Goal: Task Accomplishment & Management: Manage account settings

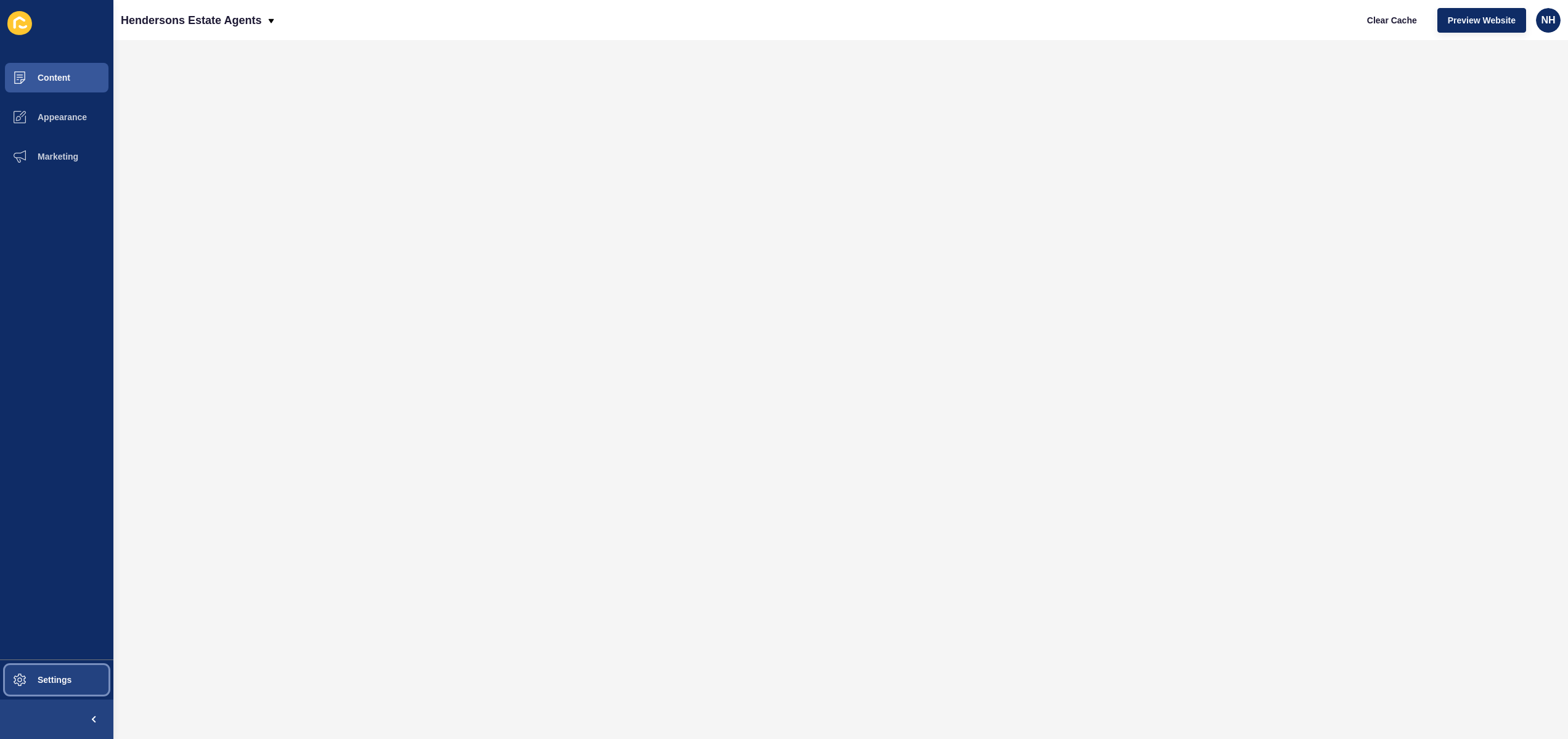
click at [45, 679] on span "Settings" at bounding box center [34, 680] width 73 height 10
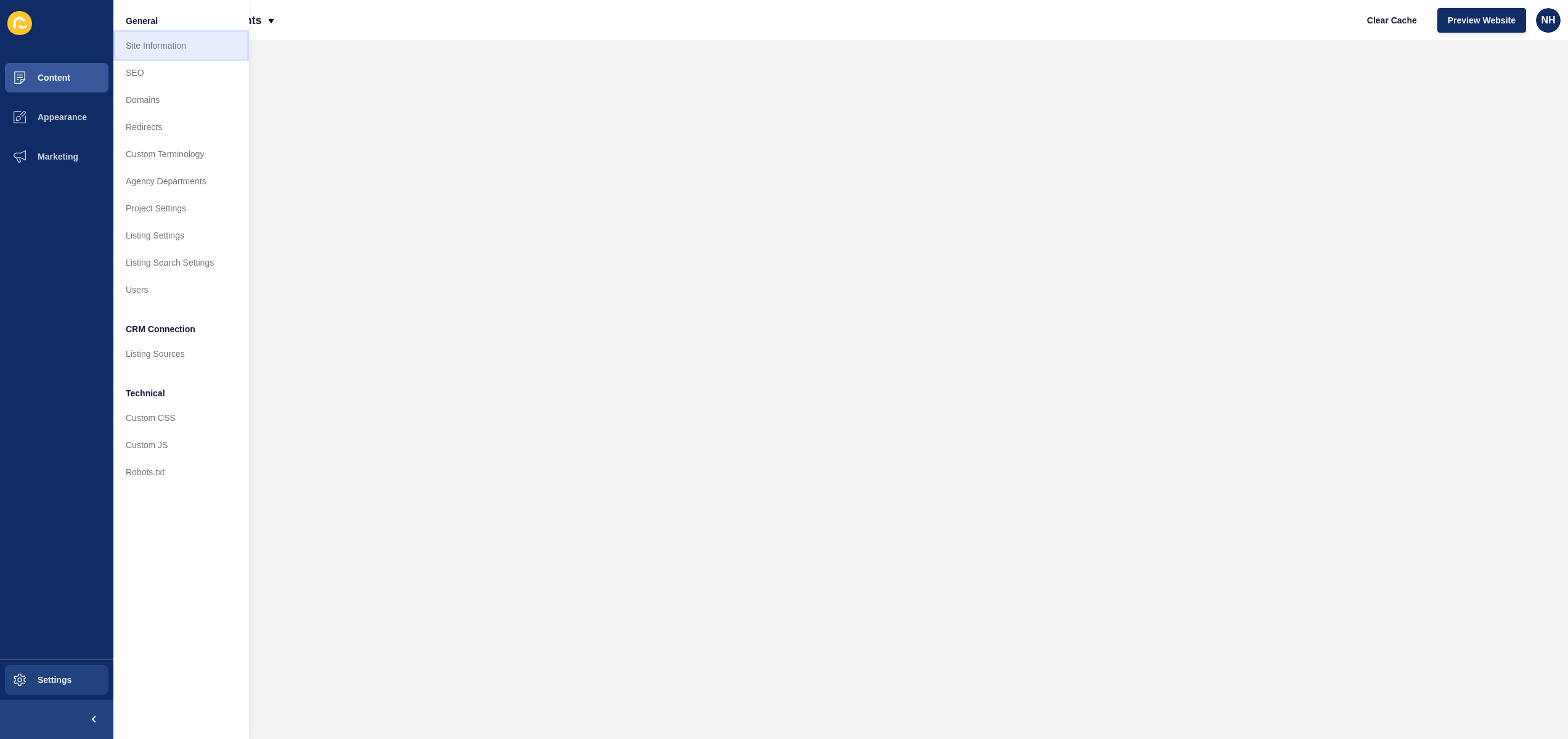
click at [156, 51] on link "Site Information" at bounding box center [181, 45] width 135 height 27
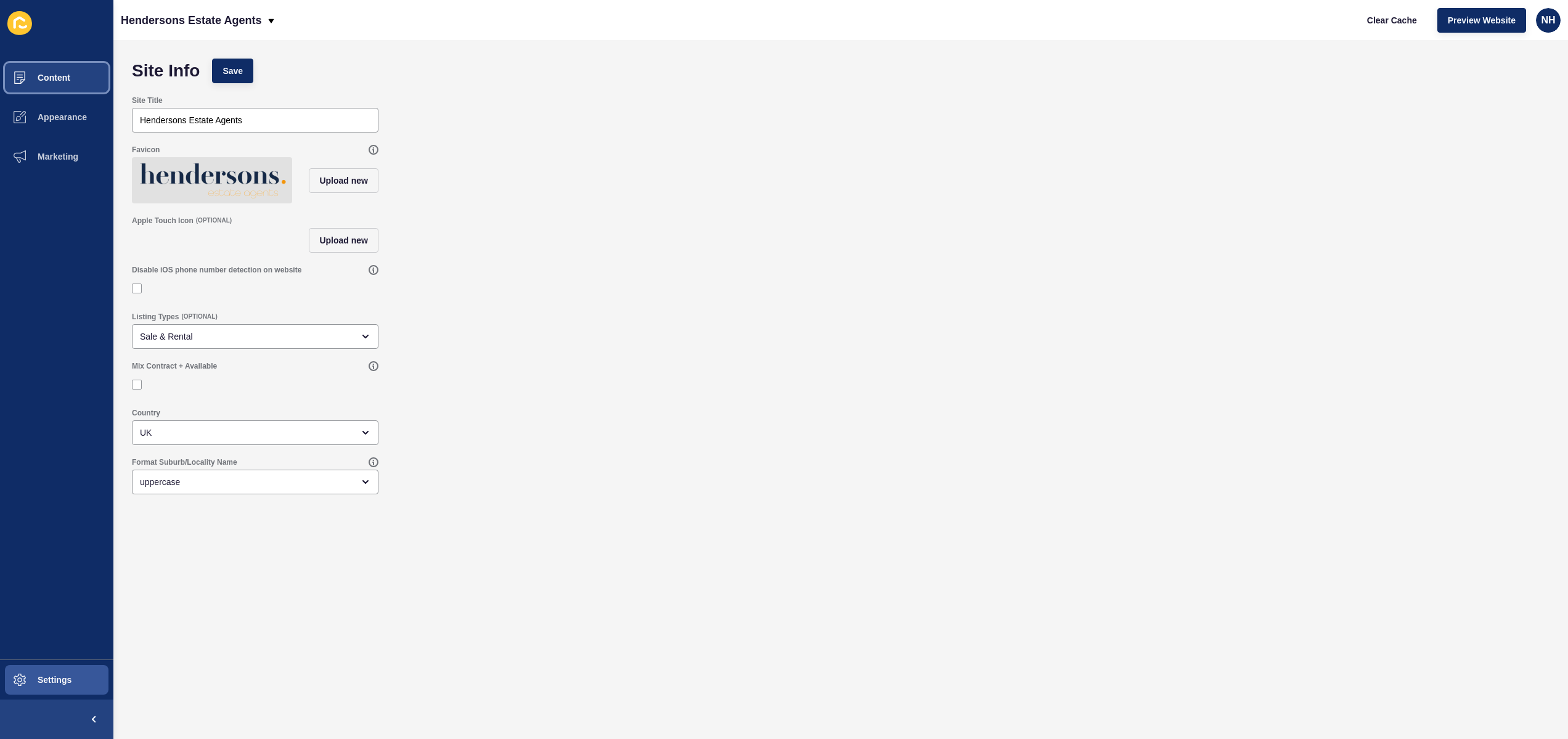
click at [76, 77] on button "Content" at bounding box center [56, 77] width 114 height 40
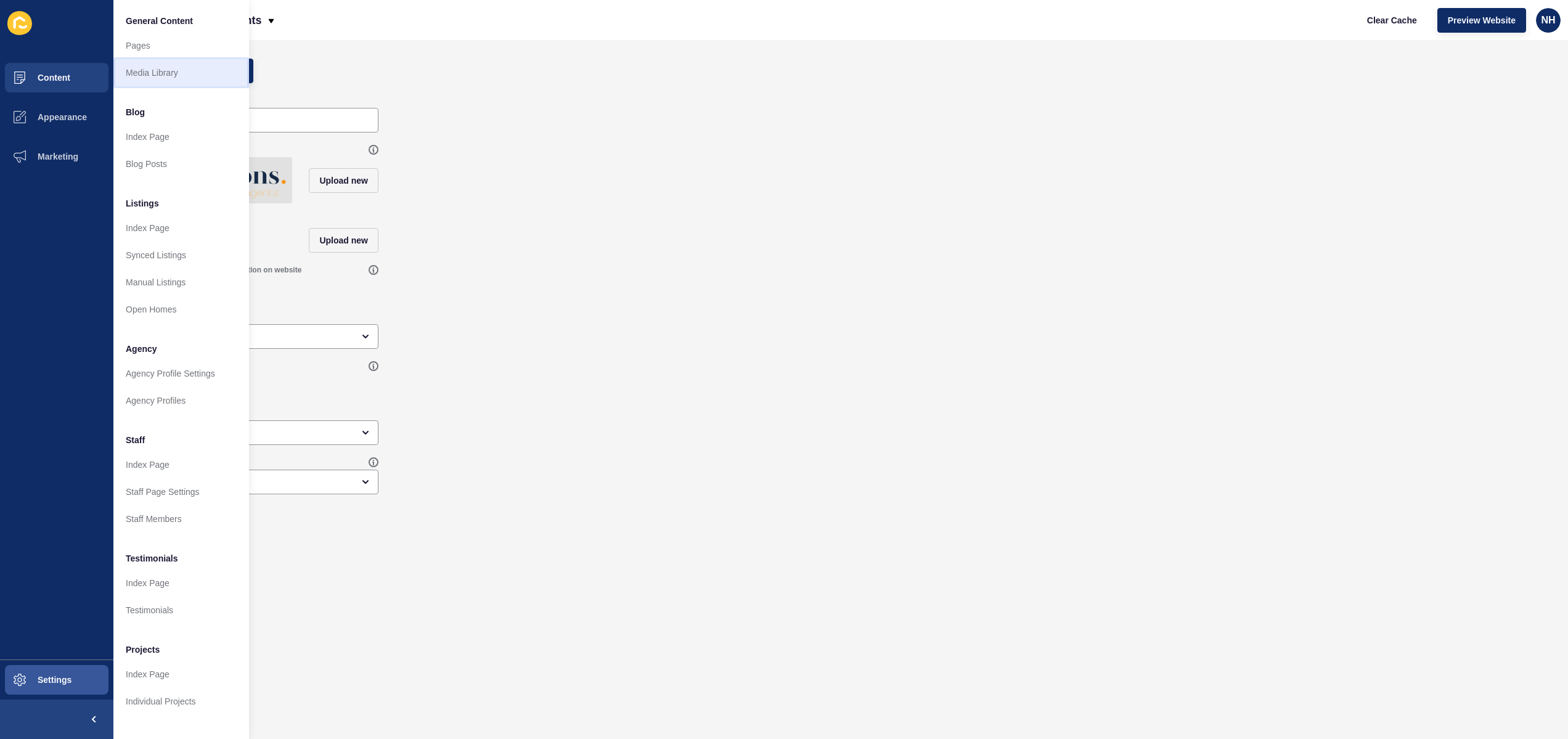
click at [187, 69] on link "Media Library" at bounding box center [181, 72] width 135 height 27
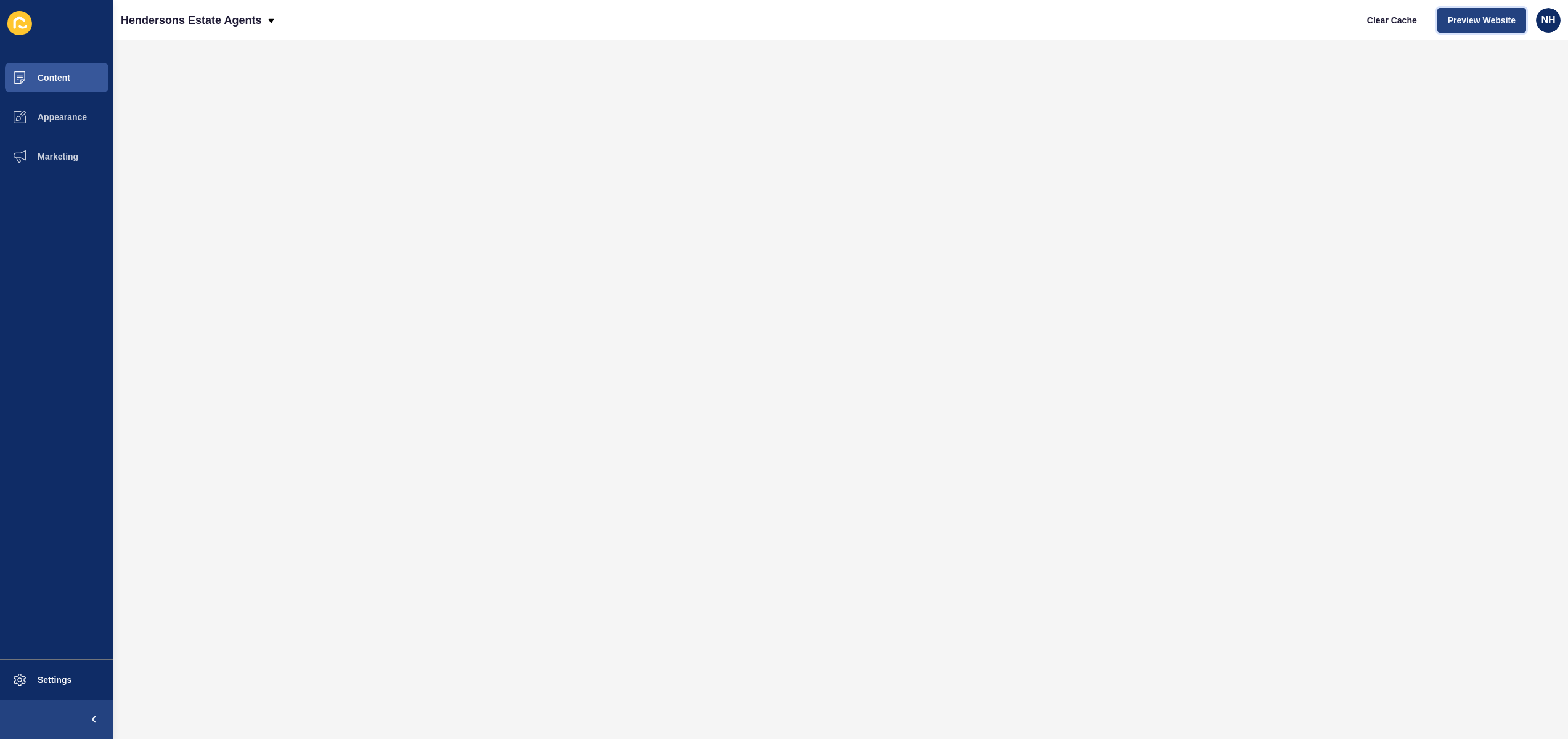
click at [1470, 20] on span "Preview Website" at bounding box center [1482, 20] width 68 height 12
click at [74, 108] on button "Appearance" at bounding box center [56, 117] width 114 height 40
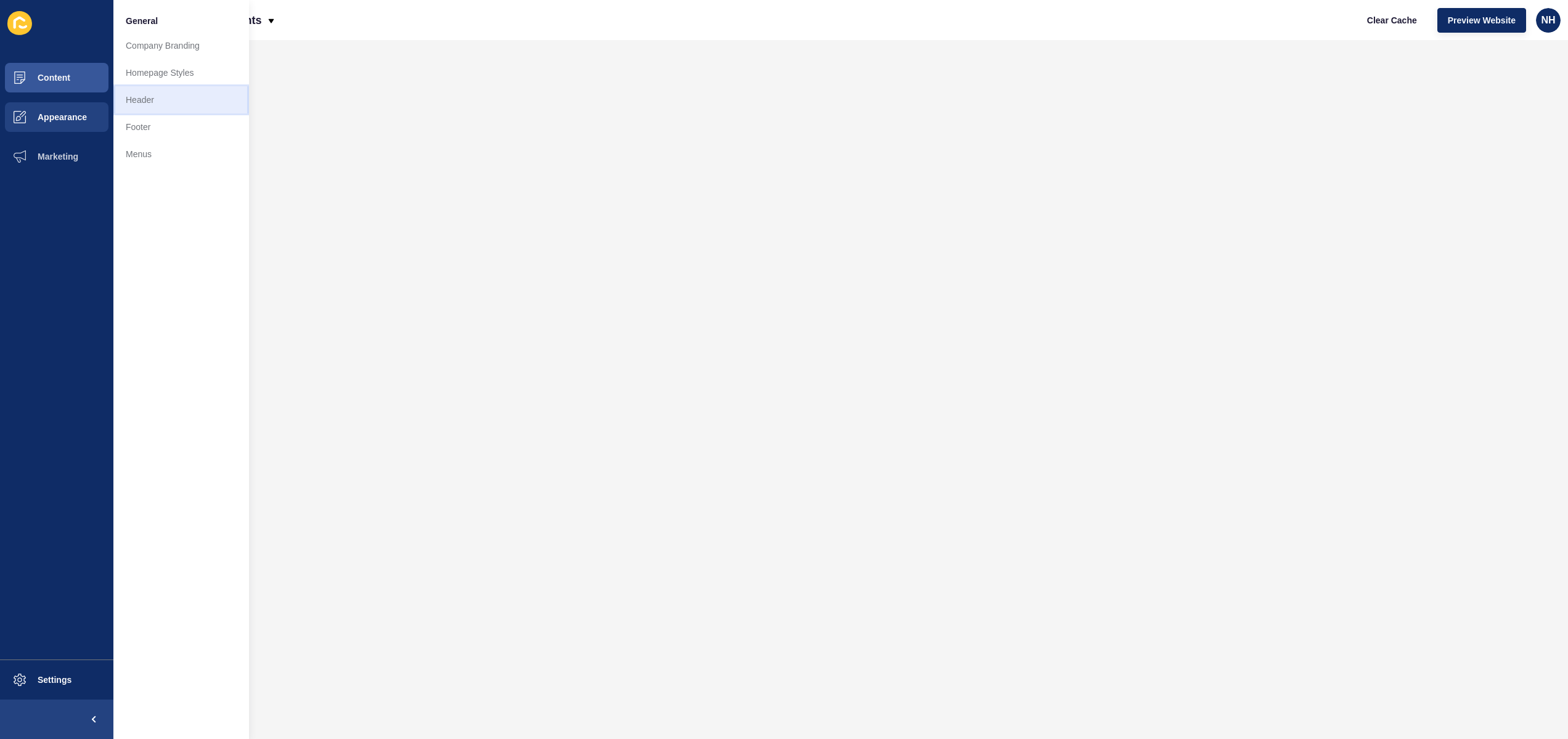
click at [161, 106] on link "Header" at bounding box center [181, 99] width 135 height 27
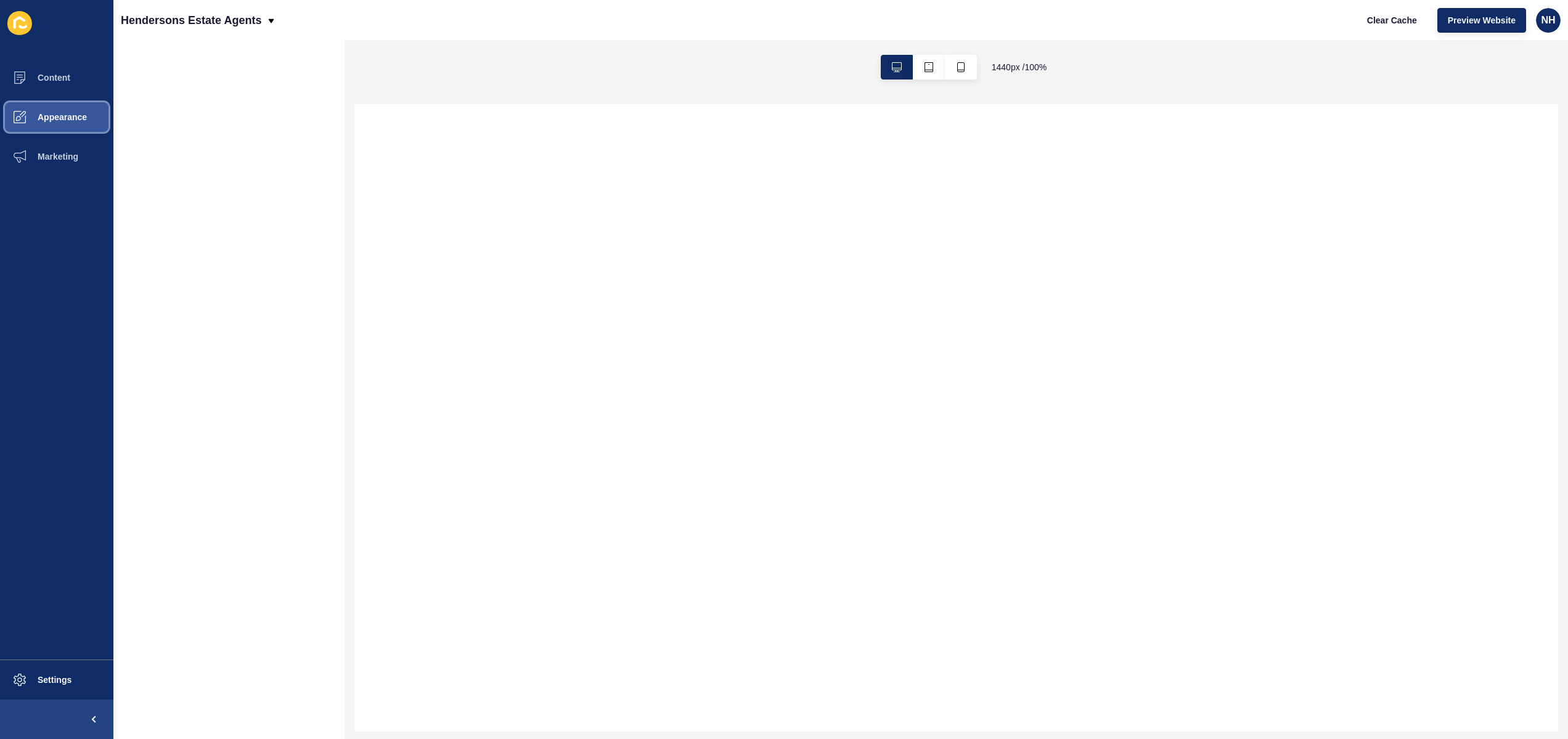
click at [64, 119] on span "Appearance" at bounding box center [42, 117] width 89 height 10
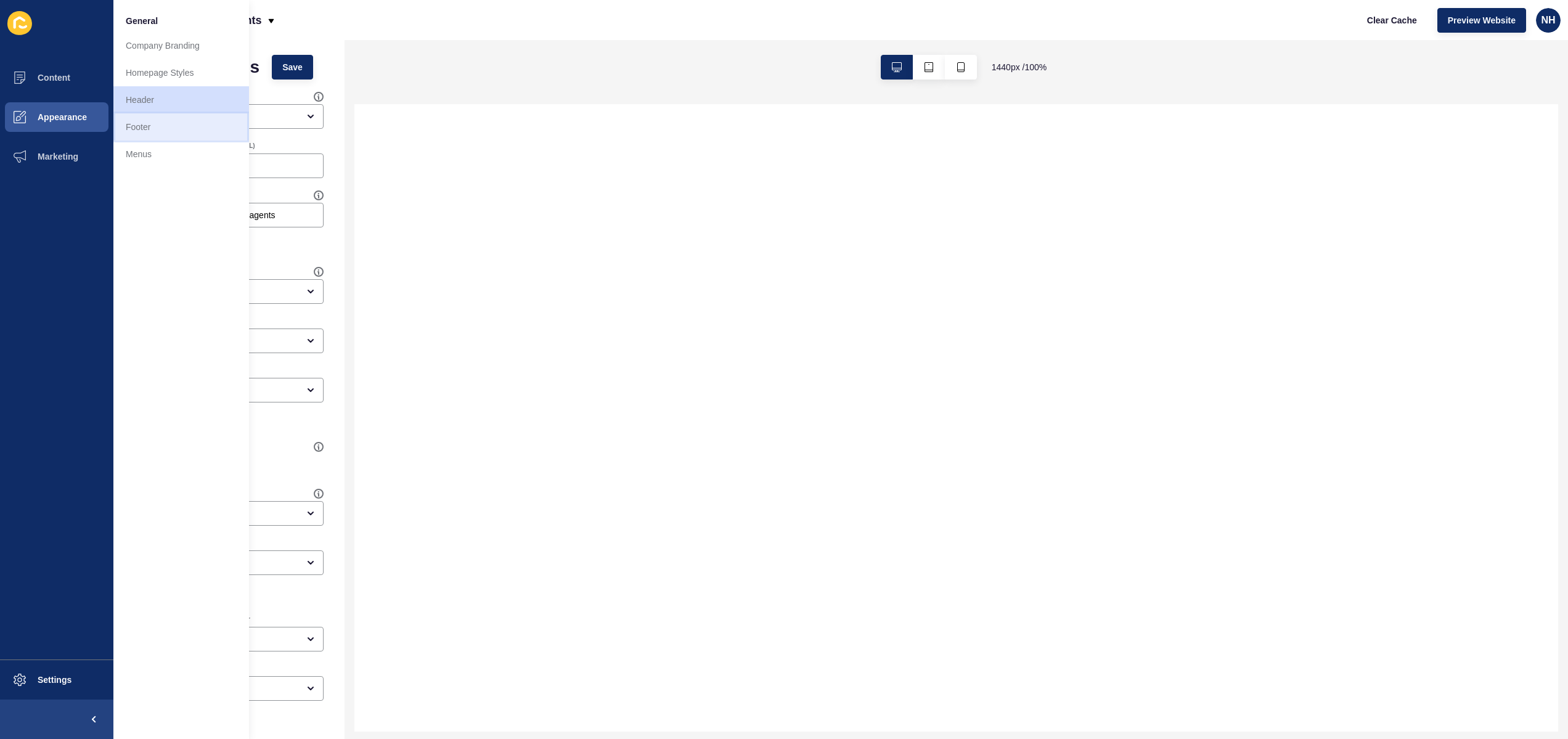
click at [125, 127] on link "Footer" at bounding box center [181, 127] width 135 height 27
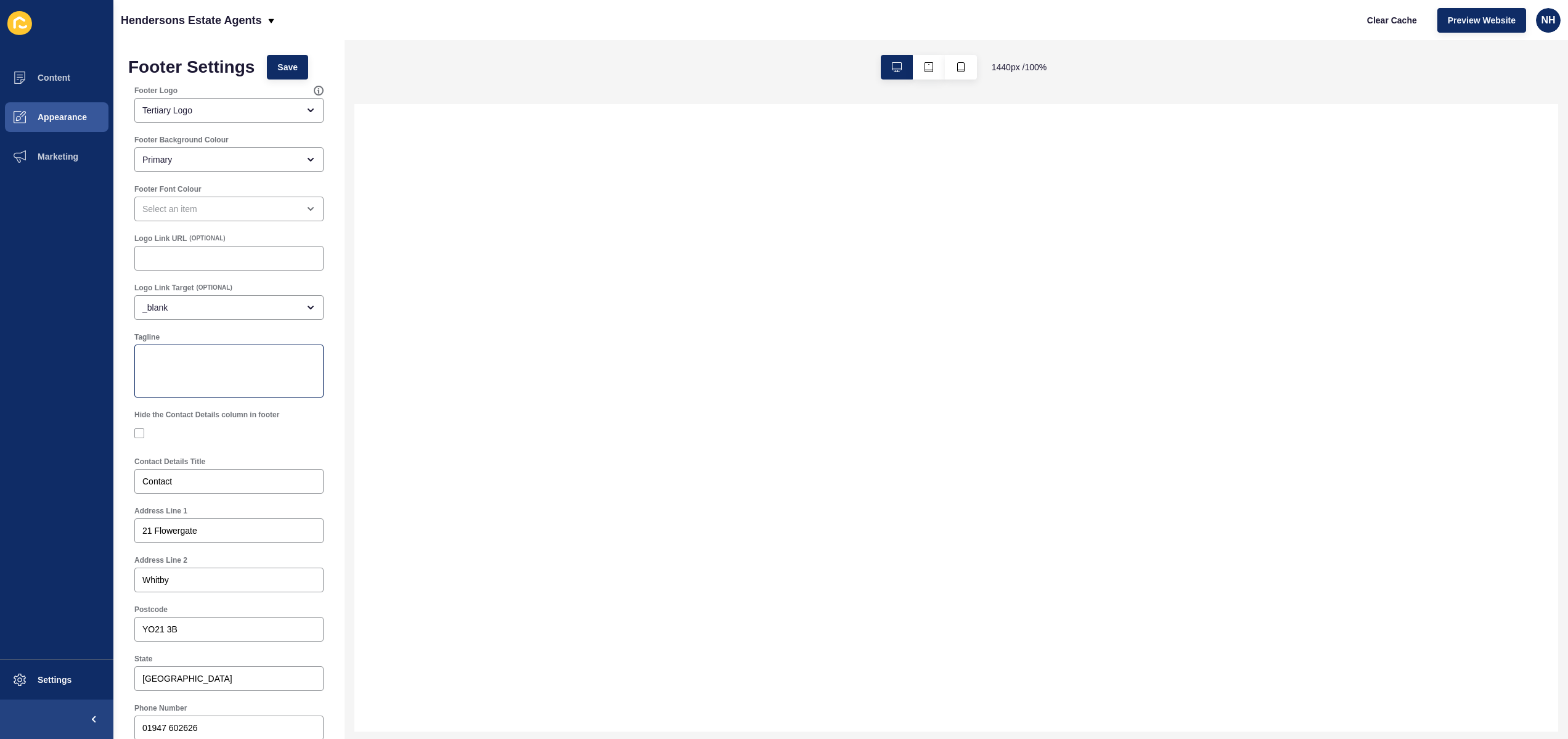
scroll to position [396, 0]
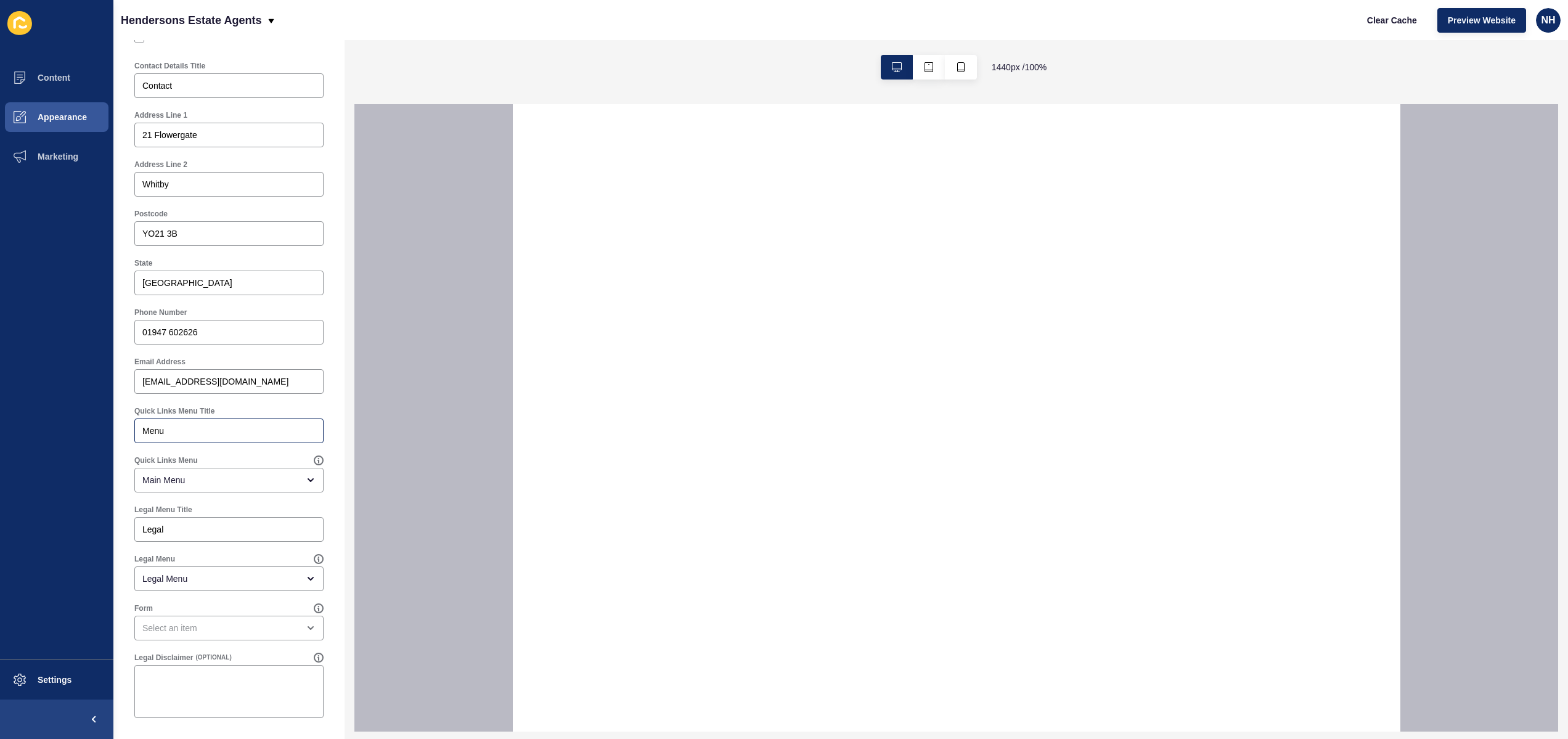
select select
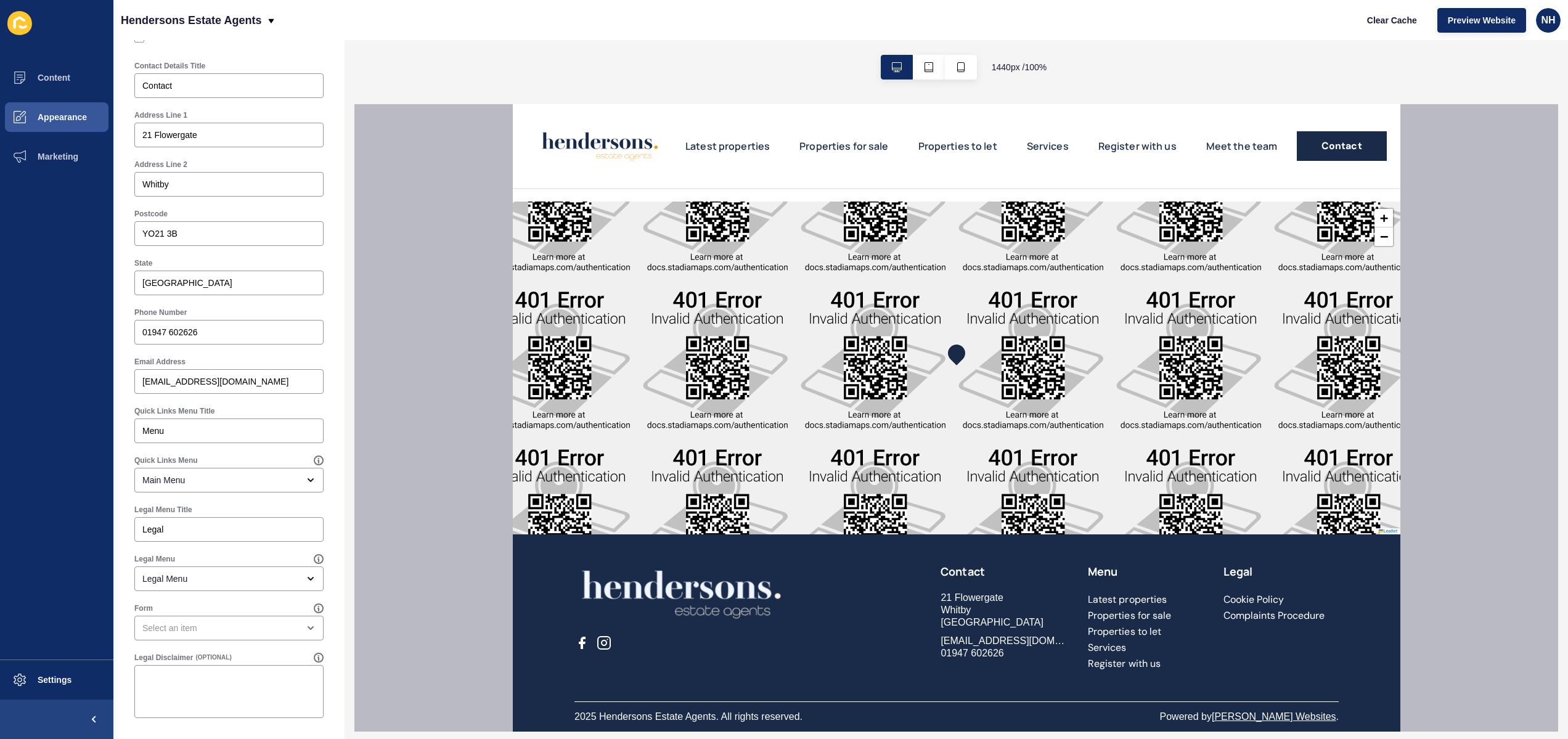
scroll to position [3093, 0]
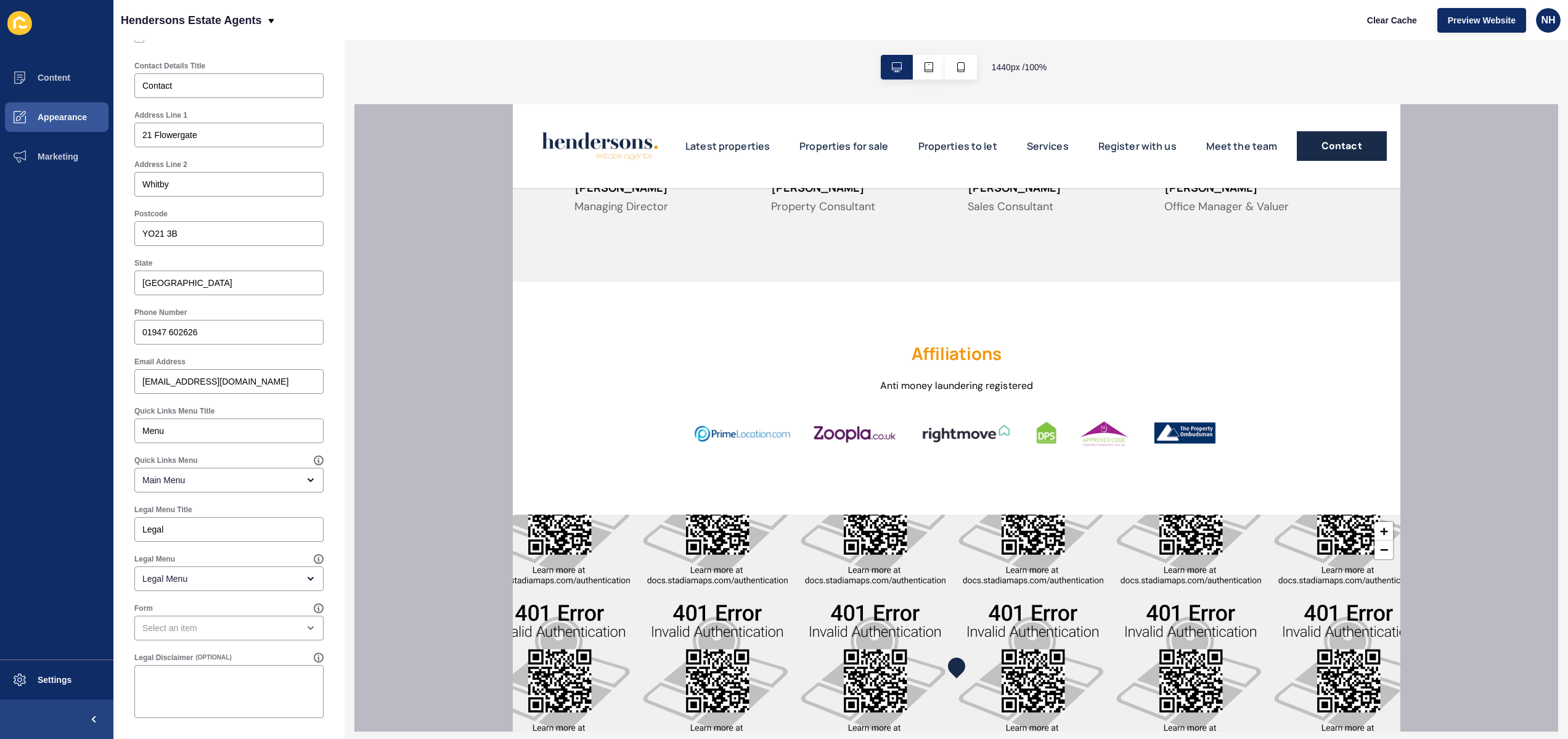
click at [1098, 453] on img at bounding box center [1104, 433] width 64 height 38
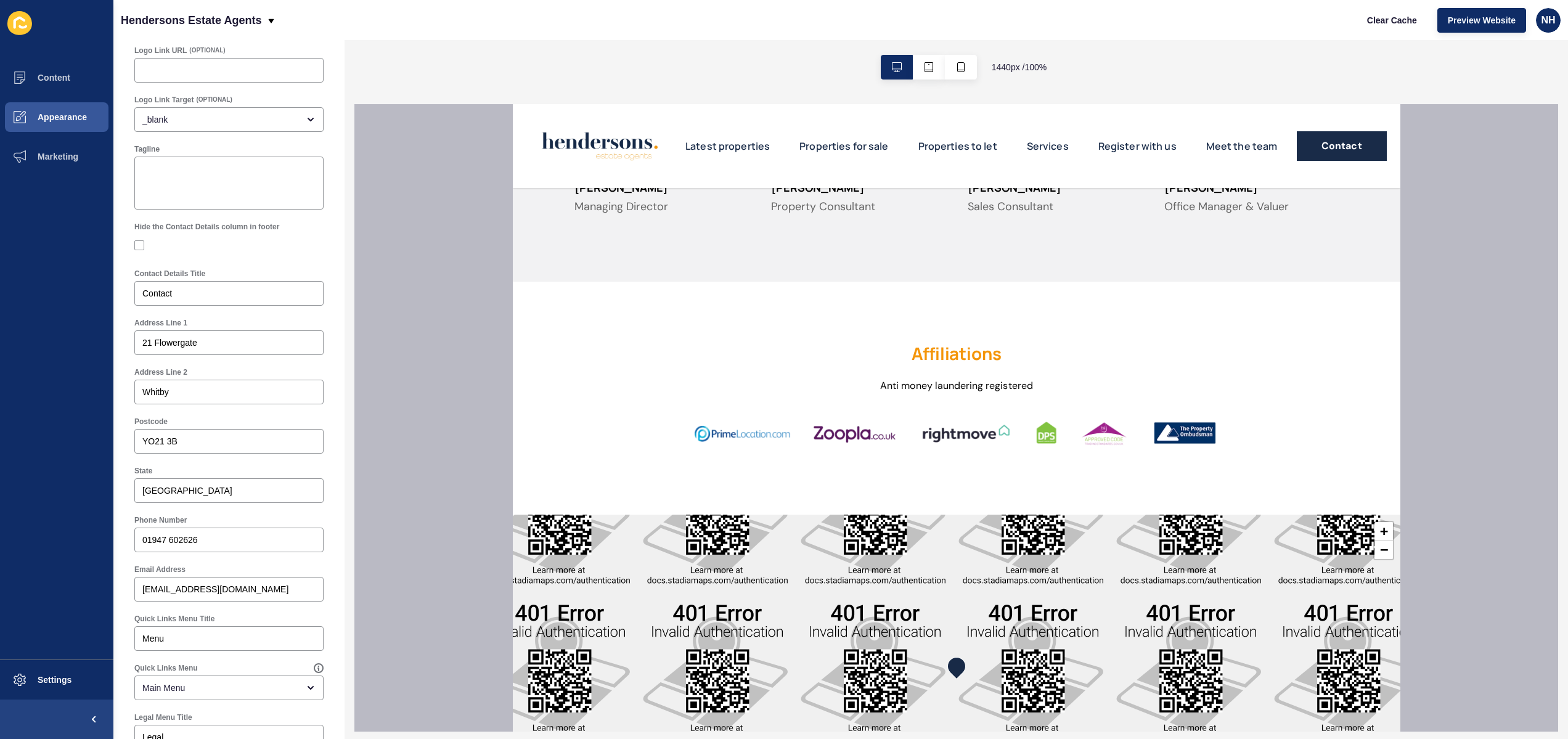
scroll to position [0, 0]
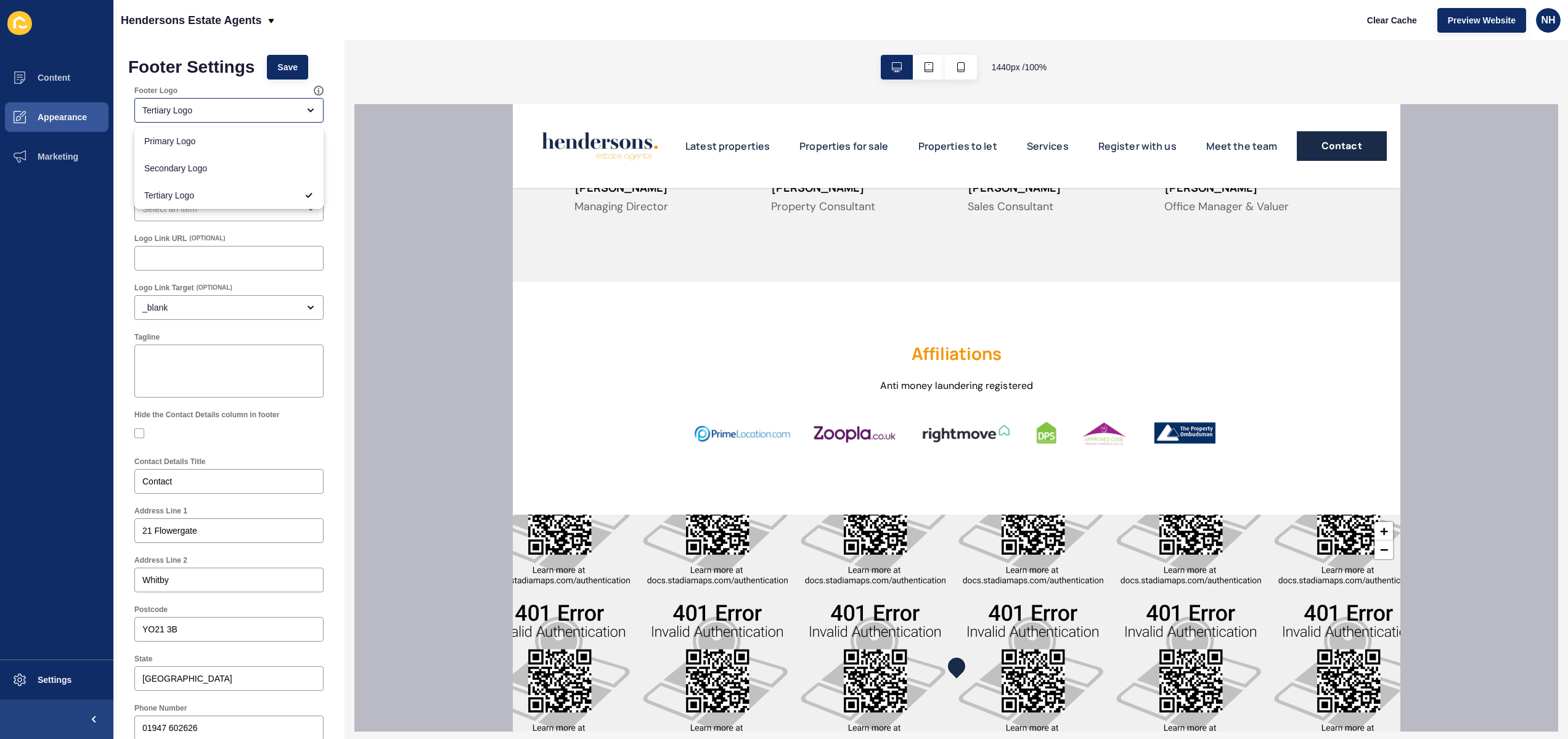
click at [325, 69] on div "Footer Settings Save" at bounding box center [229, 67] width 202 height 25
click at [273, 22] on icon at bounding box center [271, 21] width 10 height 10
click at [312, 30] on div "Hendersons Estate Agents Clear Cache Preview Website NH" at bounding box center [840, 20] width 1454 height 40
click at [276, 194] on span "Tertiary Logo" at bounding box center [220, 195] width 153 height 12
click at [285, 164] on div "Primary" at bounding box center [221, 159] width 156 height 12
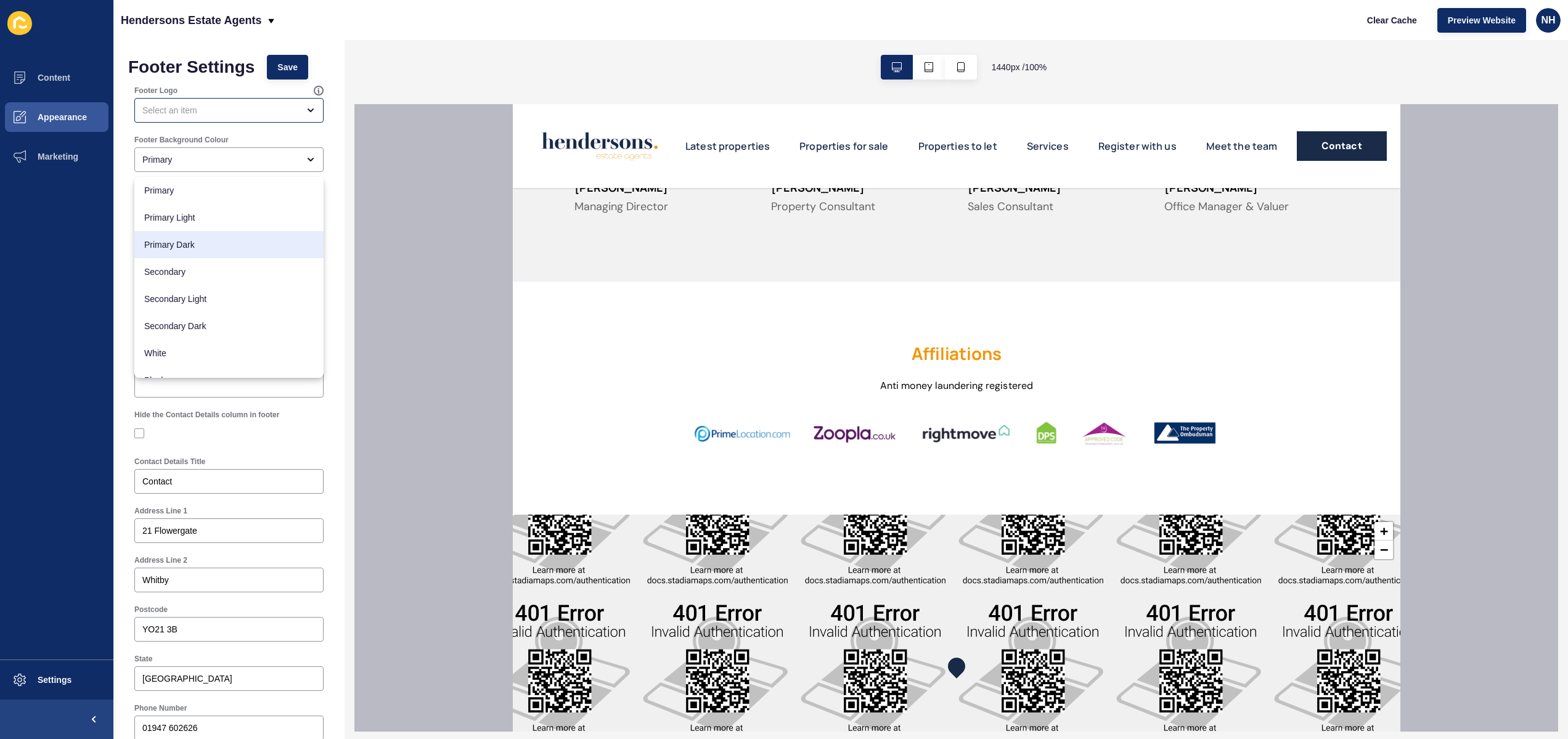
click at [106, 222] on ul "Content Appearance Marketing" at bounding box center [56, 359] width 114 height 602
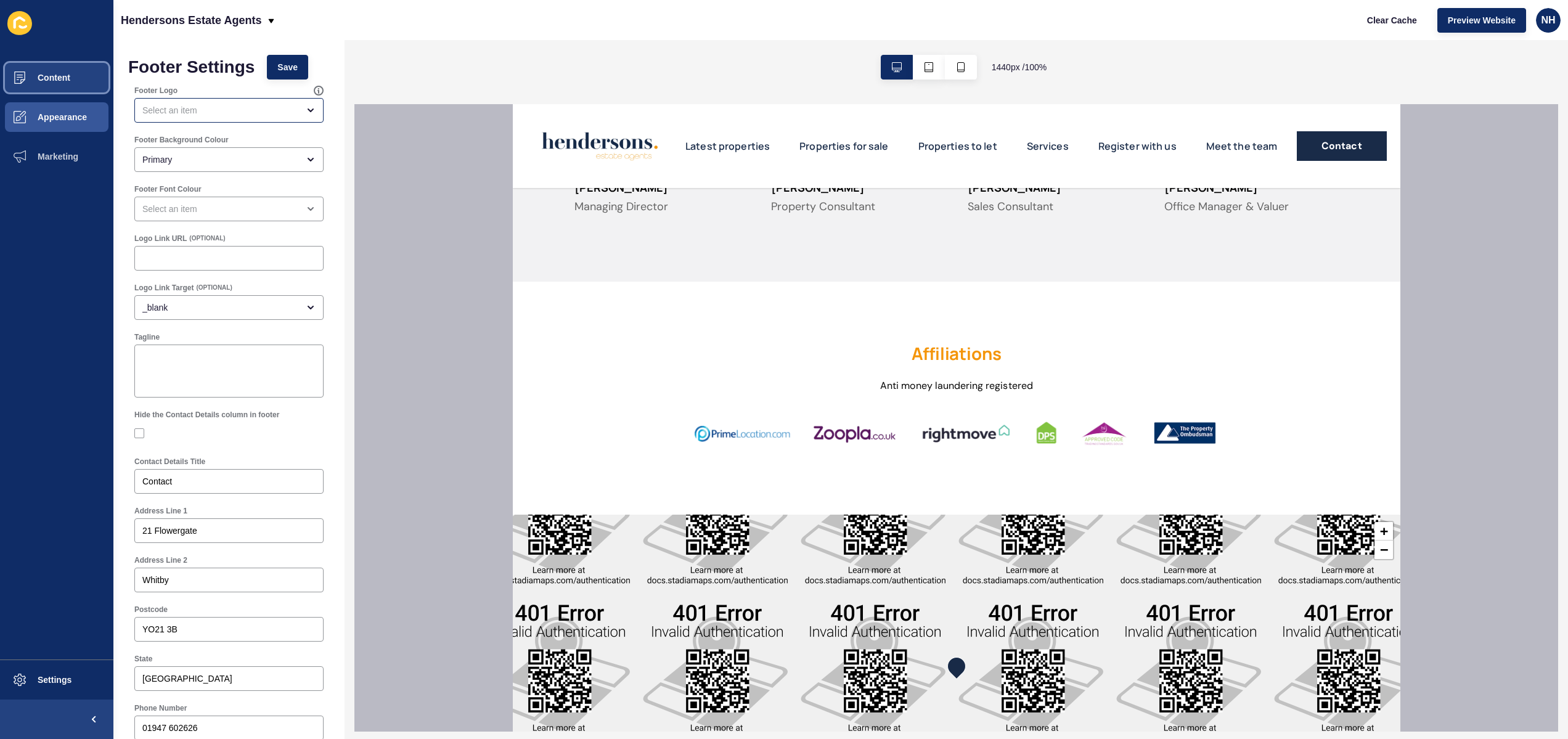
click at [69, 86] on button "Content" at bounding box center [56, 77] width 114 height 40
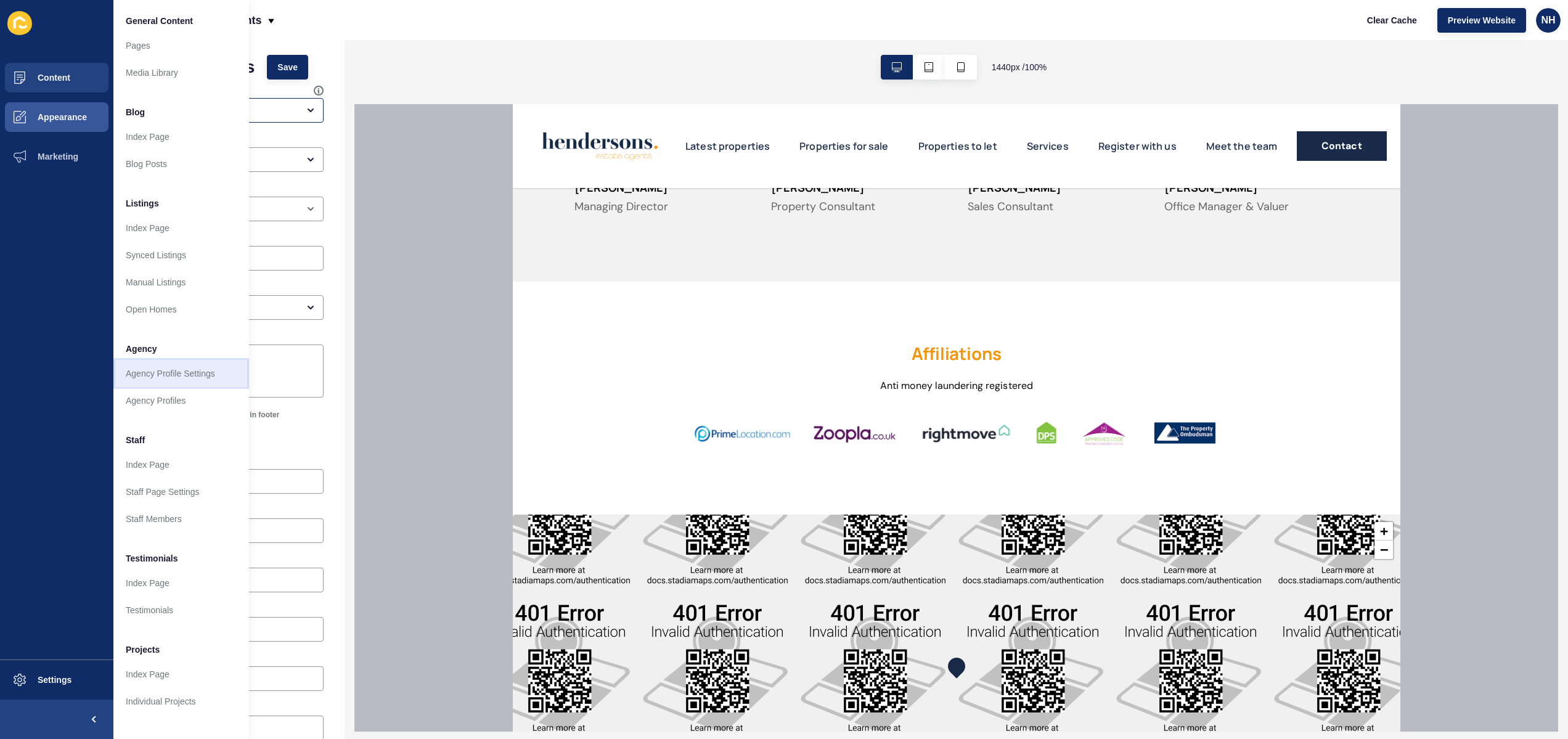
click at [197, 377] on link "Agency Profile Settings" at bounding box center [181, 373] width 135 height 27
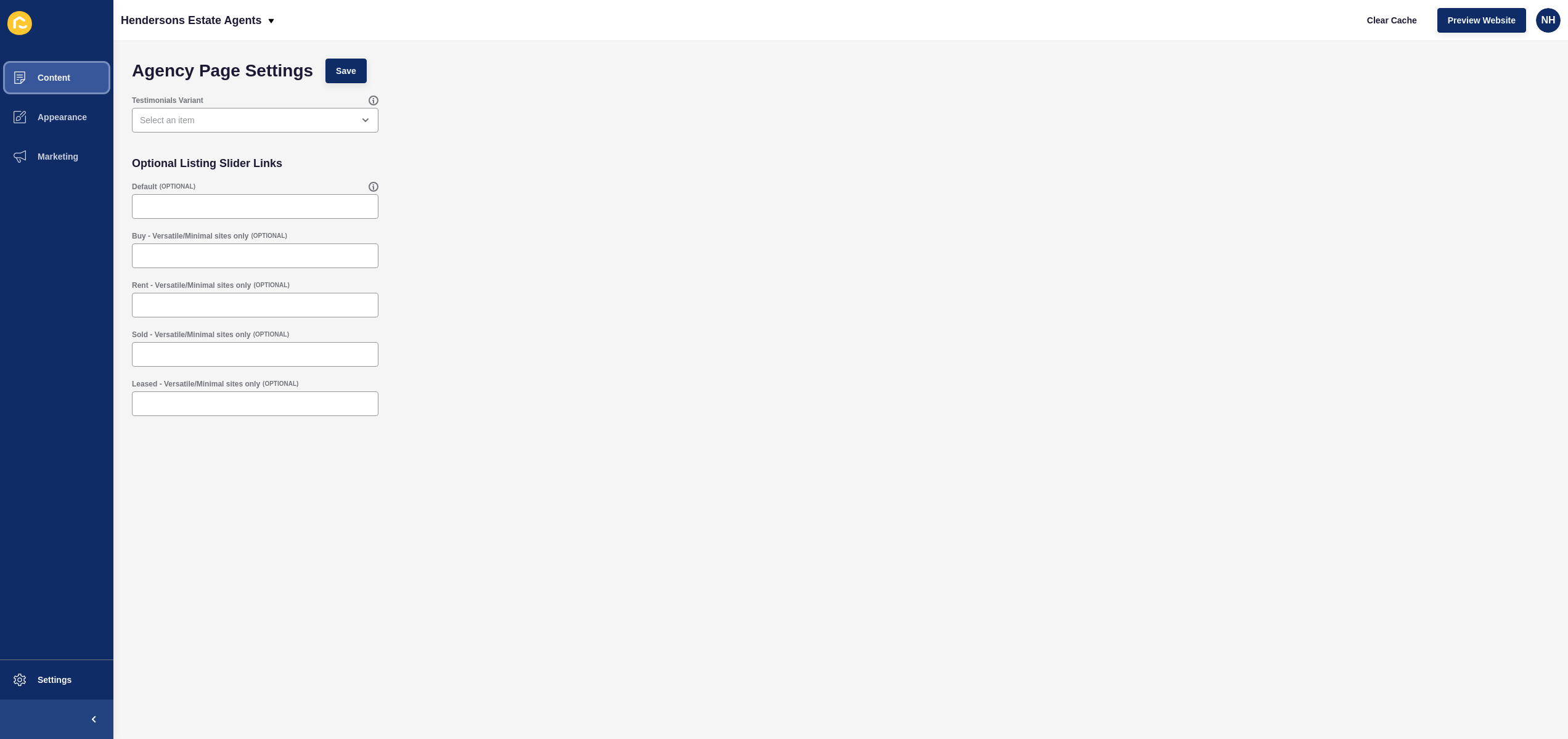
click at [69, 80] on span "Content" at bounding box center [34, 78] width 72 height 10
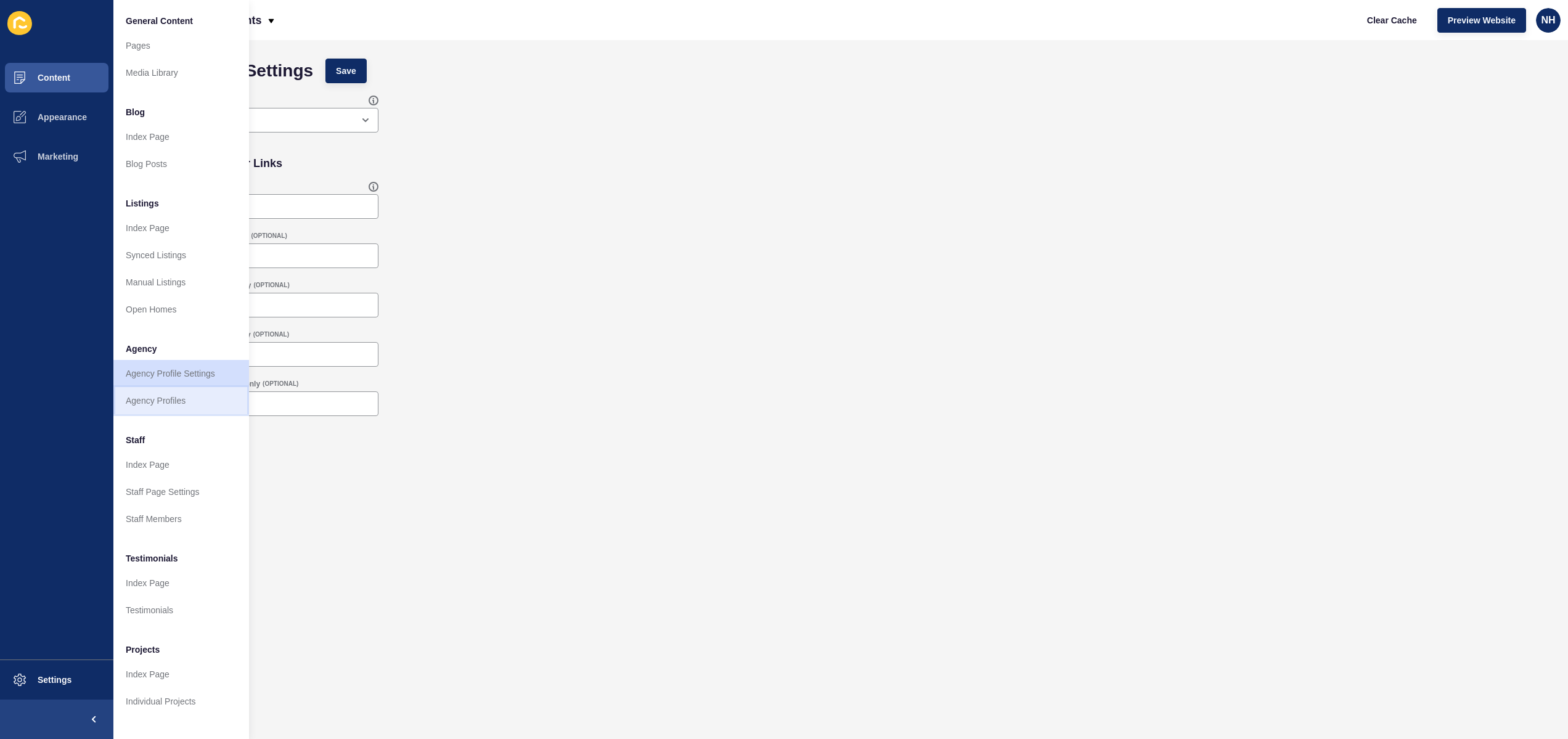
click at [178, 398] on link "Agency Profiles" at bounding box center [181, 400] width 135 height 27
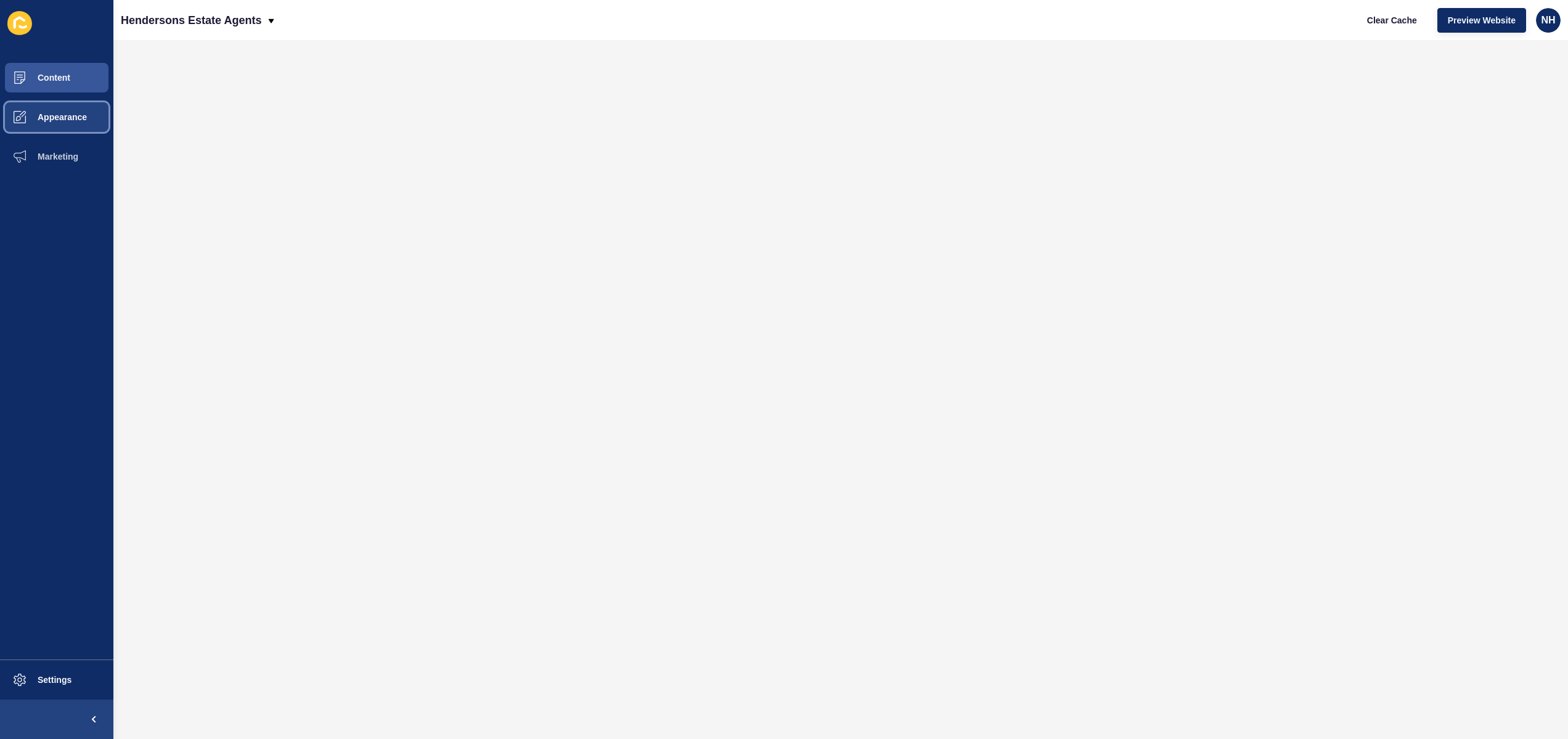
click at [77, 116] on span "Appearance" at bounding box center [42, 117] width 89 height 10
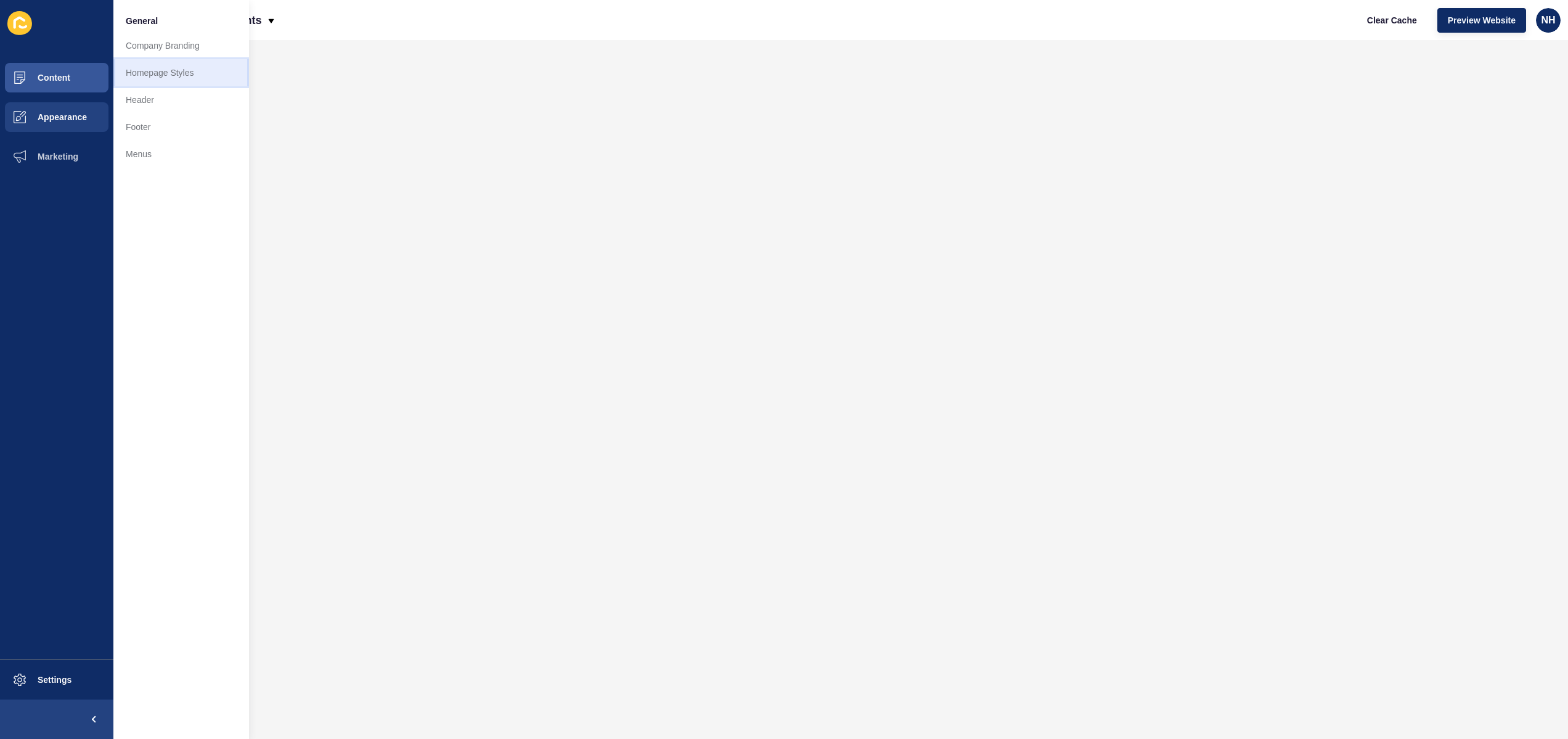
click at [189, 74] on link "Homepage Styles" at bounding box center [181, 72] width 135 height 27
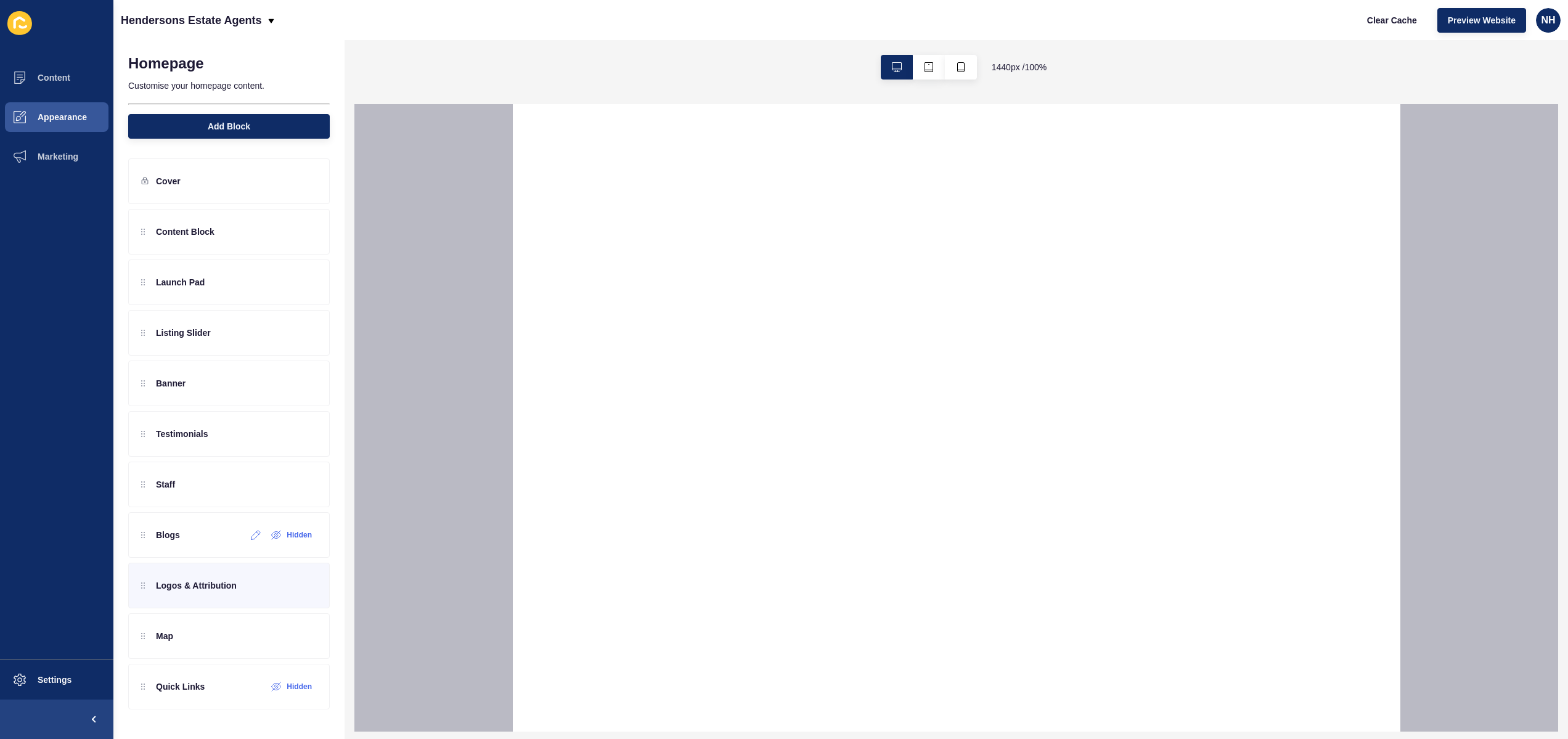
select select
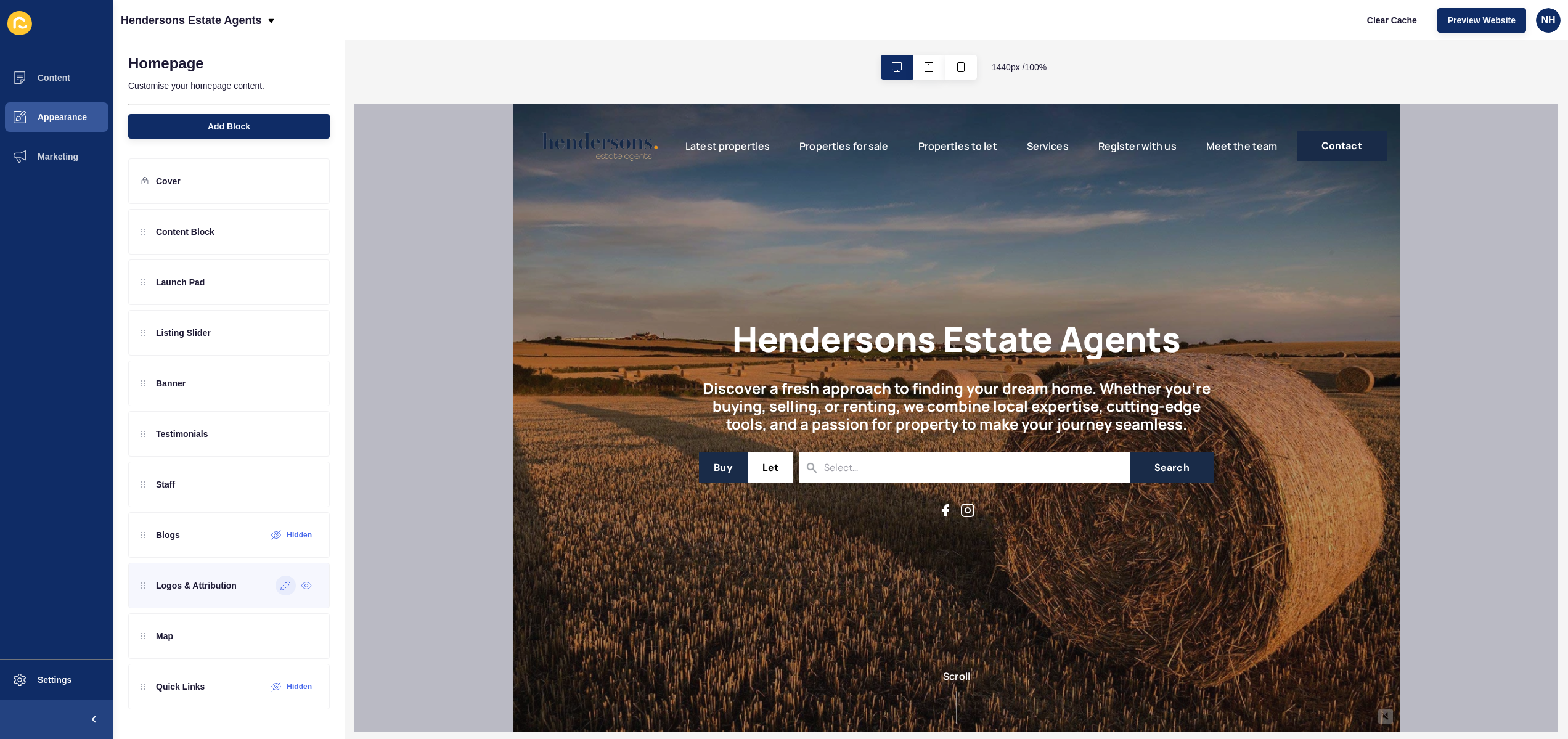
click at [286, 586] on icon at bounding box center [286, 586] width 10 height 10
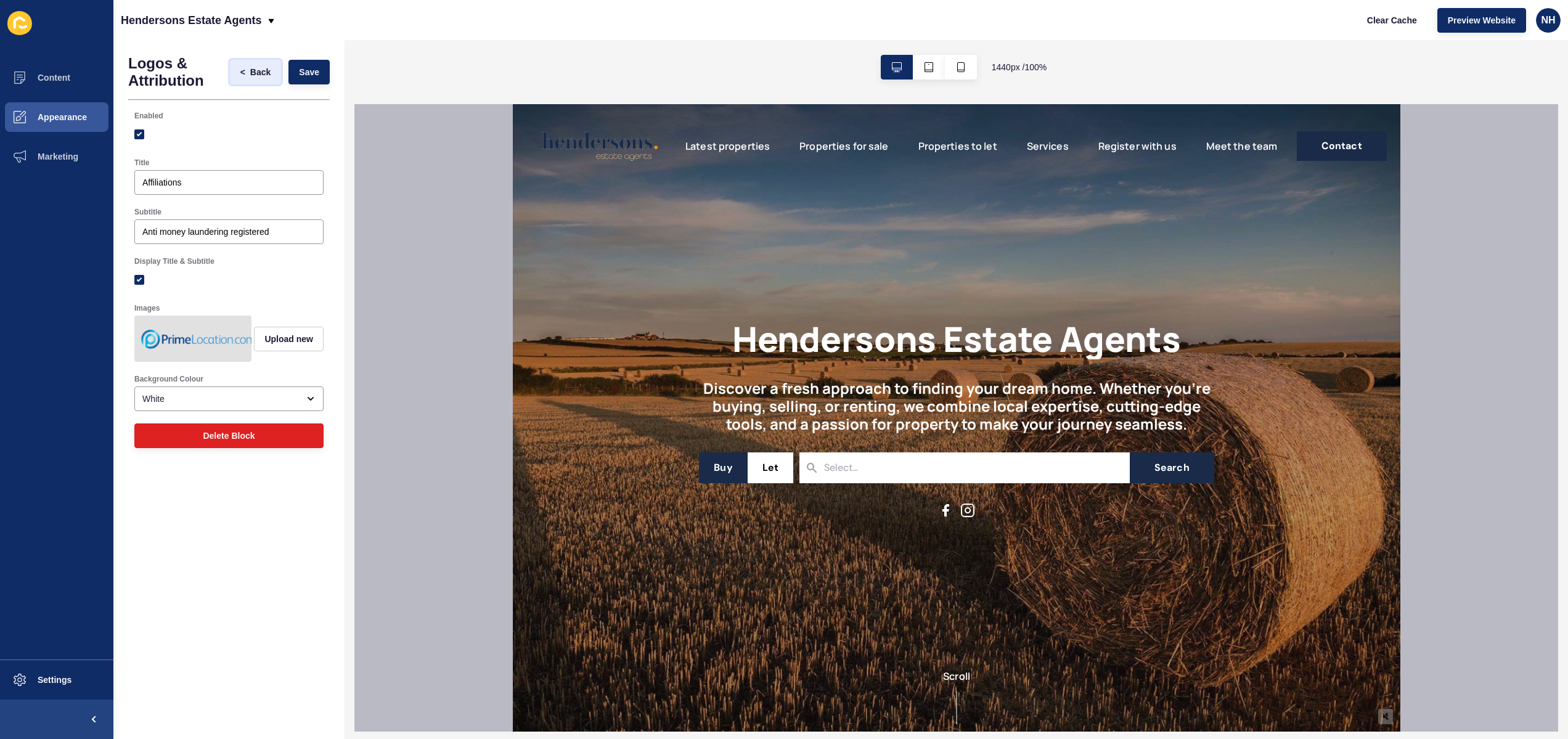
click at [249, 74] on span "<" at bounding box center [245, 72] width 10 height 12
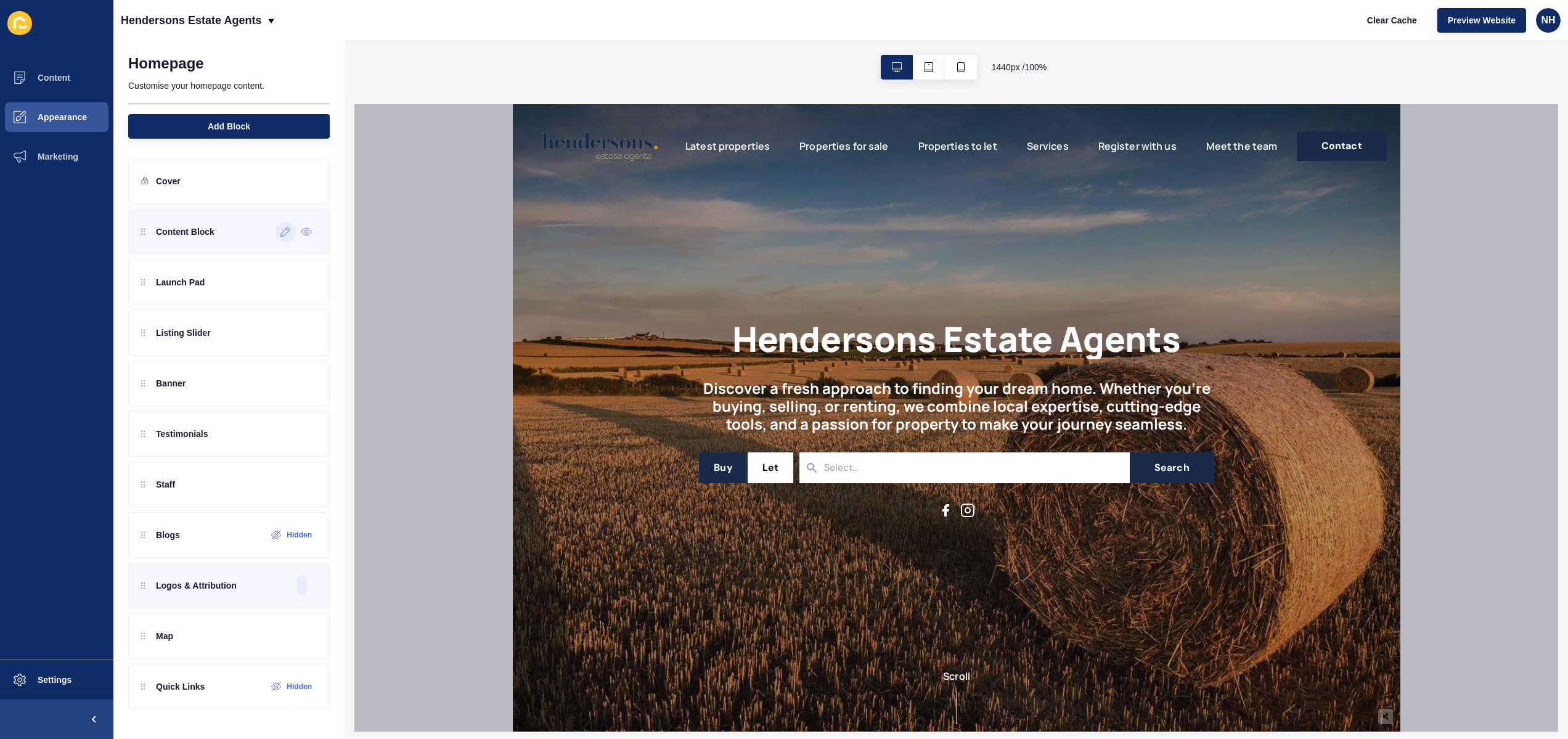
click at [289, 233] on icon at bounding box center [286, 232] width 10 height 10
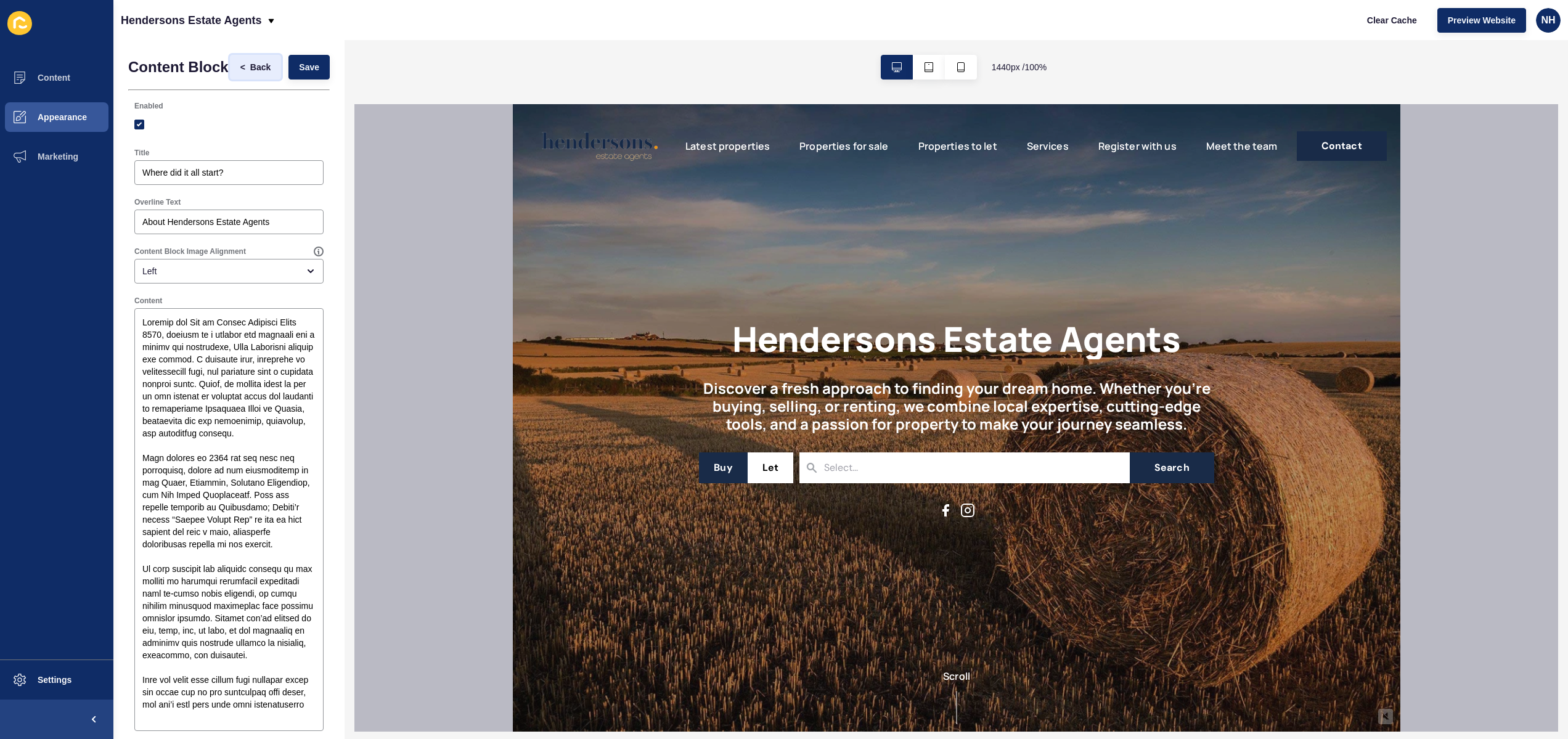
click at [257, 67] on span "Back" at bounding box center [260, 67] width 20 height 12
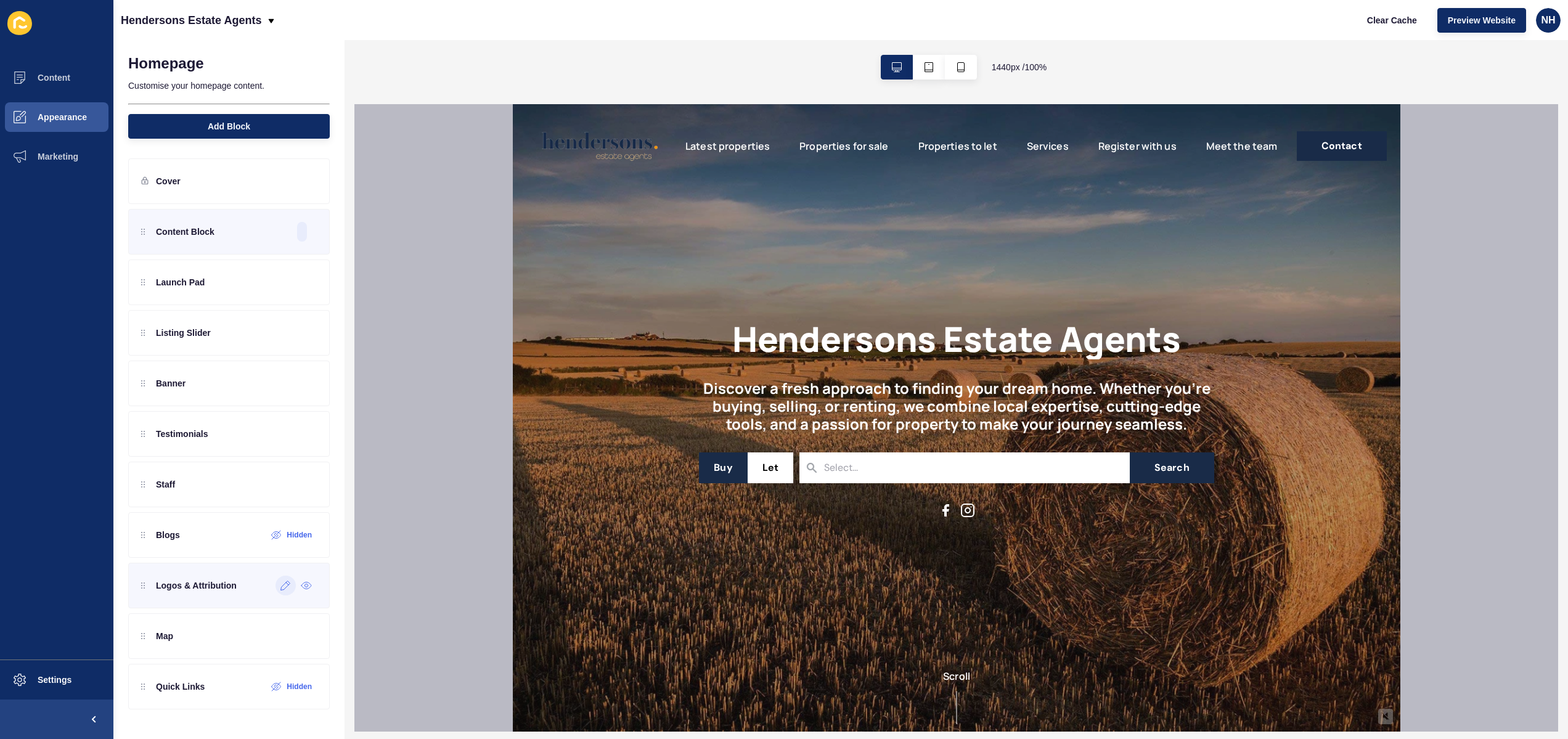
click at [284, 589] on icon at bounding box center [286, 586] width 10 height 10
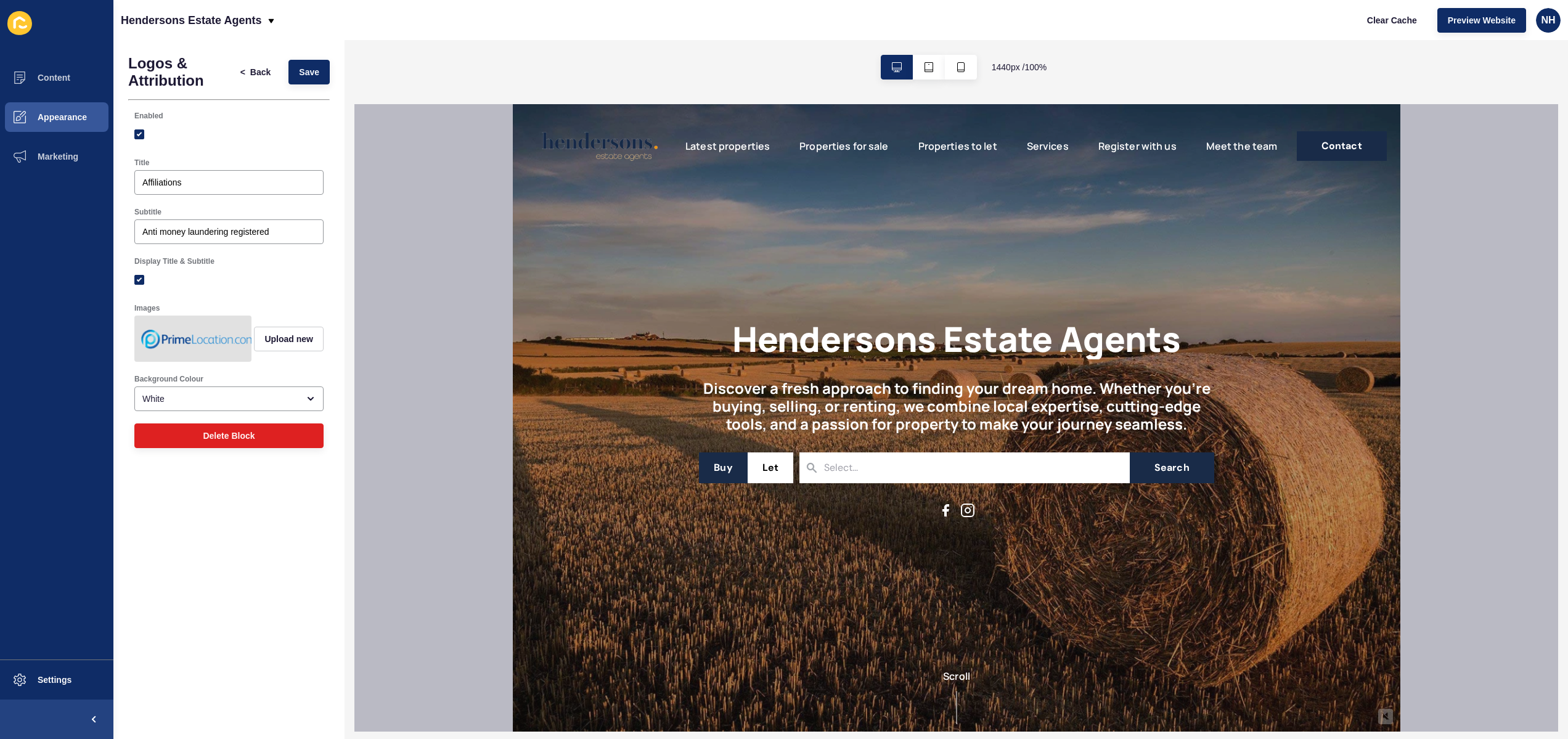
click at [182, 334] on img at bounding box center [198, 338] width 124 height 41
click at [281, 396] on div "White" at bounding box center [221, 398] width 156 height 12
click at [274, 568] on div "Logos & Attribution < Back Save Enabled Title Affiliations Subtitle Anti money …" at bounding box center [229, 389] width 231 height 699
click at [215, 338] on img at bounding box center [198, 338] width 124 height 41
click at [74, 83] on button "Content" at bounding box center [56, 77] width 114 height 40
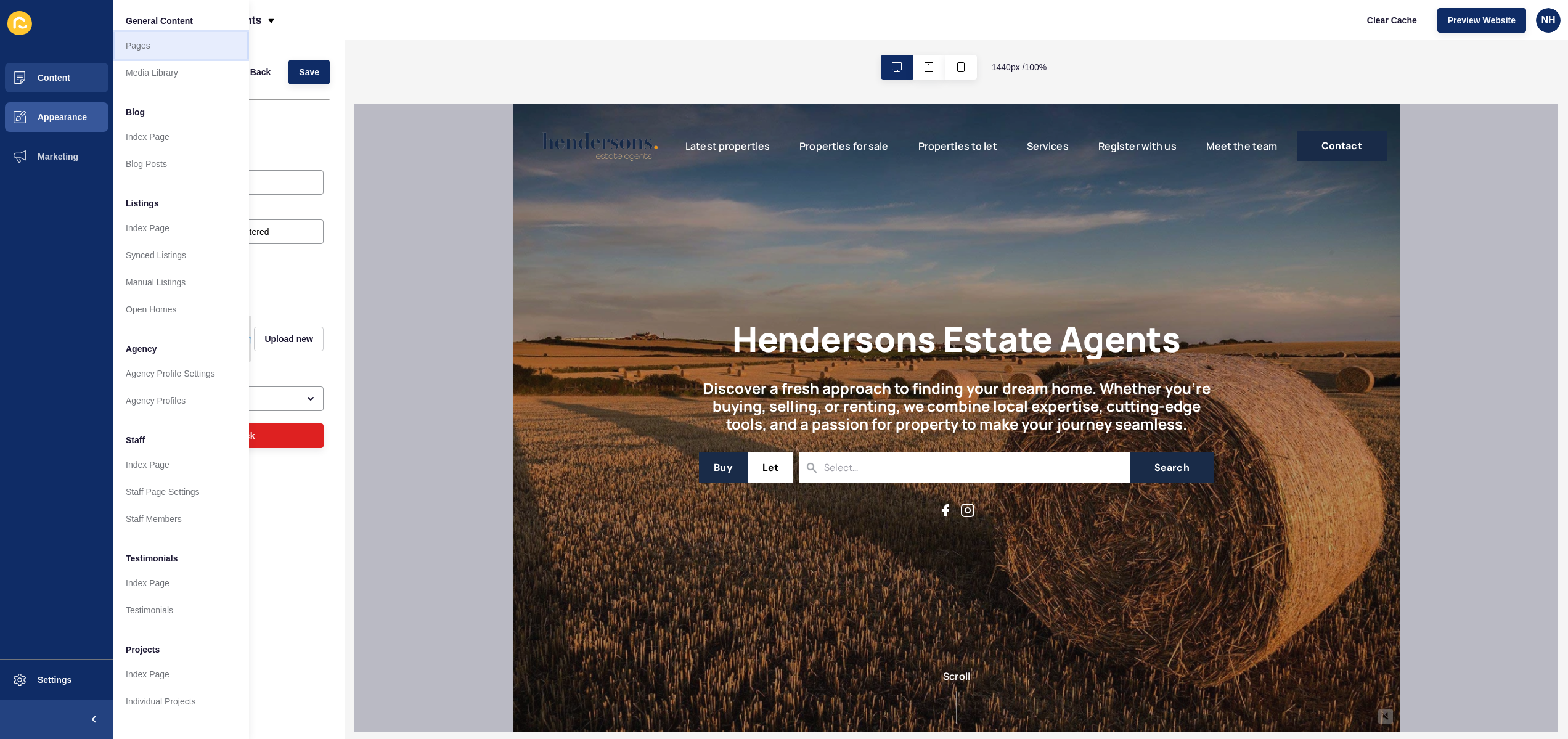
click at [177, 54] on link "Pages" at bounding box center [181, 45] width 135 height 27
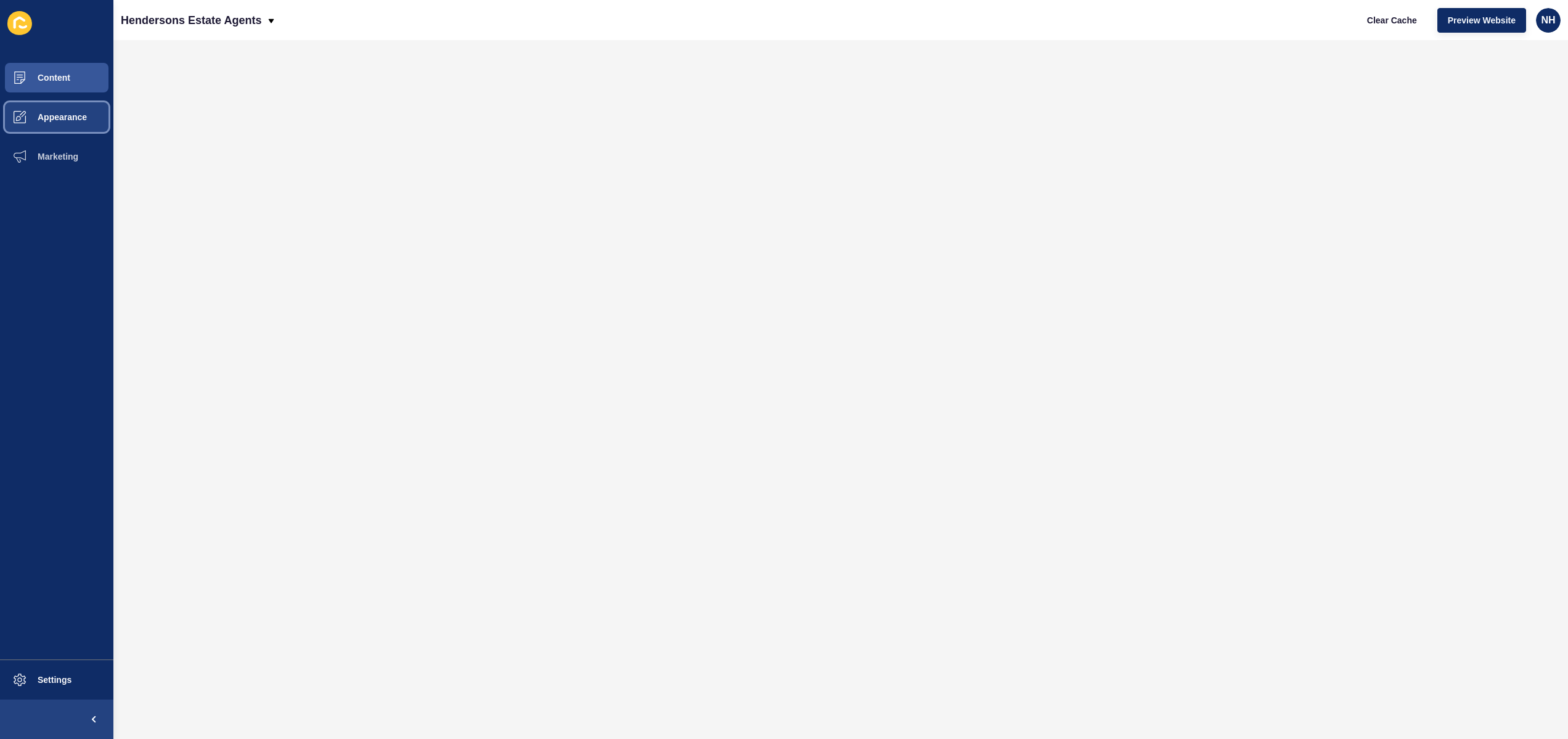
click at [91, 123] on button "Appearance" at bounding box center [56, 117] width 114 height 40
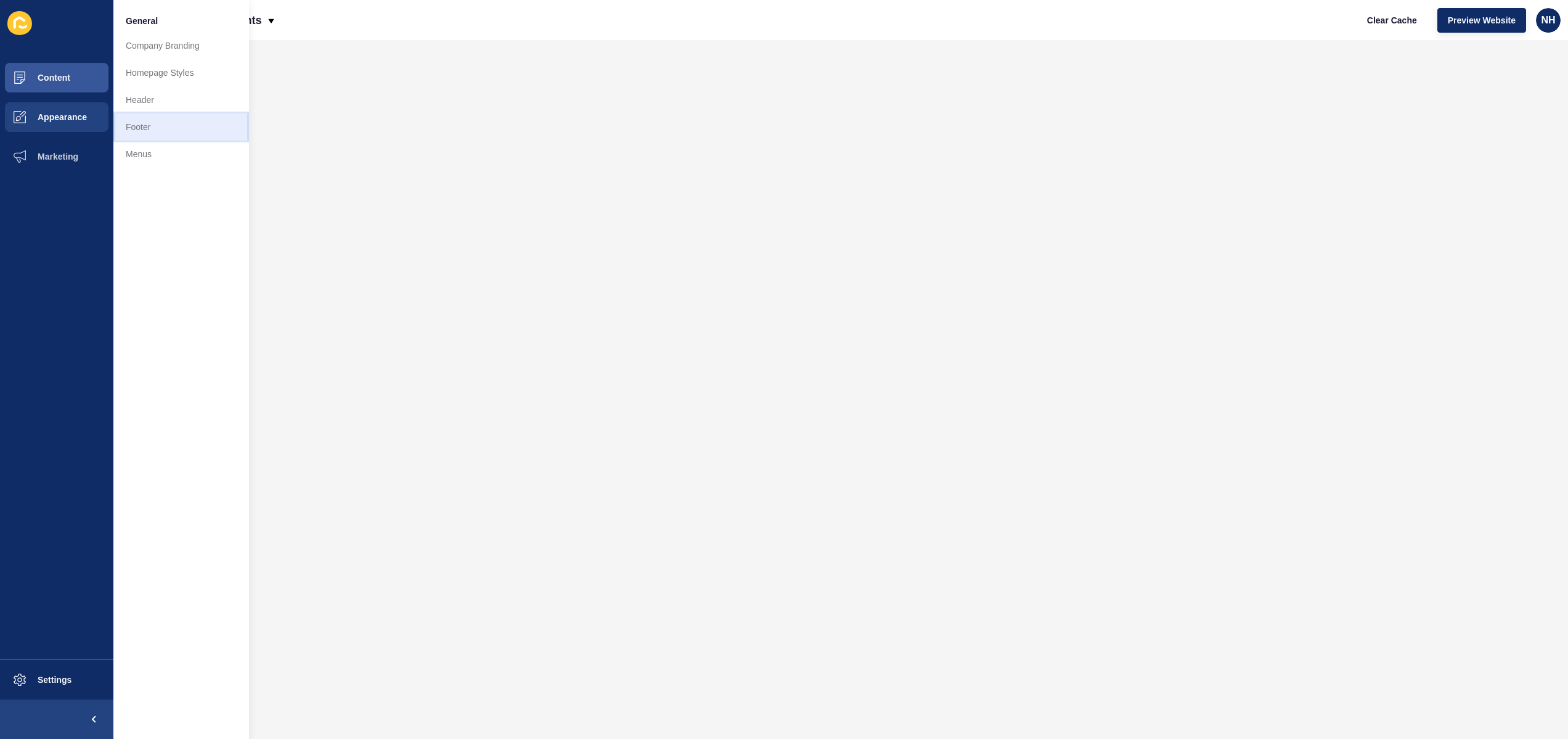
click at [176, 130] on link "Footer" at bounding box center [181, 127] width 135 height 27
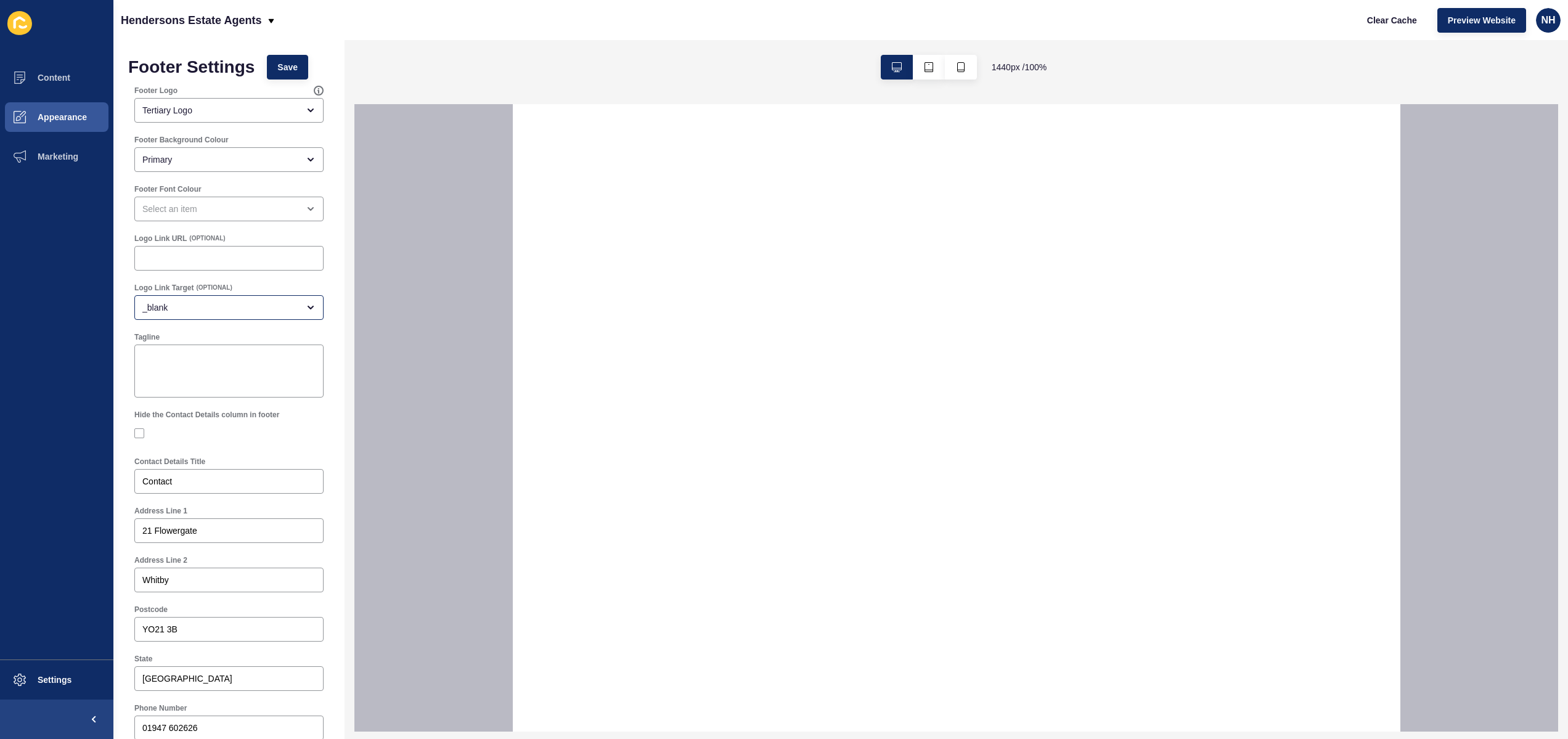
select select
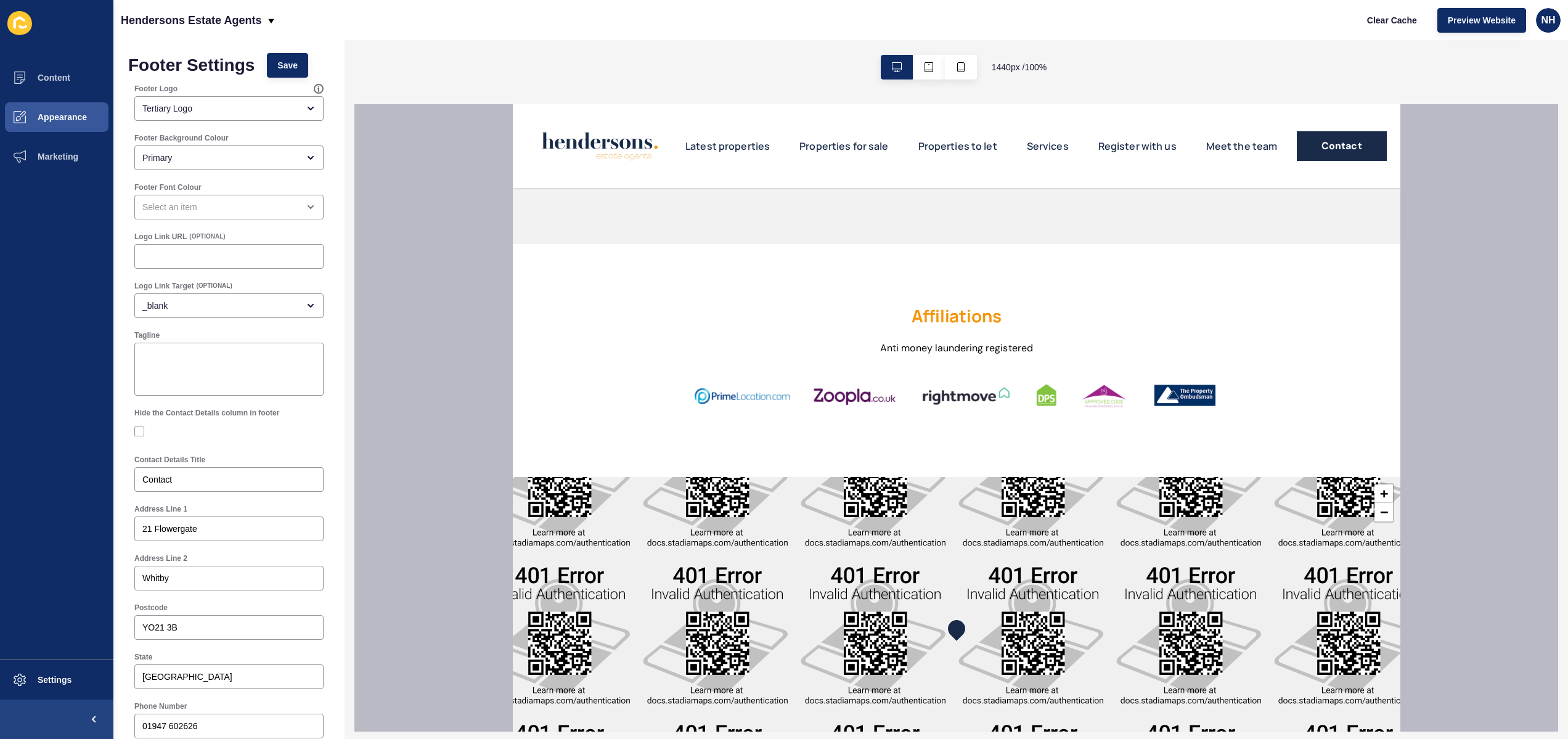
scroll to position [2, 0]
click at [275, 299] on div "_blank" at bounding box center [221, 304] width 156 height 12
click at [294, 441] on div at bounding box center [229, 430] width 189 height 22
click at [261, 108] on div "Tertiary Logo" at bounding box center [221, 108] width 156 height 12
click at [274, 165] on span "Secondary Logo" at bounding box center [229, 166] width 169 height 12
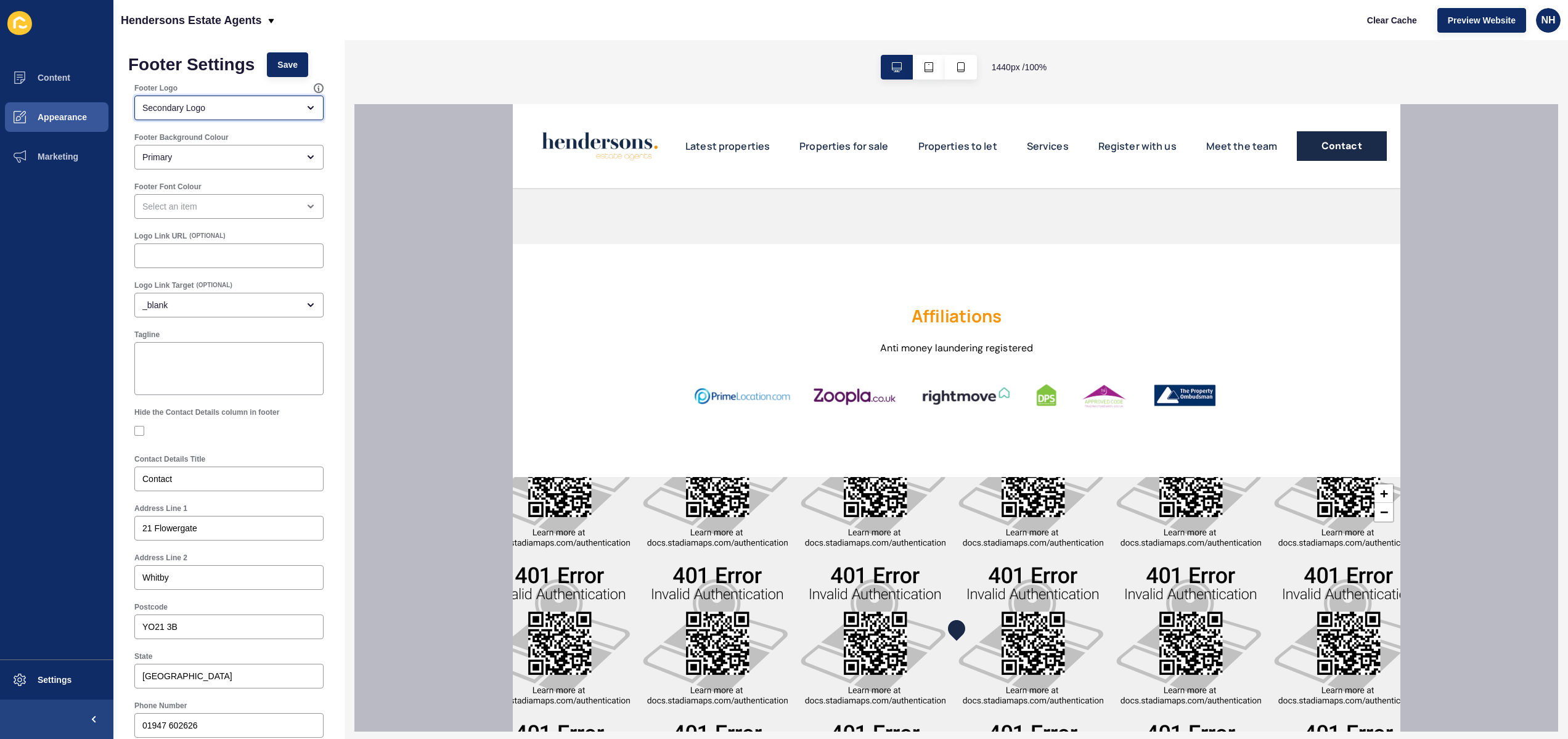
click at [281, 106] on div "Secondary Logo" at bounding box center [221, 108] width 156 height 12
click at [223, 141] on span "Primary Logo" at bounding box center [229, 138] width 169 height 12
click at [317, 87] on icon at bounding box center [319, 88] width 10 height 10
click at [211, 162] on span "Secondary Logo" at bounding box center [229, 166] width 169 height 12
click at [214, 155] on div "Primary" at bounding box center [221, 157] width 156 height 12
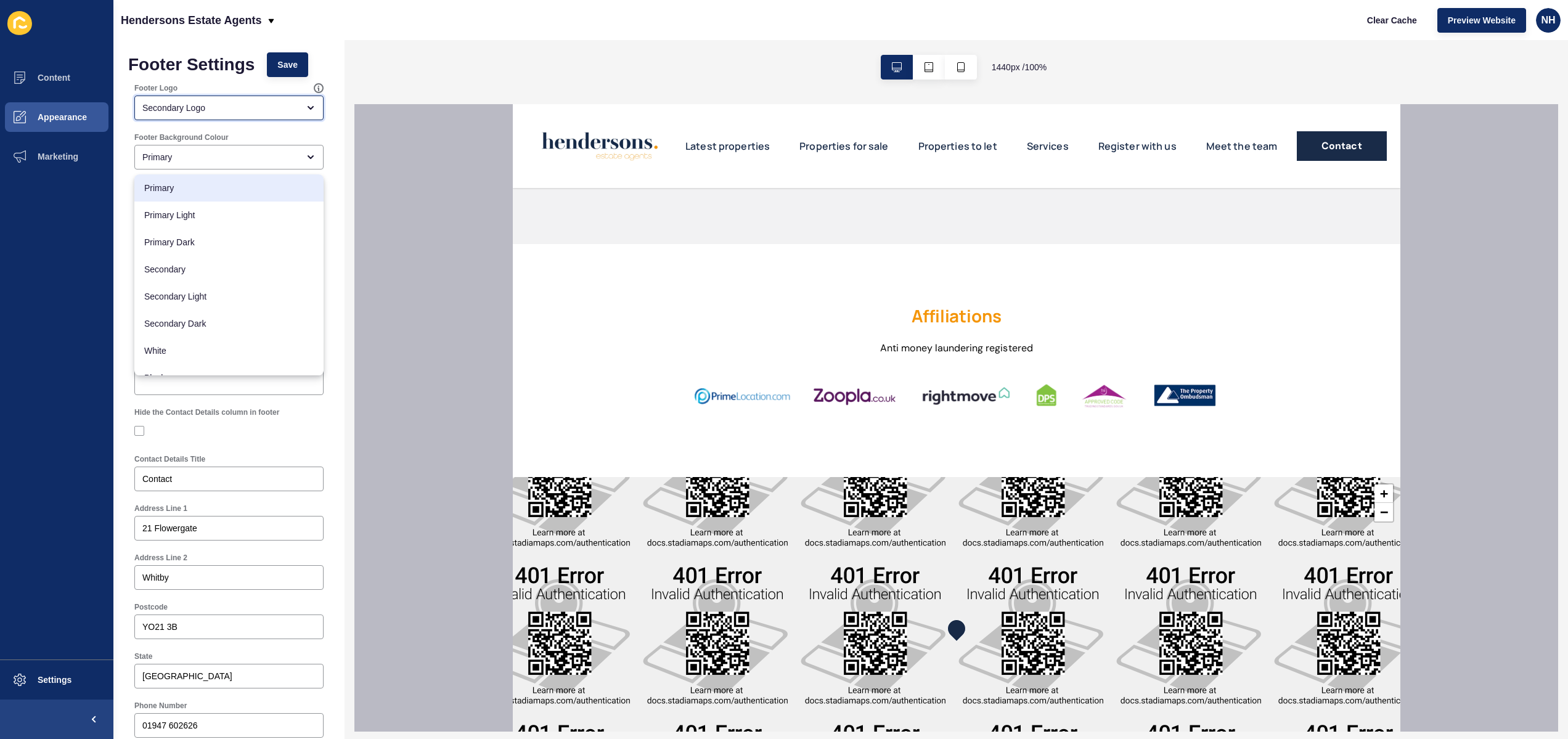
click at [203, 98] on div "Secondary Logo" at bounding box center [229, 108] width 189 height 25
click at [210, 109] on div "Secondary Logo" at bounding box center [221, 108] width 156 height 12
click at [228, 99] on div "Secondary Logo" at bounding box center [229, 108] width 189 height 25
click at [187, 192] on span "Tertiary Logo" at bounding box center [229, 192] width 169 height 12
click at [250, 111] on div "Tertiary Logo" at bounding box center [221, 108] width 156 height 12
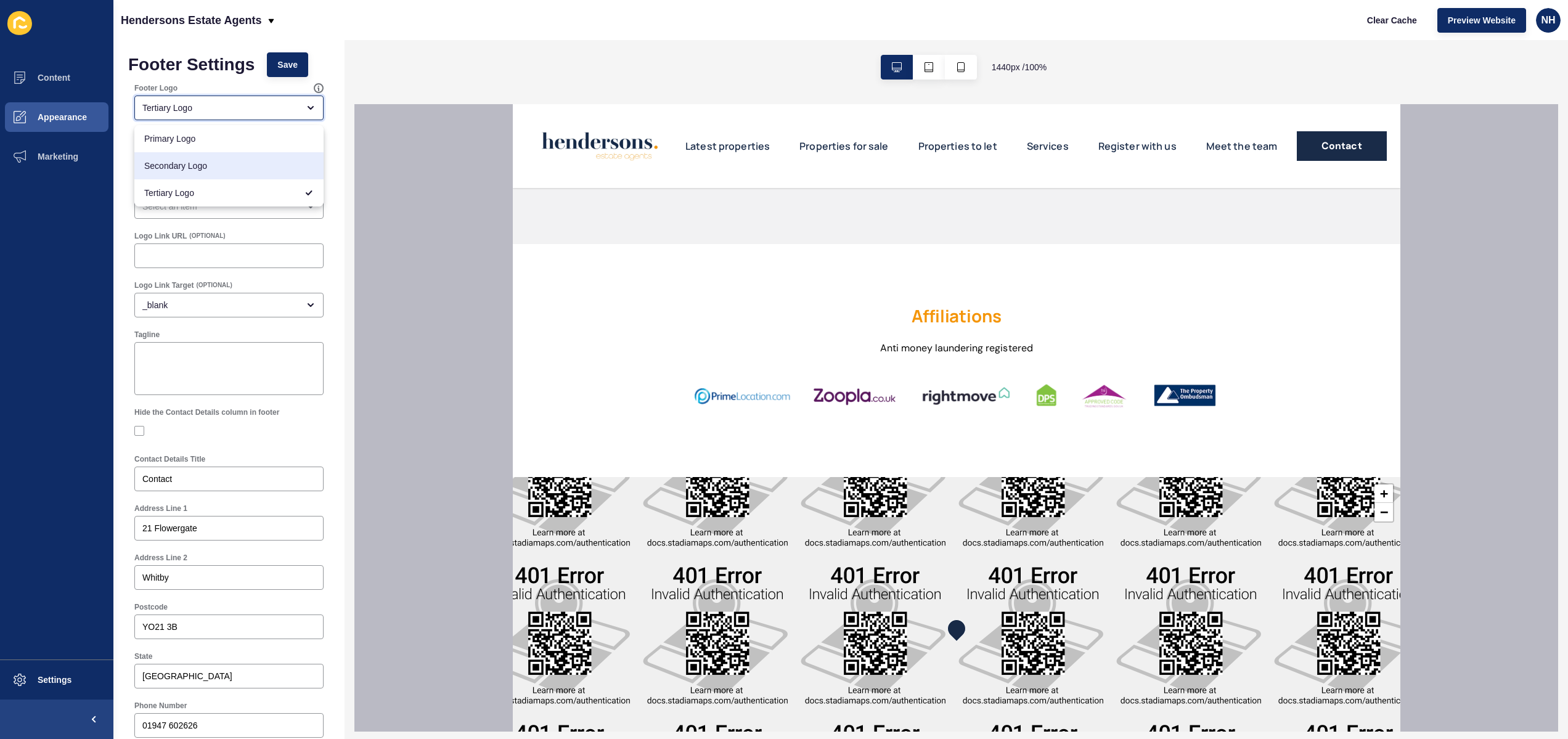
click at [238, 161] on span "Secondary Logo" at bounding box center [229, 166] width 169 height 12
type input "Secondary Logo"
click at [293, 59] on span "Save" at bounding box center [288, 64] width 20 height 12
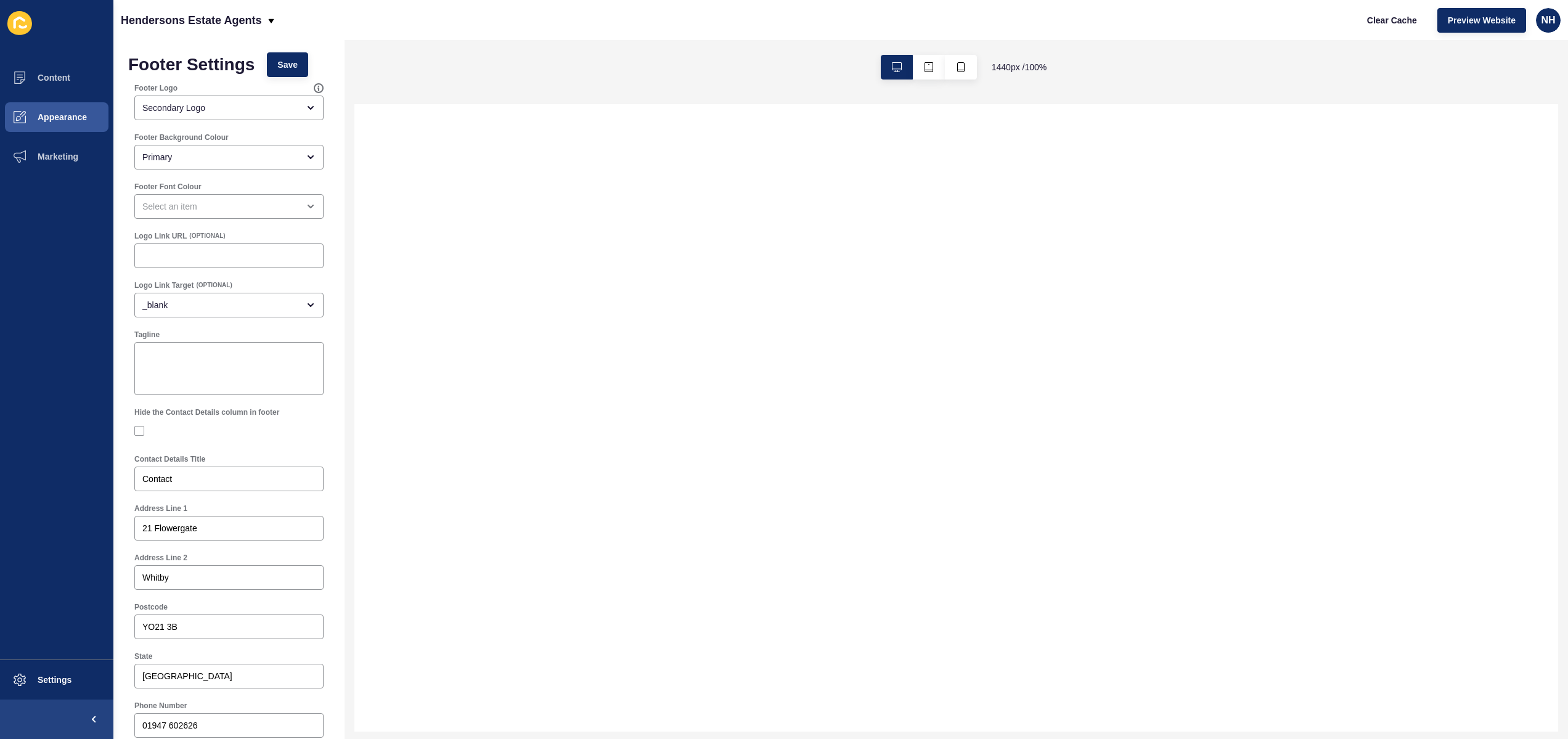
select select
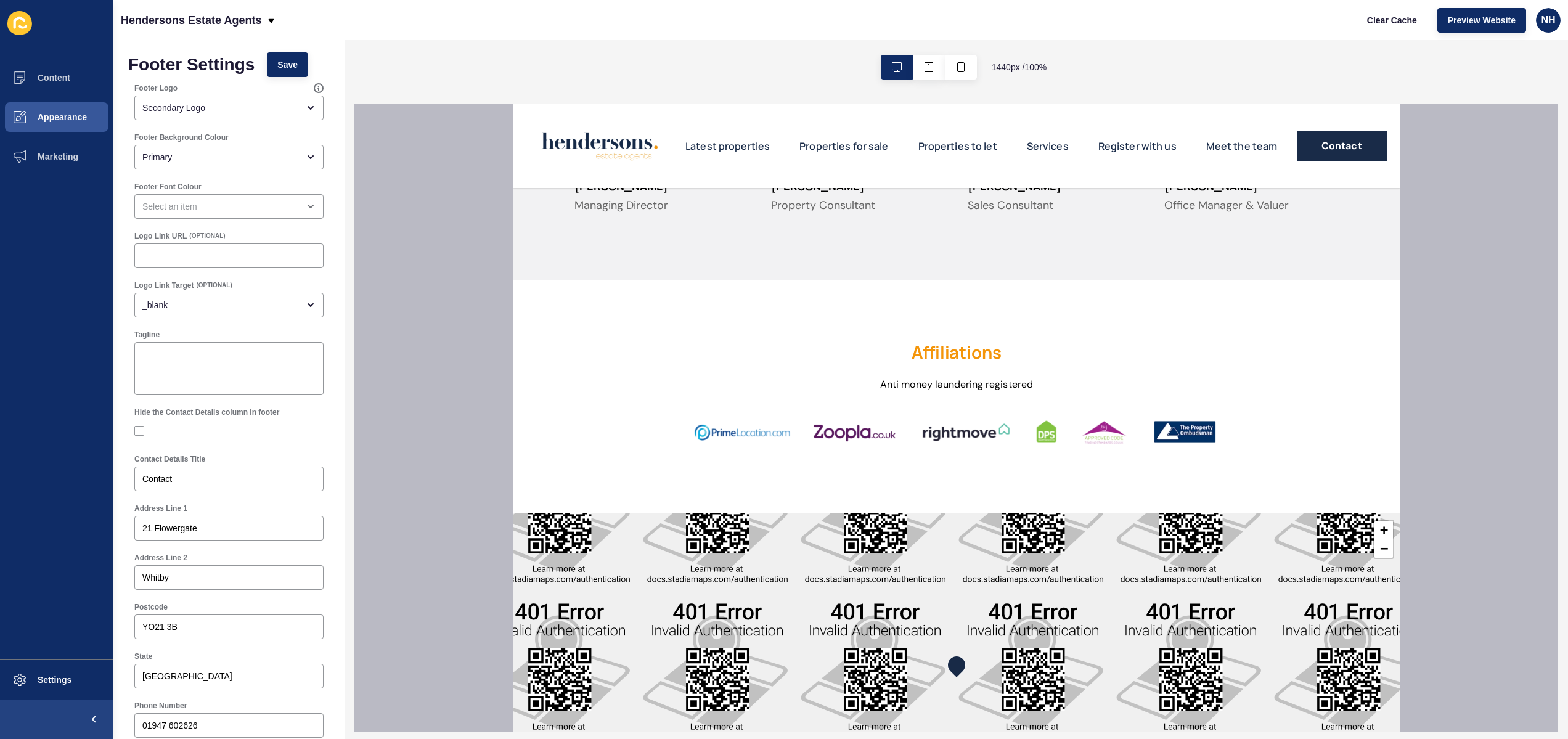
scroll to position [3087, 0]
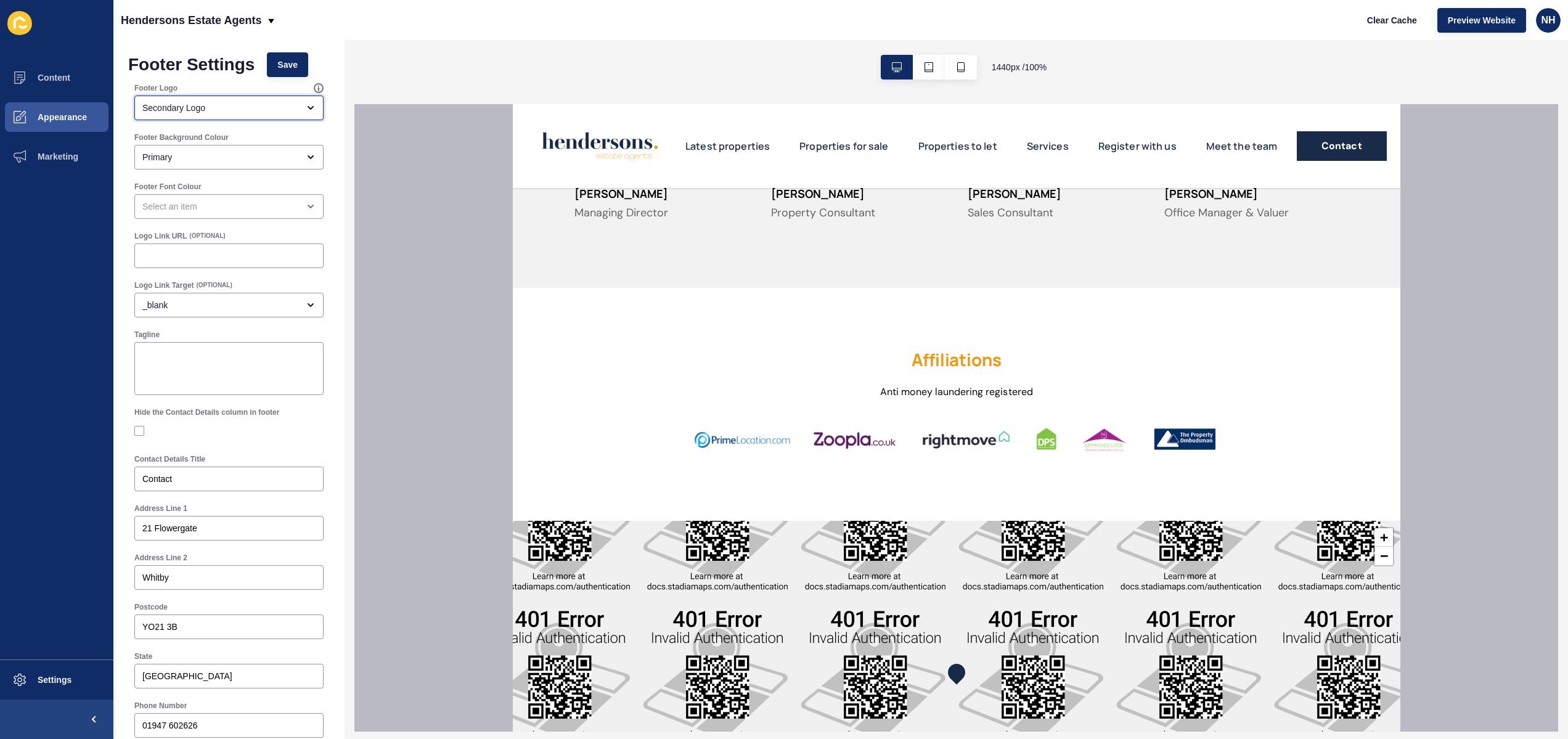
click at [281, 105] on div "Secondary Logo" at bounding box center [221, 108] width 156 height 12
click at [258, 143] on span "Primary Logo" at bounding box center [229, 138] width 169 height 12
type input "Primary Logo"
click at [297, 69] on span "Save" at bounding box center [288, 64] width 20 height 12
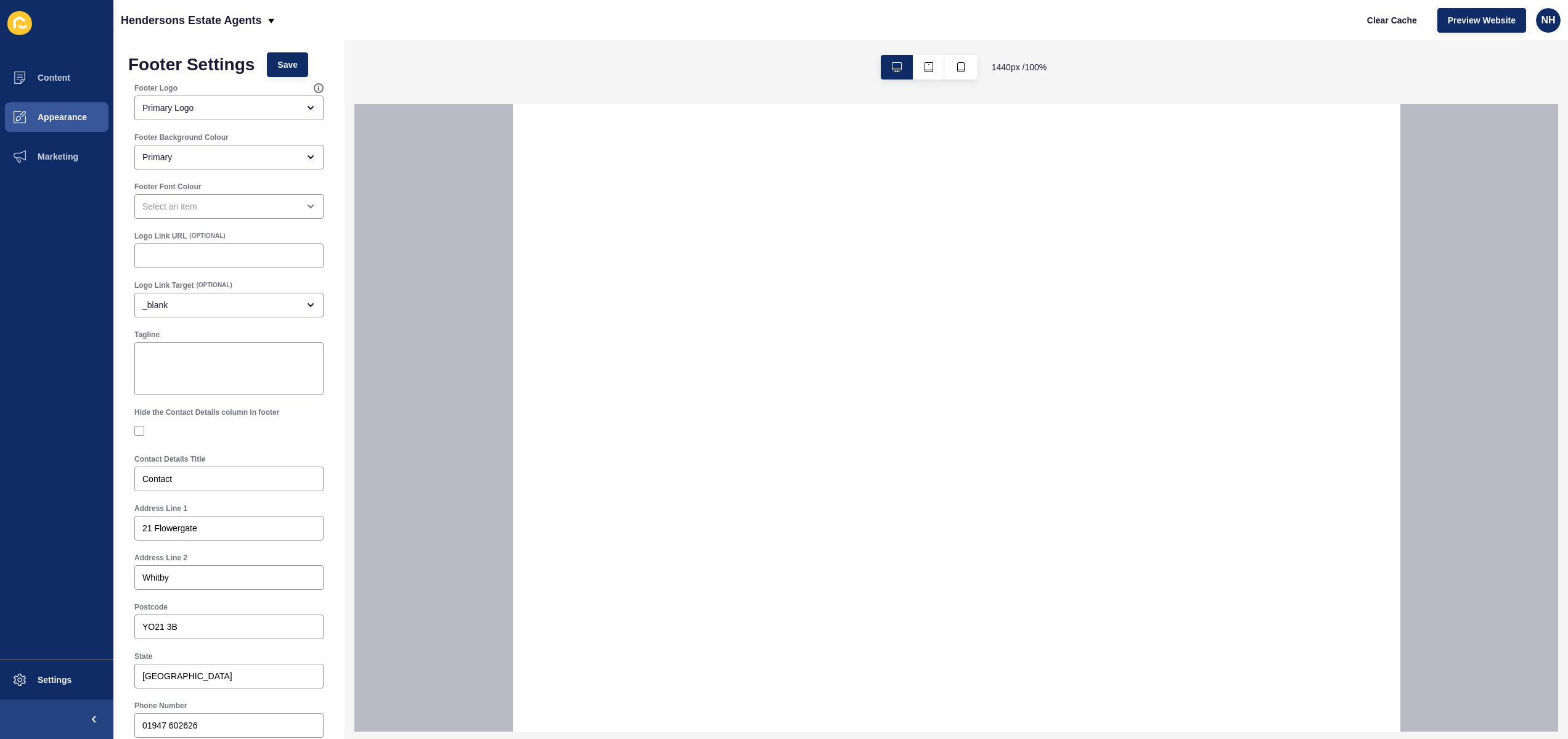
select select
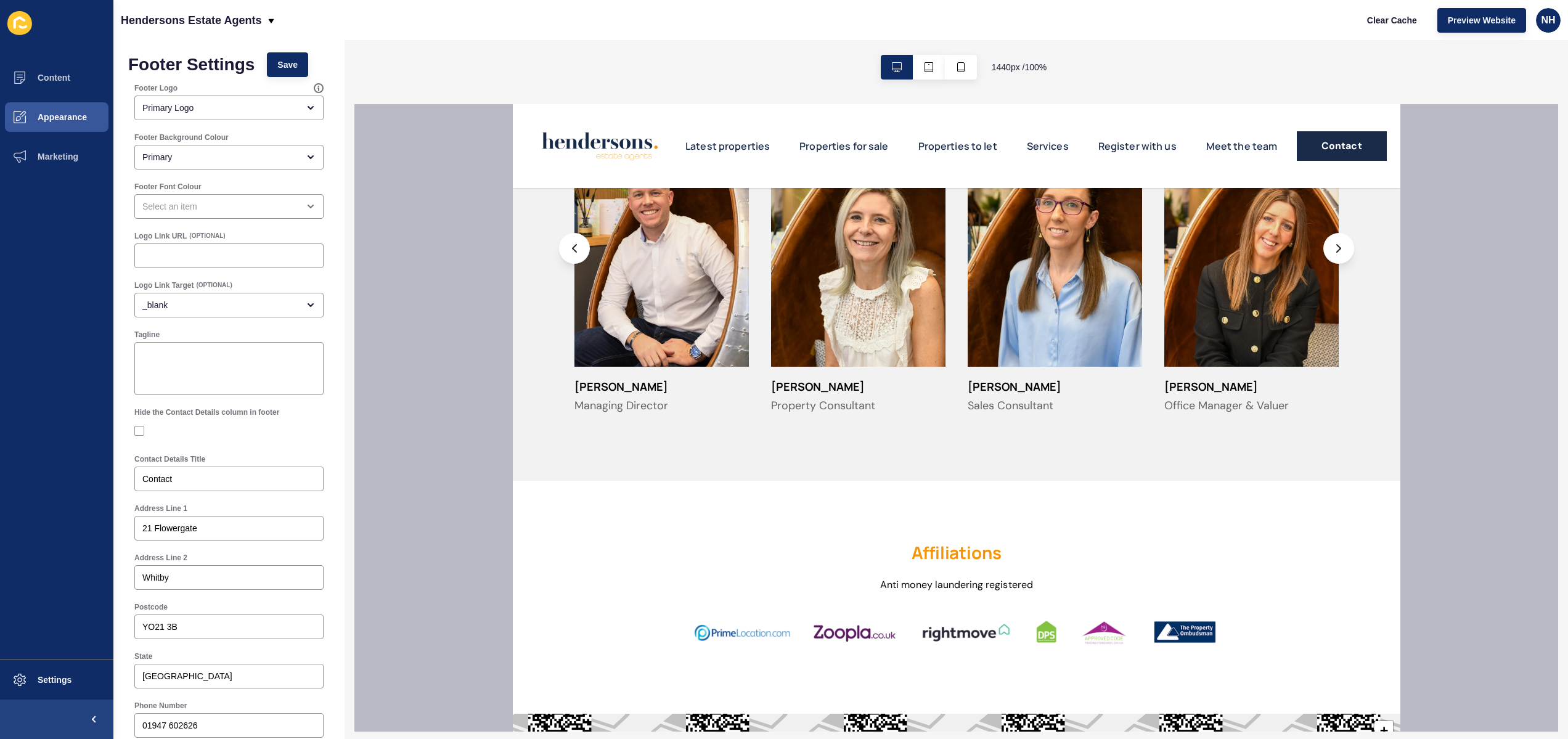
scroll to position [2625, 0]
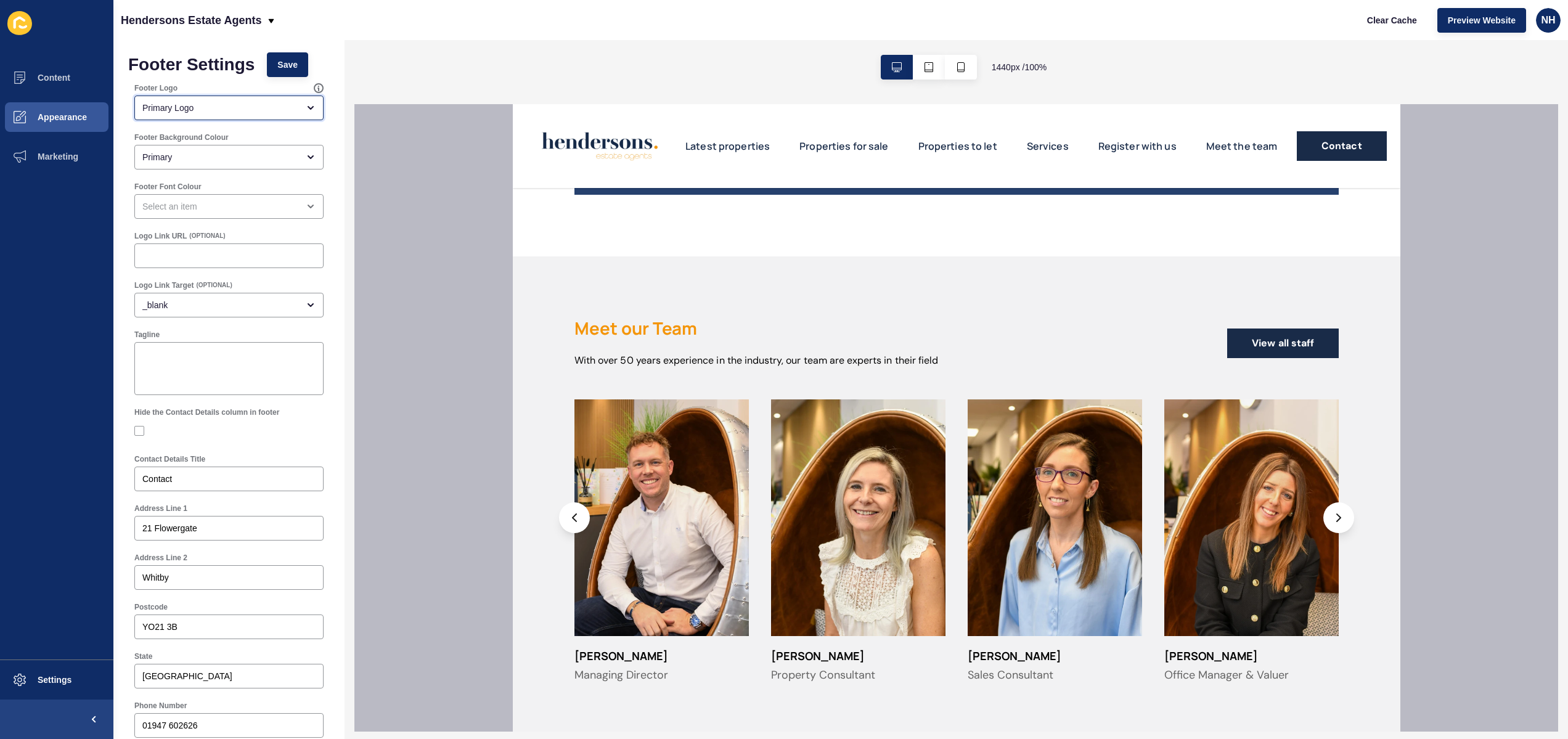
click at [231, 116] on div "Primary Logo" at bounding box center [229, 108] width 189 height 25
click at [208, 191] on span "Tertiary Logo" at bounding box center [229, 192] width 169 height 12
type input "Tertiary Logo"
click at [302, 69] on button "Save" at bounding box center [287, 64] width 41 height 25
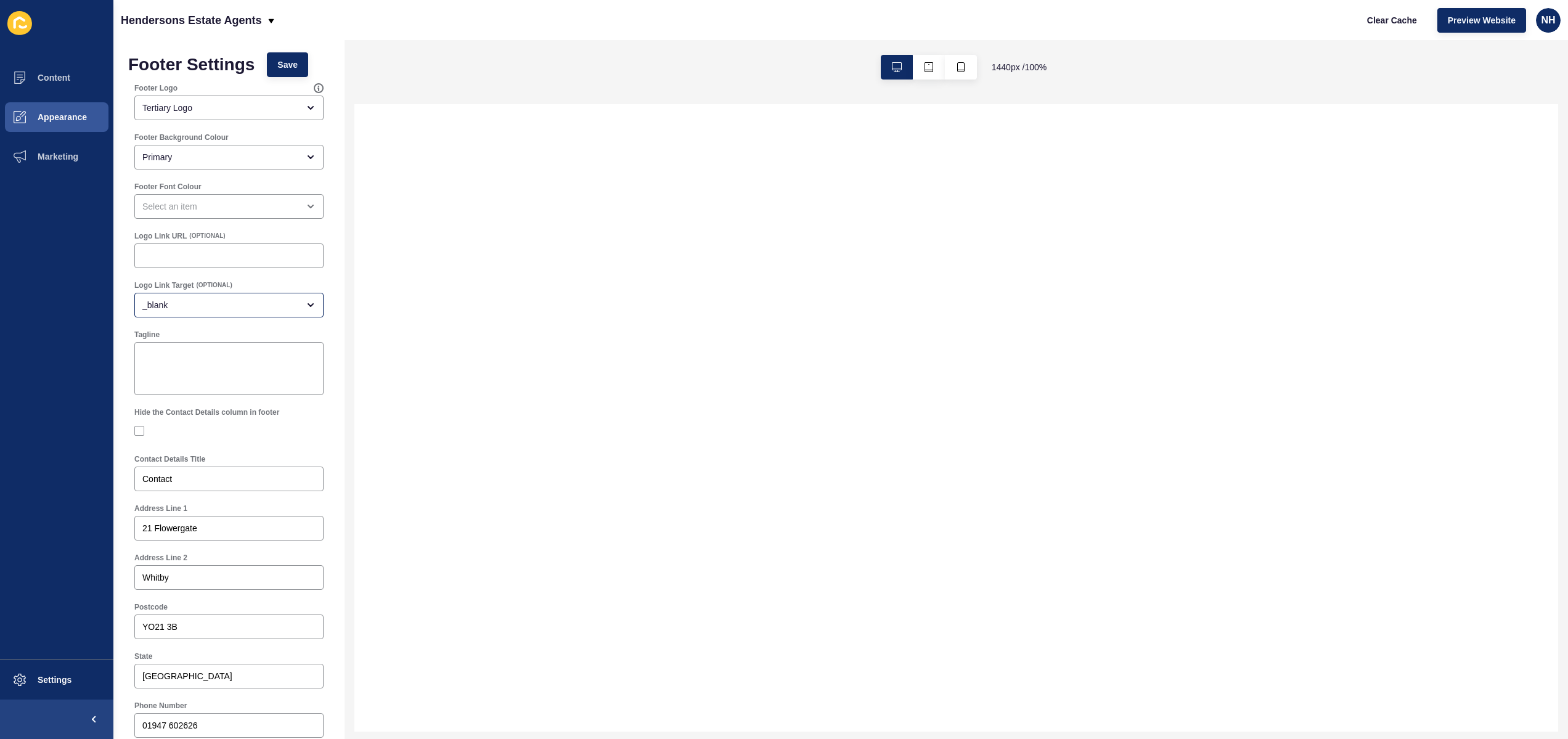
select select
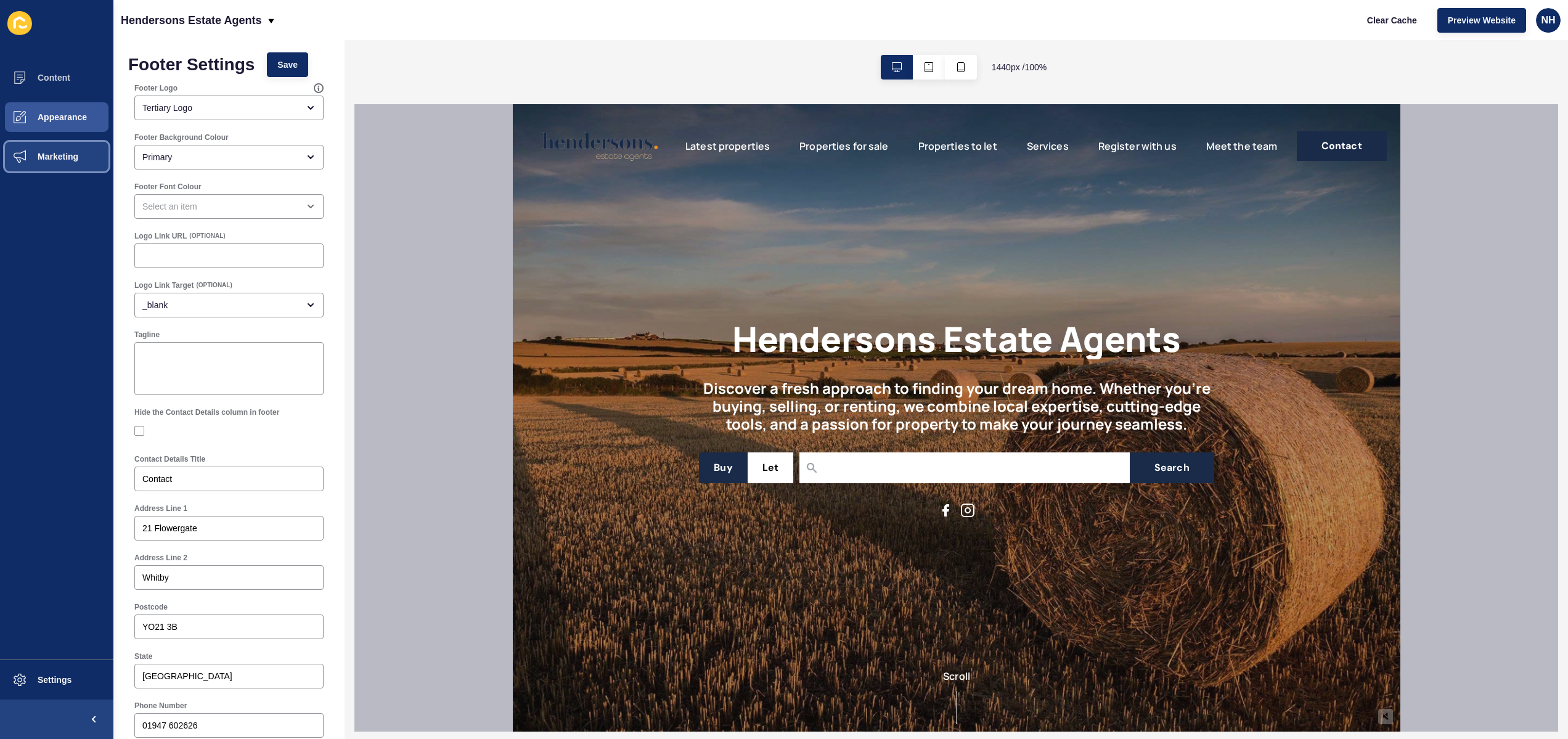
click at [38, 156] on span "Marketing" at bounding box center [38, 157] width 80 height 10
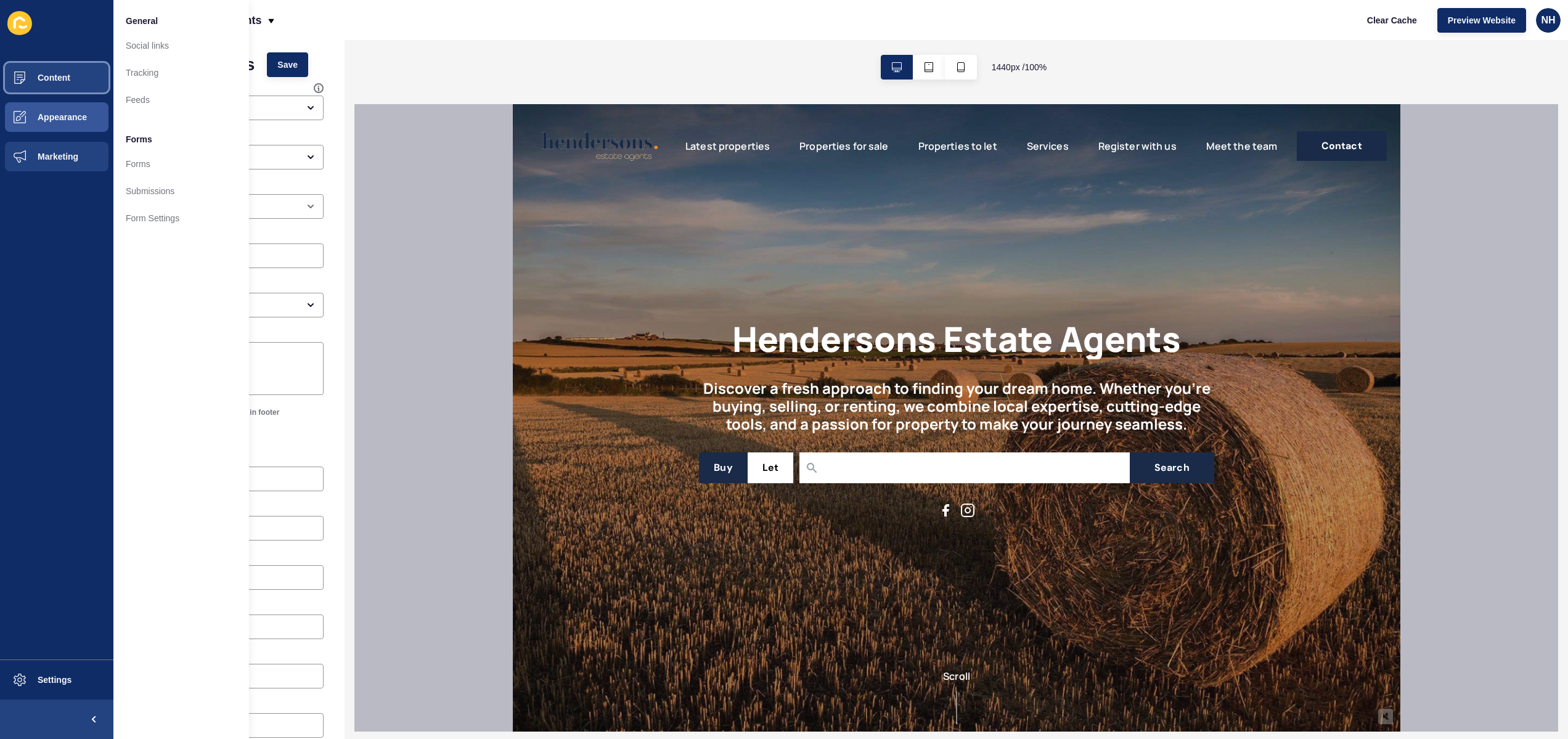
click at [68, 85] on button "Content" at bounding box center [56, 77] width 114 height 40
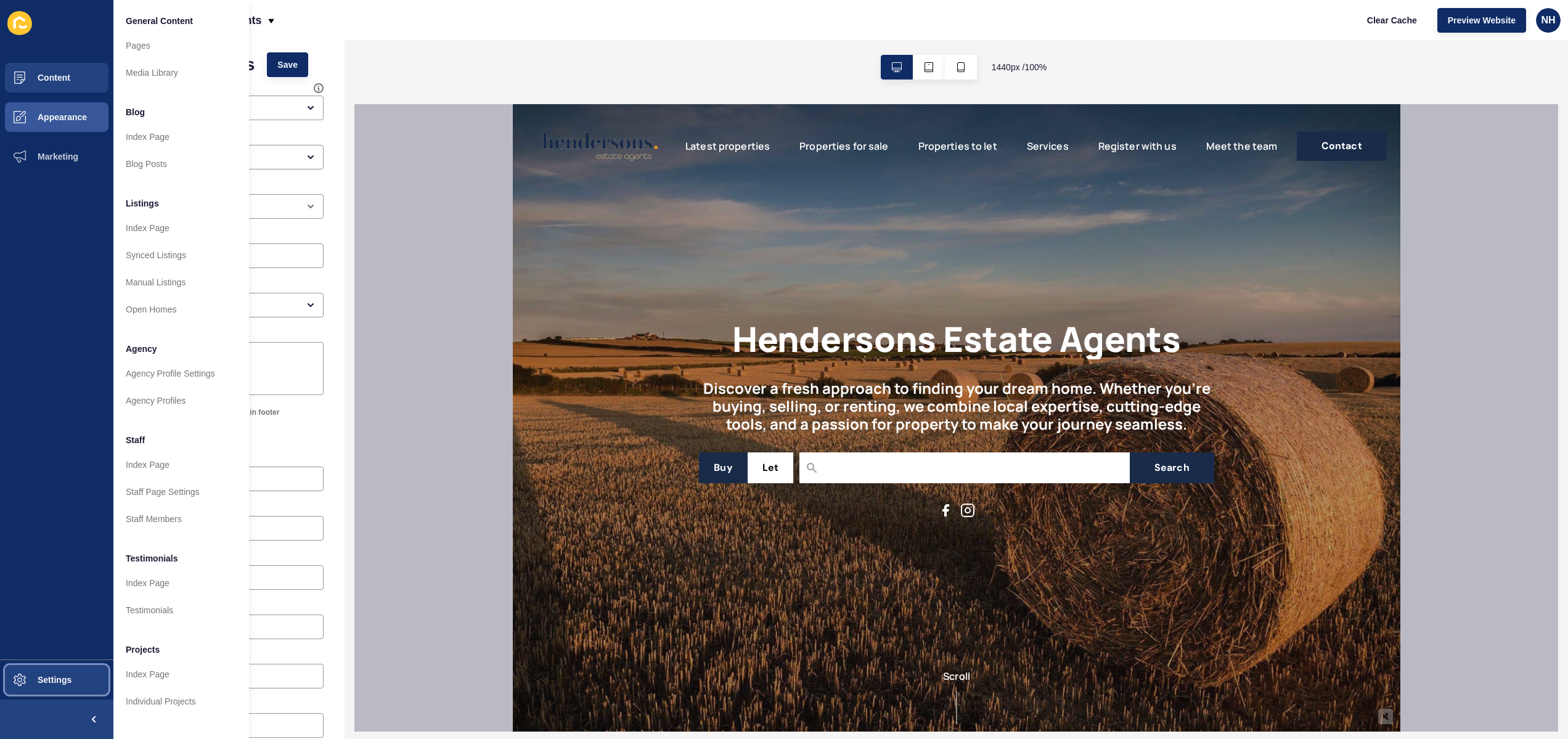
click at [58, 677] on span "Settings" at bounding box center [34, 680] width 73 height 10
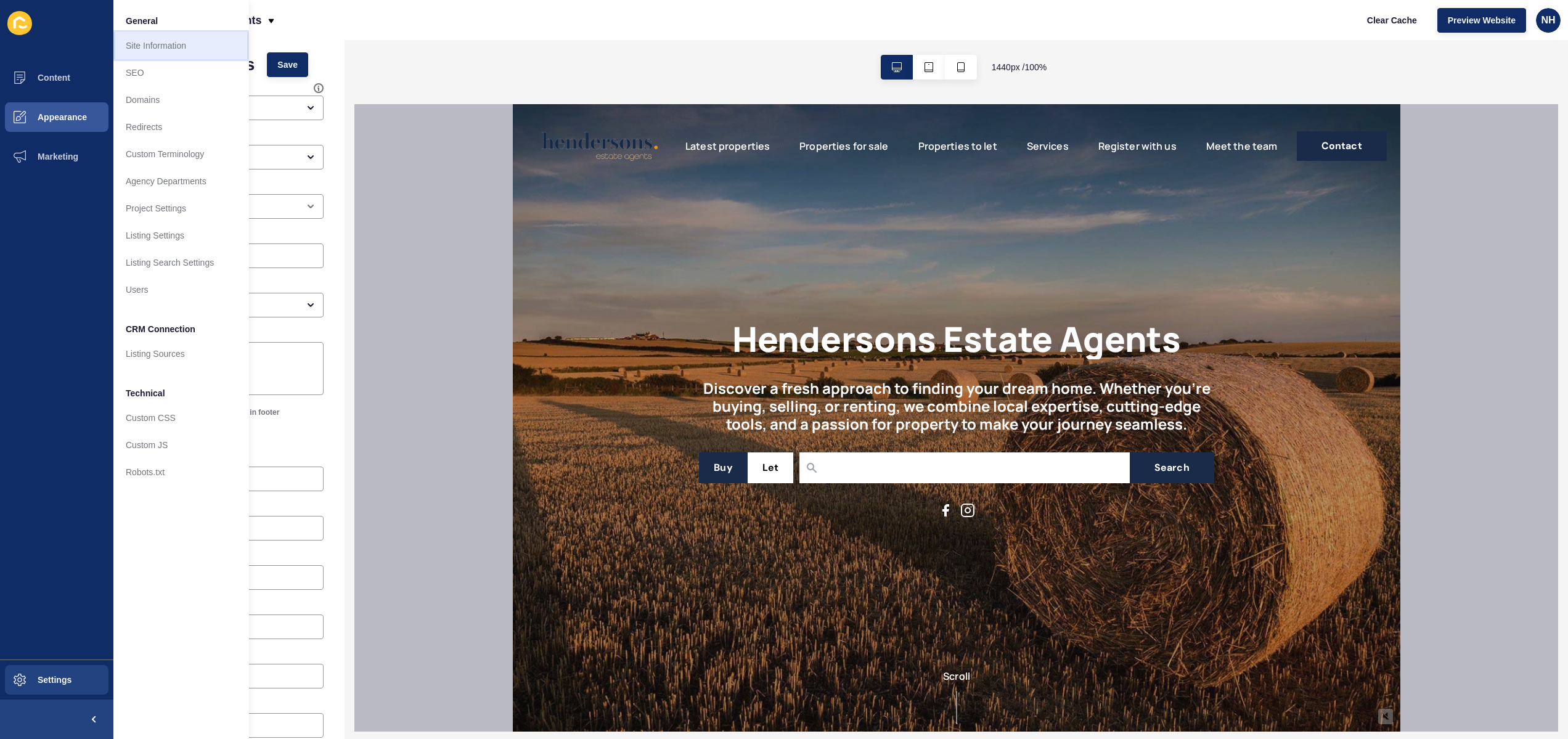
click at [171, 44] on link "Site Information" at bounding box center [181, 45] width 135 height 27
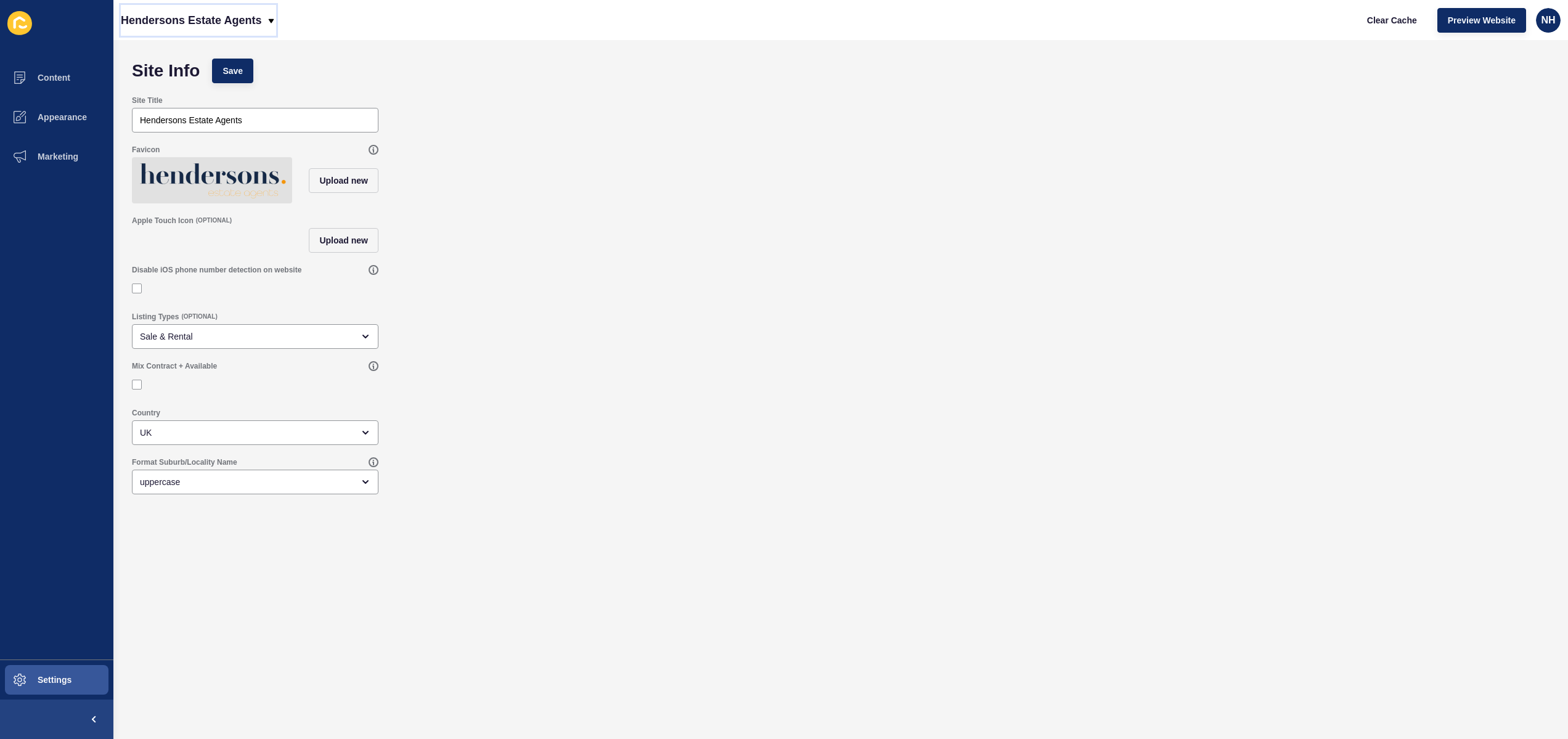
click at [198, 16] on p "Hendersons Estate Agents" at bounding box center [191, 20] width 140 height 31
click at [331, 67] on div "Site Info Save" at bounding box center [840, 70] width 1430 height 37
click at [63, 681] on span "Settings" at bounding box center [34, 680] width 73 height 10
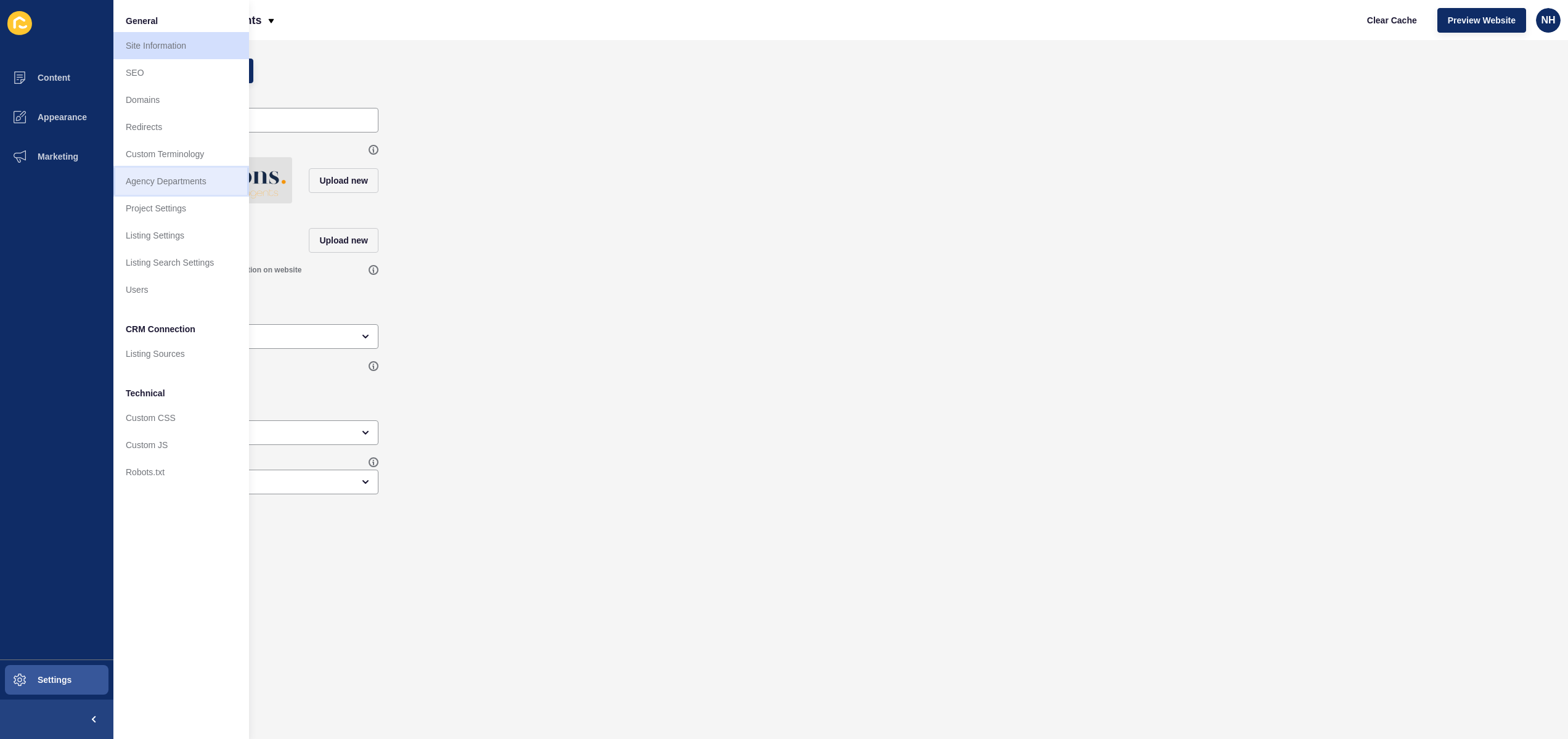
click at [183, 179] on link "Agency Departments" at bounding box center [181, 181] width 135 height 27
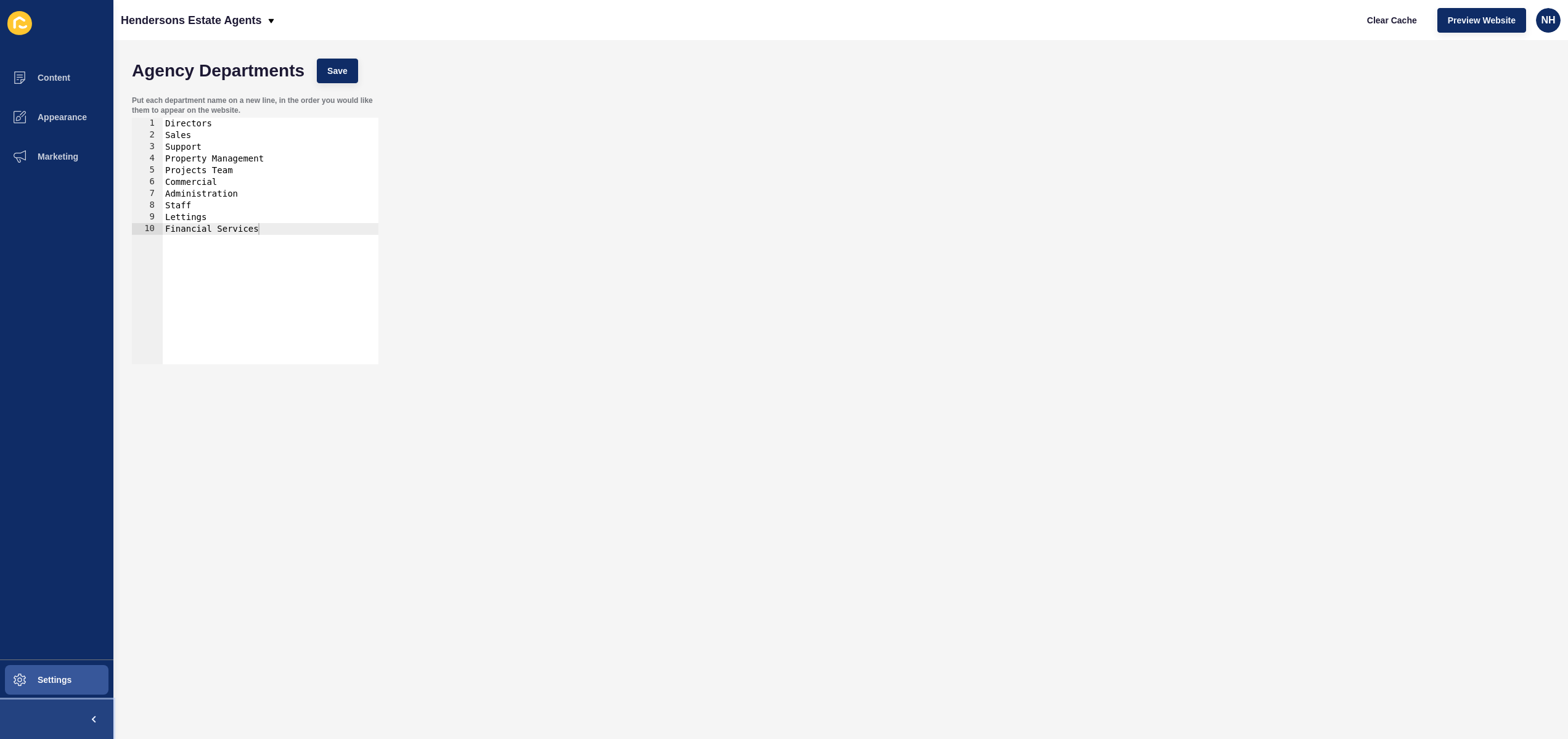
click at [79, 719] on span at bounding box center [93, 719] width 40 height 40
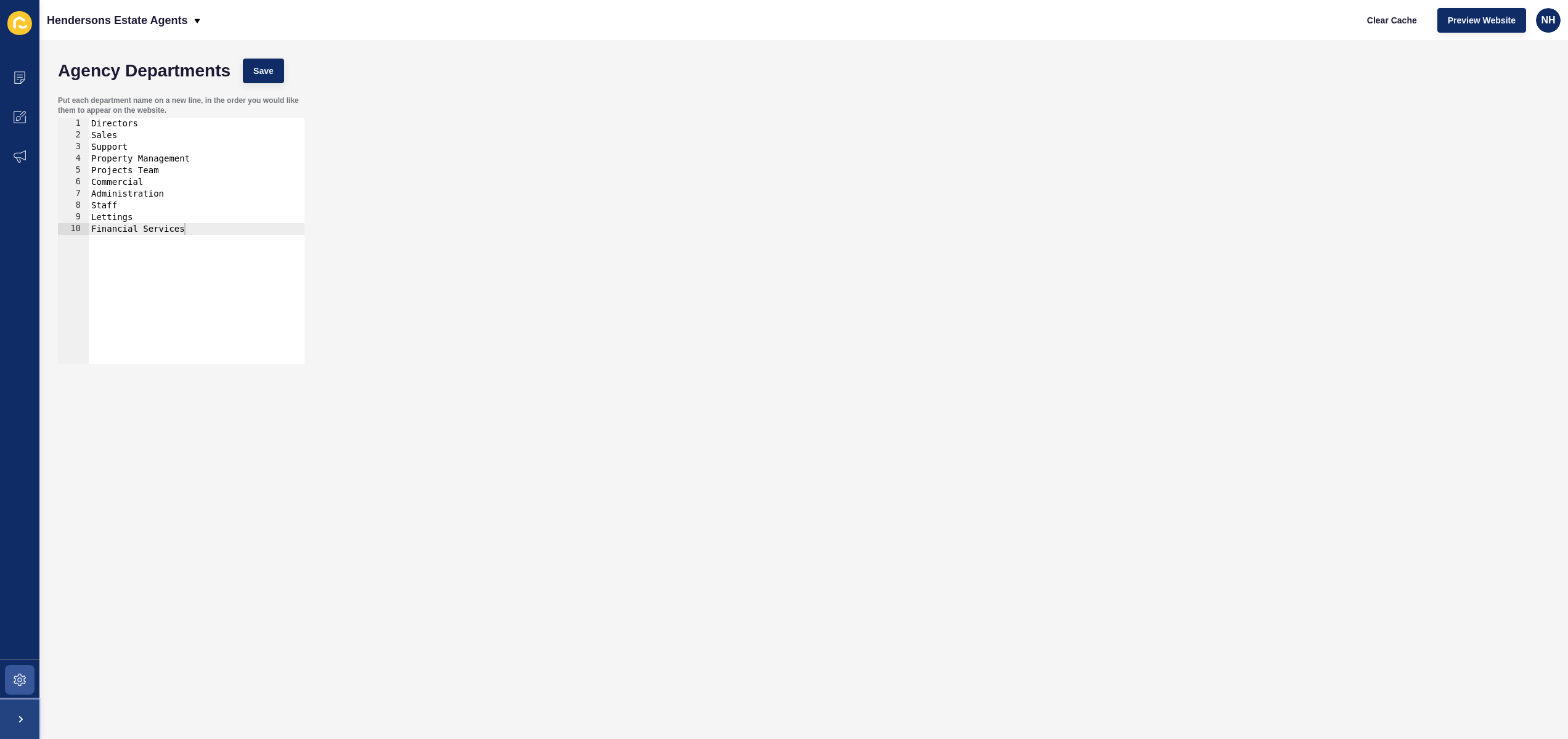
click at [20, 717] on span at bounding box center [20, 719] width 40 height 40
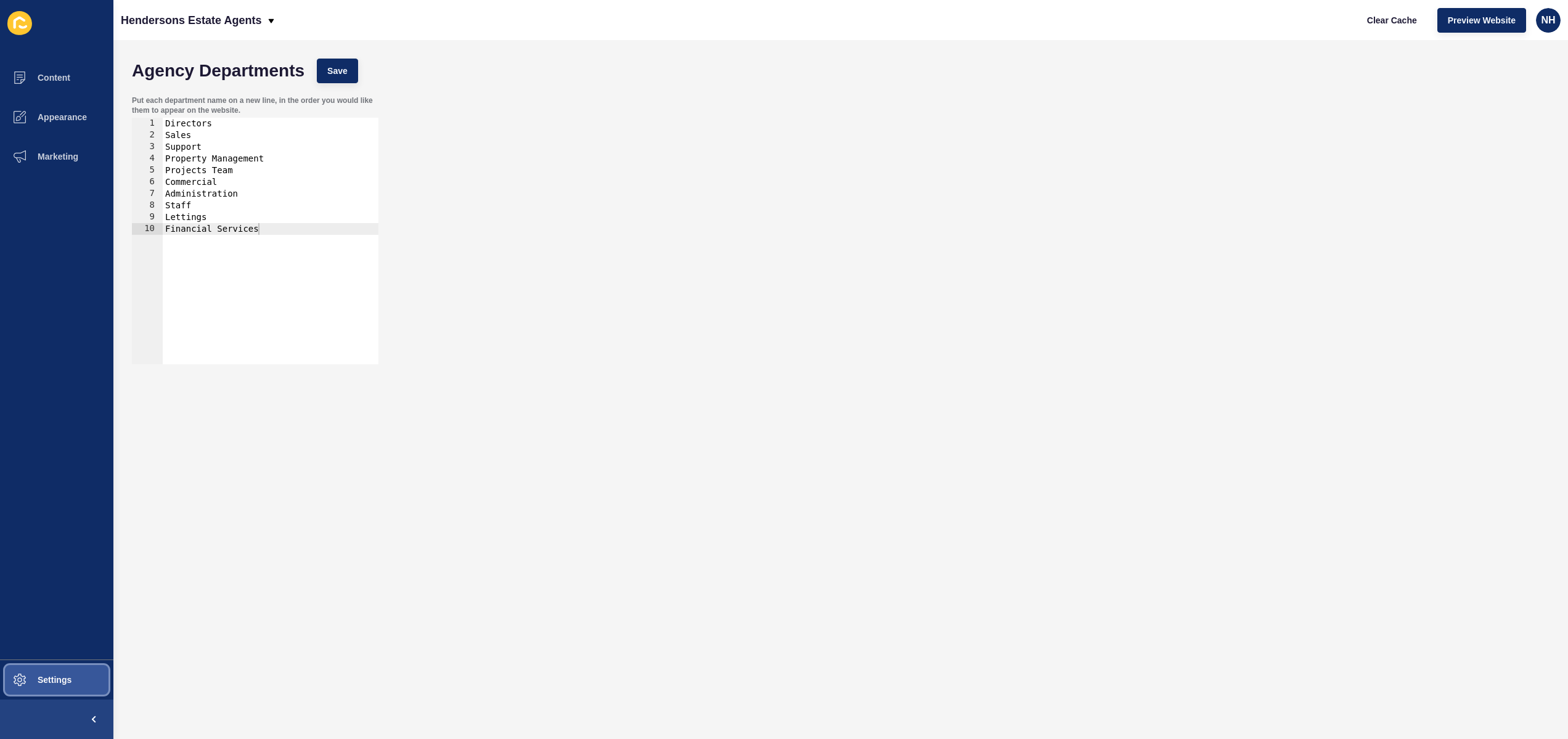
click at [40, 681] on span "Settings" at bounding box center [34, 680] width 73 height 10
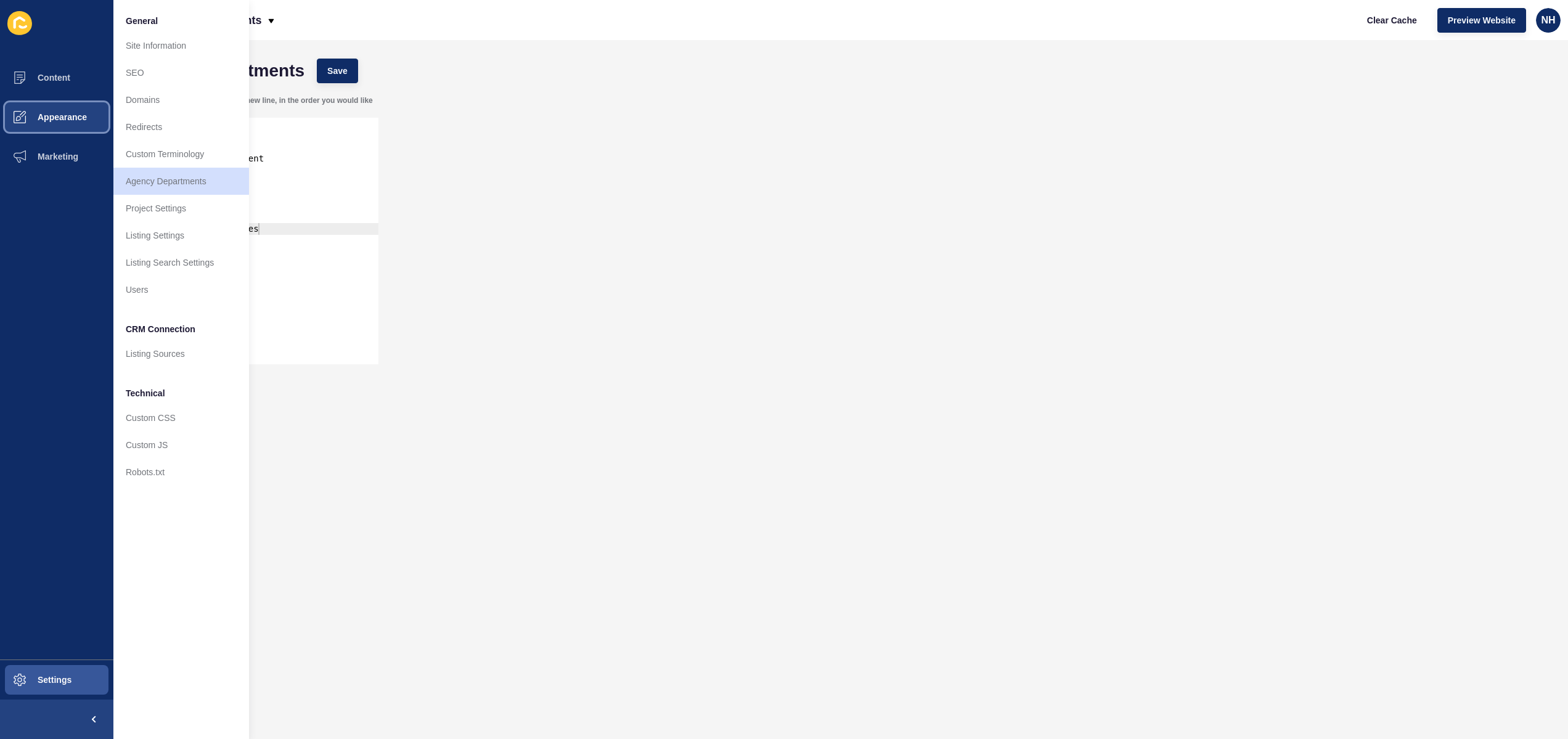
click at [74, 127] on button "Appearance" at bounding box center [56, 117] width 114 height 40
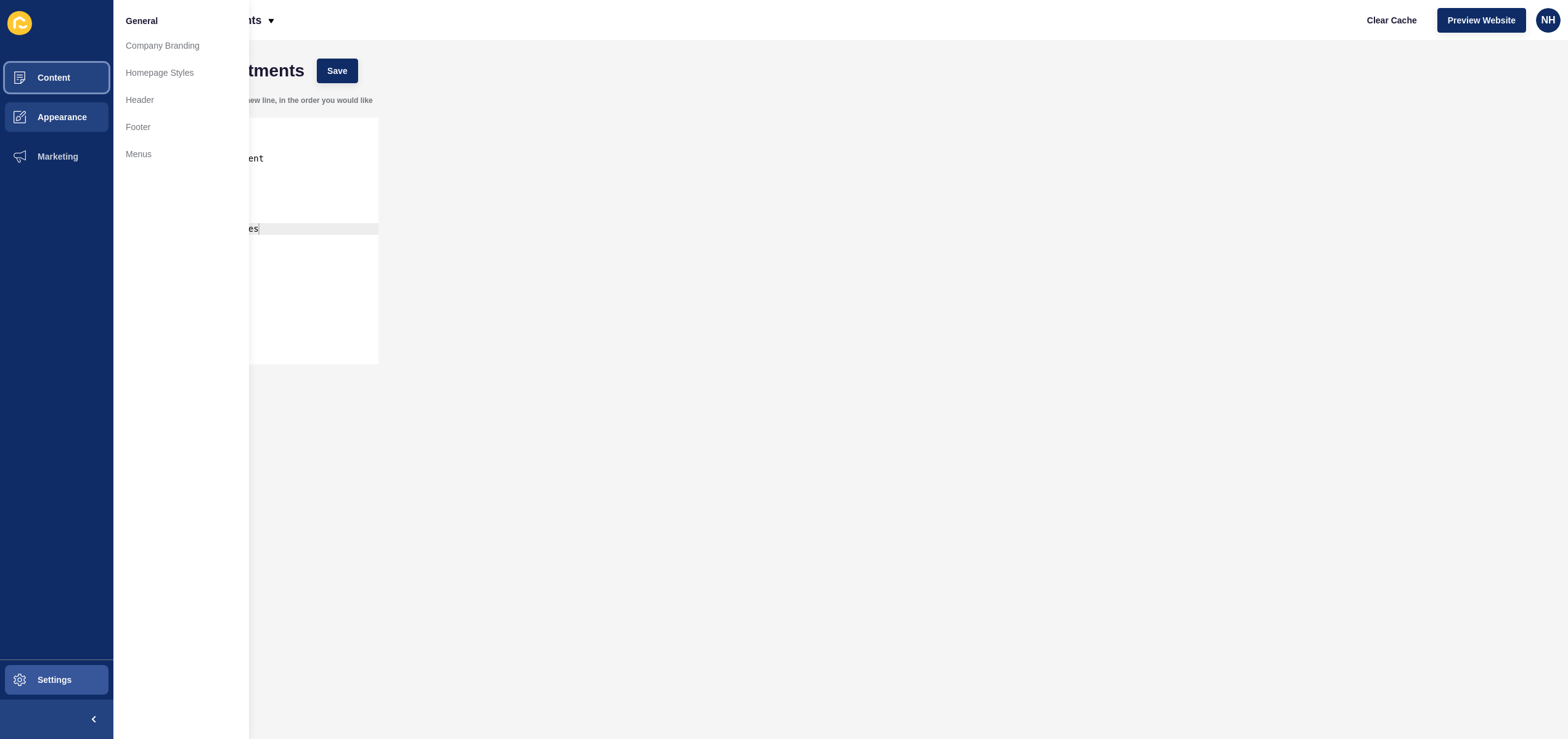
click at [75, 78] on button "Content" at bounding box center [56, 77] width 114 height 40
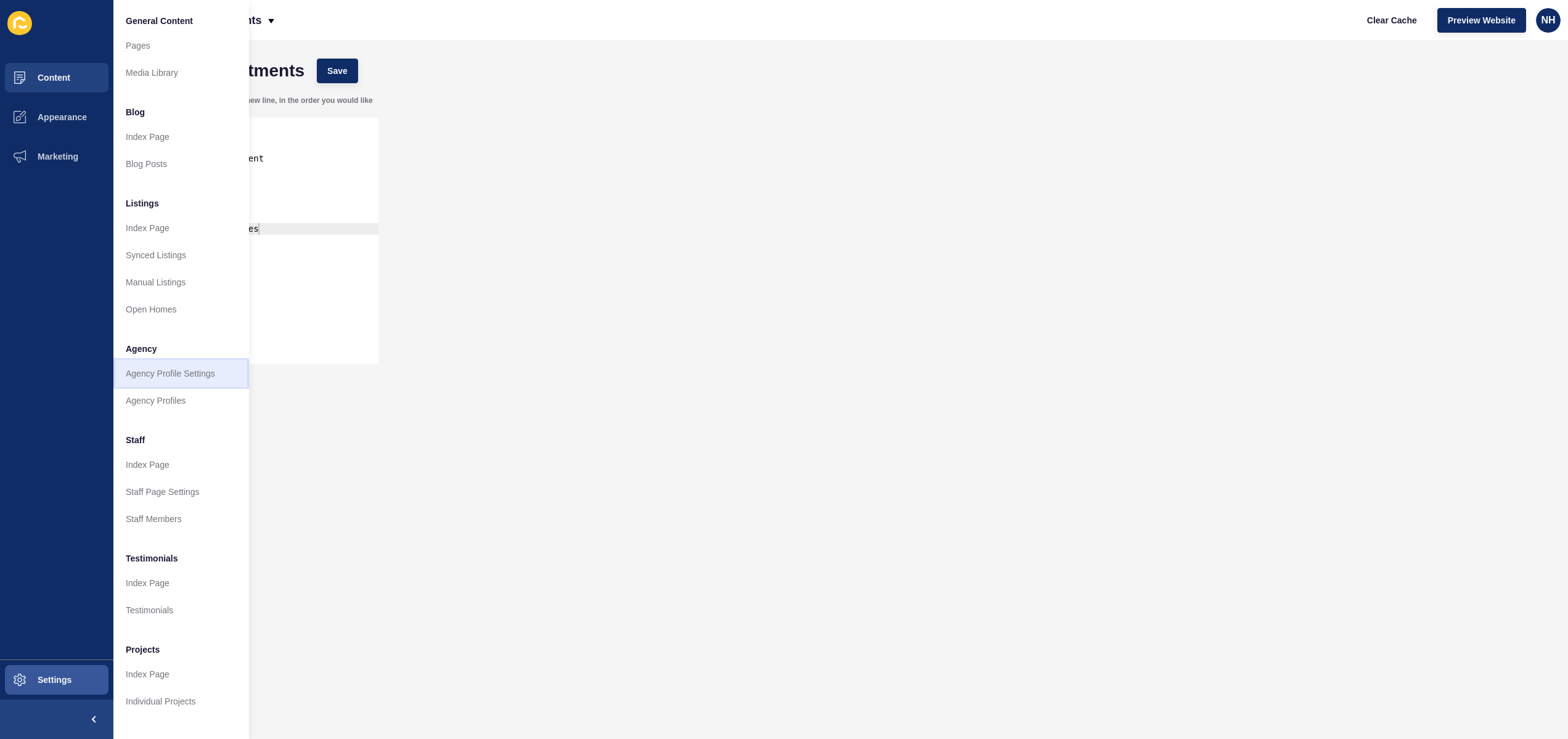
click at [189, 383] on link "Agency Profile Settings" at bounding box center [181, 373] width 135 height 27
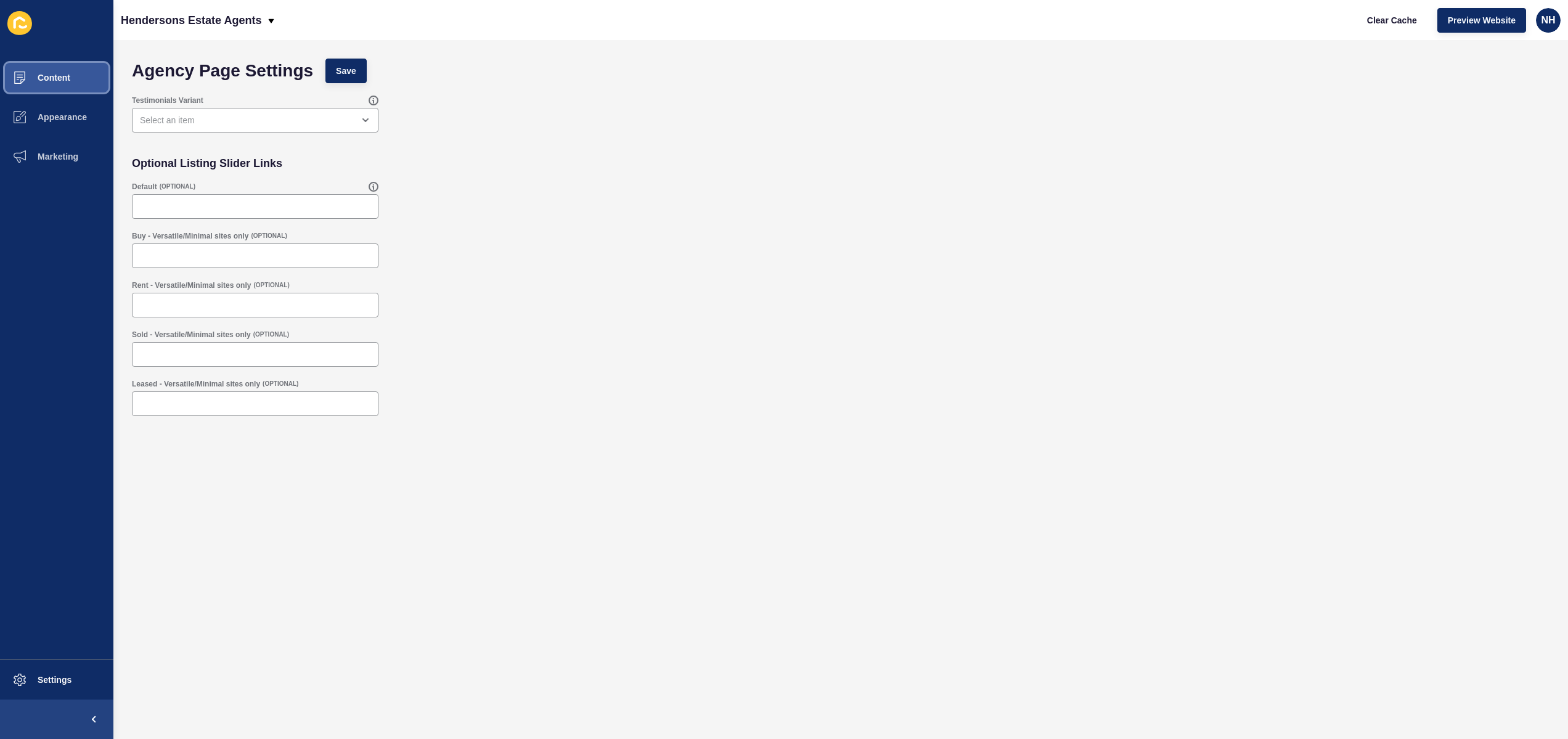
click at [86, 82] on button "Content" at bounding box center [56, 77] width 114 height 40
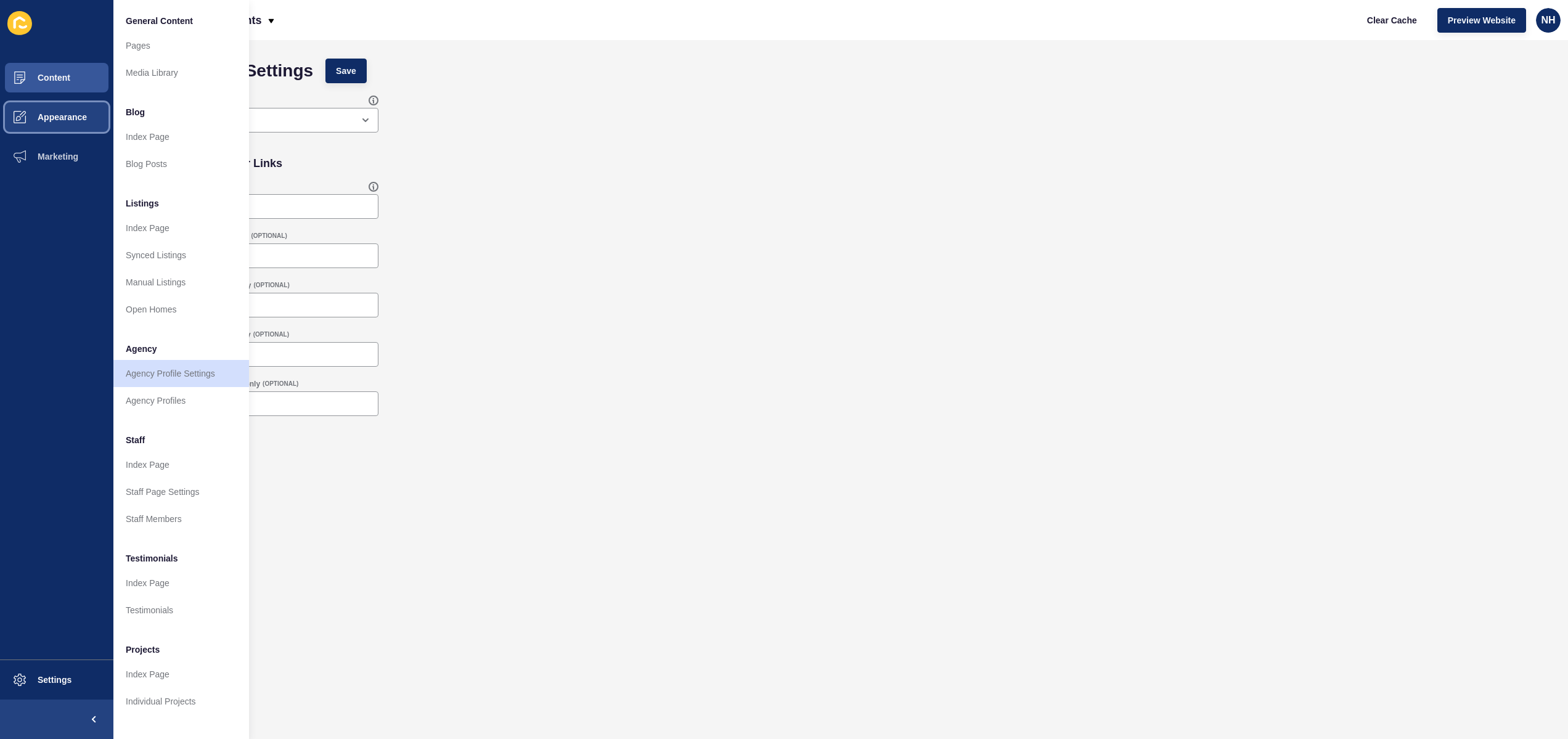
click at [69, 113] on span "Appearance" at bounding box center [42, 117] width 89 height 10
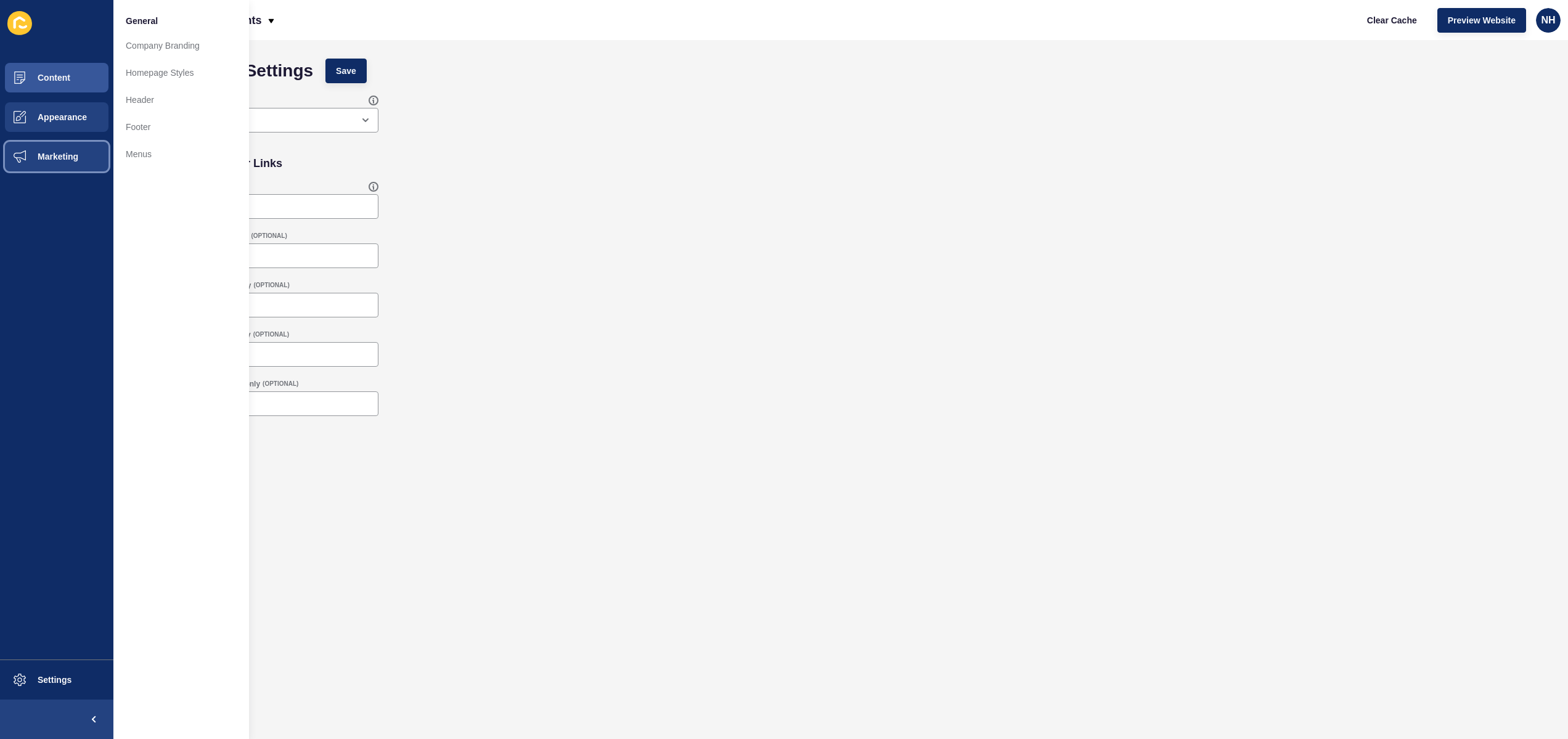
click at [70, 149] on button "Marketing" at bounding box center [56, 156] width 114 height 40
click at [81, 80] on button "Content" at bounding box center [56, 77] width 114 height 40
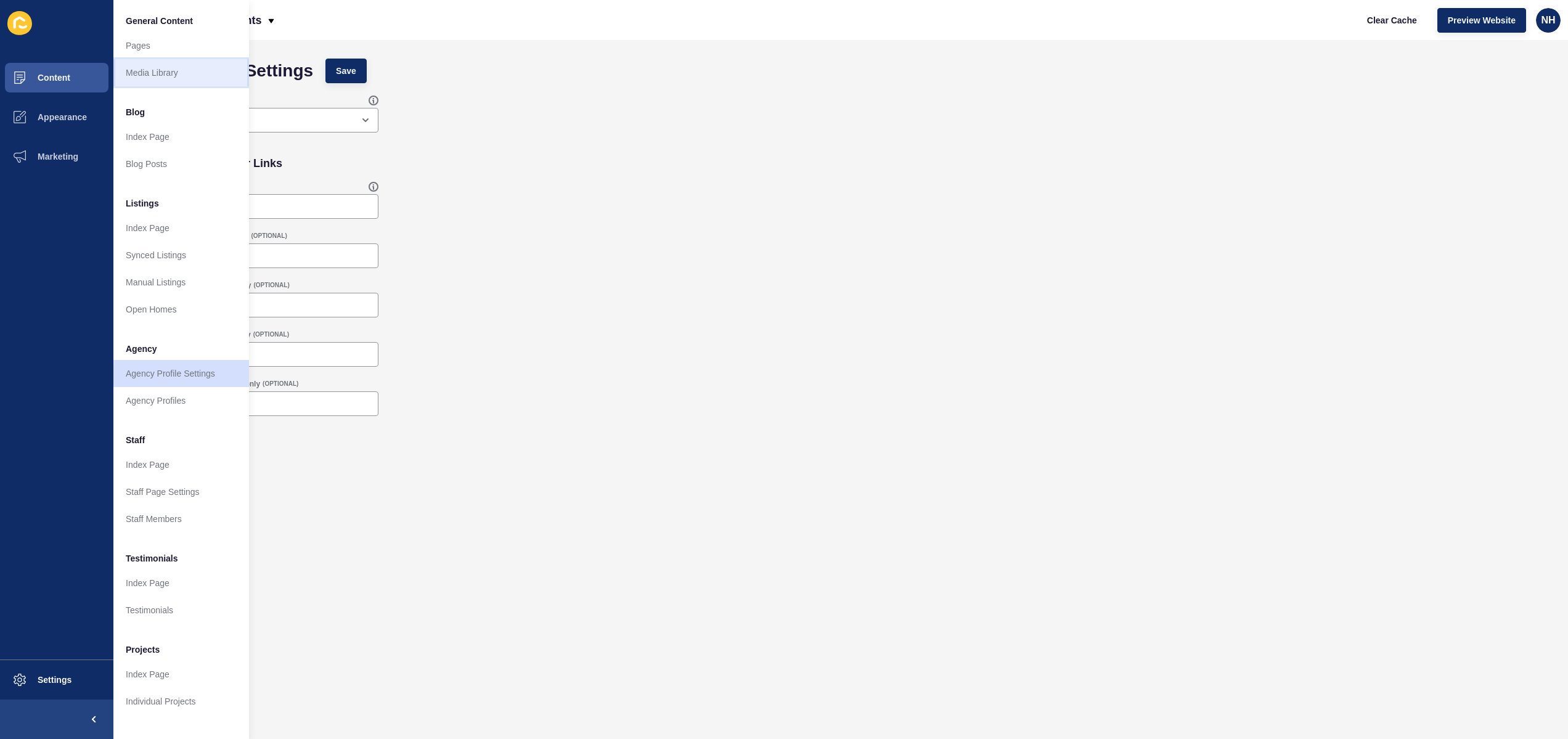
click at [170, 76] on link "Media Library" at bounding box center [181, 72] width 135 height 27
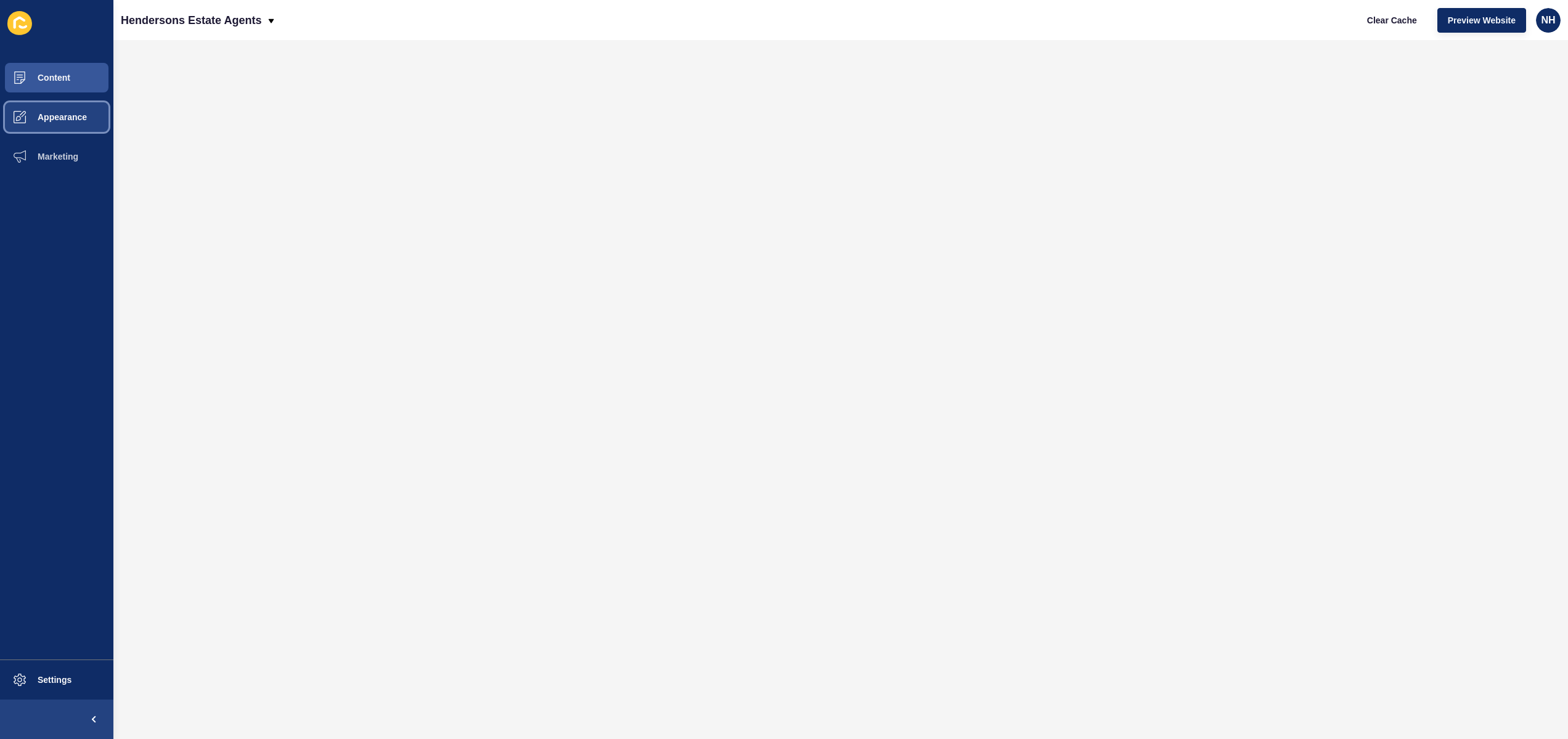
click at [64, 108] on button "Appearance" at bounding box center [56, 117] width 114 height 40
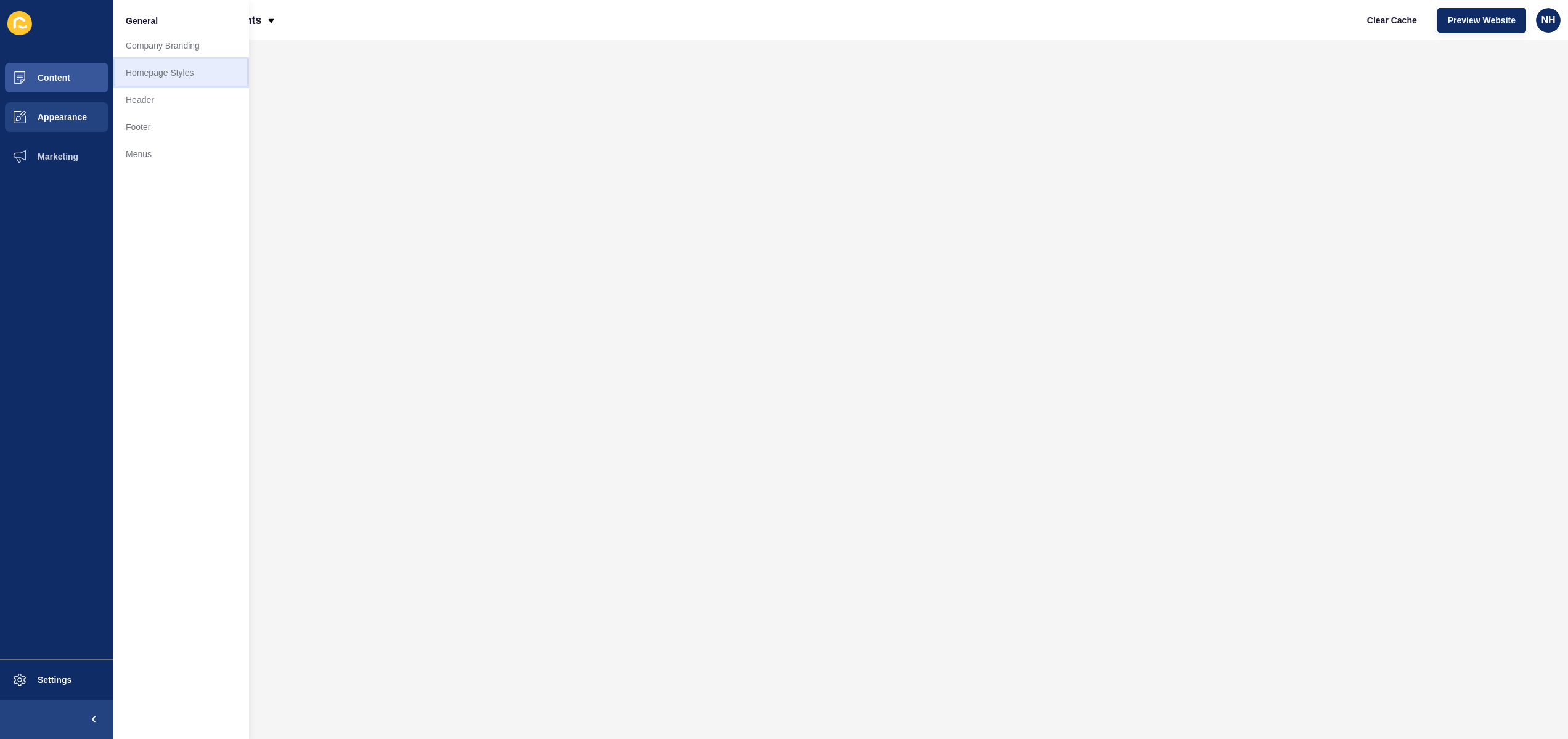
click at [177, 71] on link "Homepage Styles" at bounding box center [181, 72] width 135 height 27
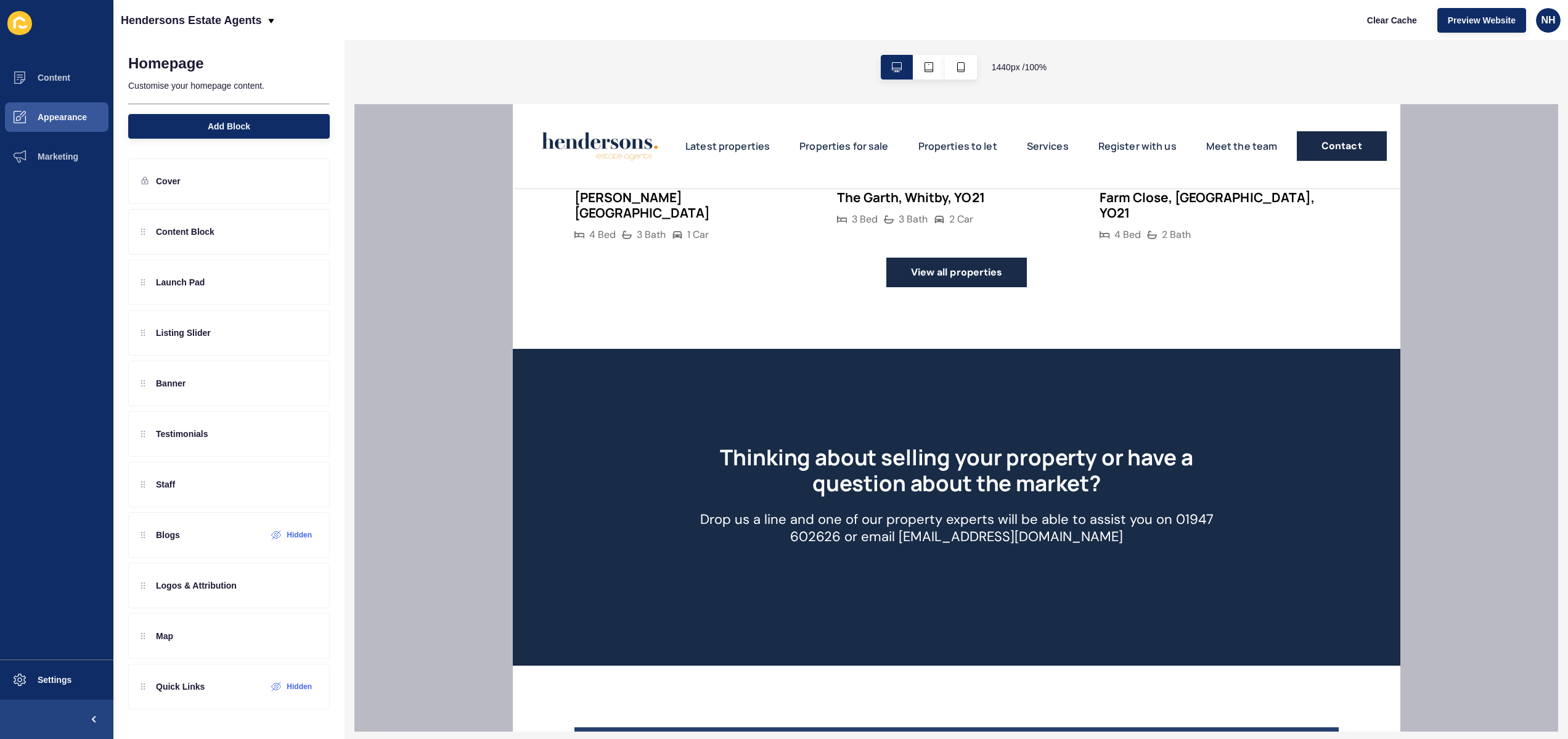
scroll to position [2077, 0]
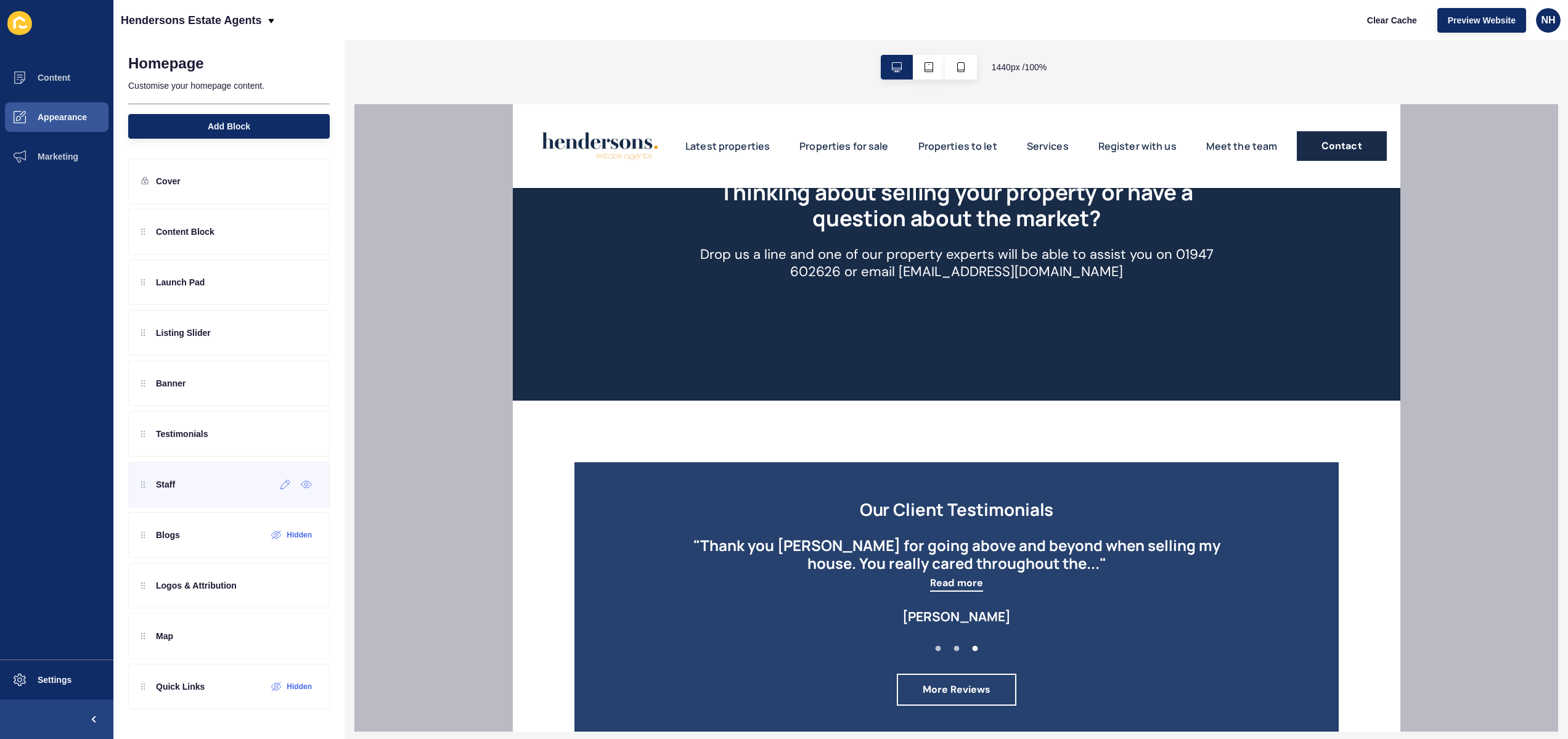
click at [172, 481] on p "Staff" at bounding box center [166, 484] width 19 height 12
click at [304, 482] on icon at bounding box center [307, 484] width 10 height 7
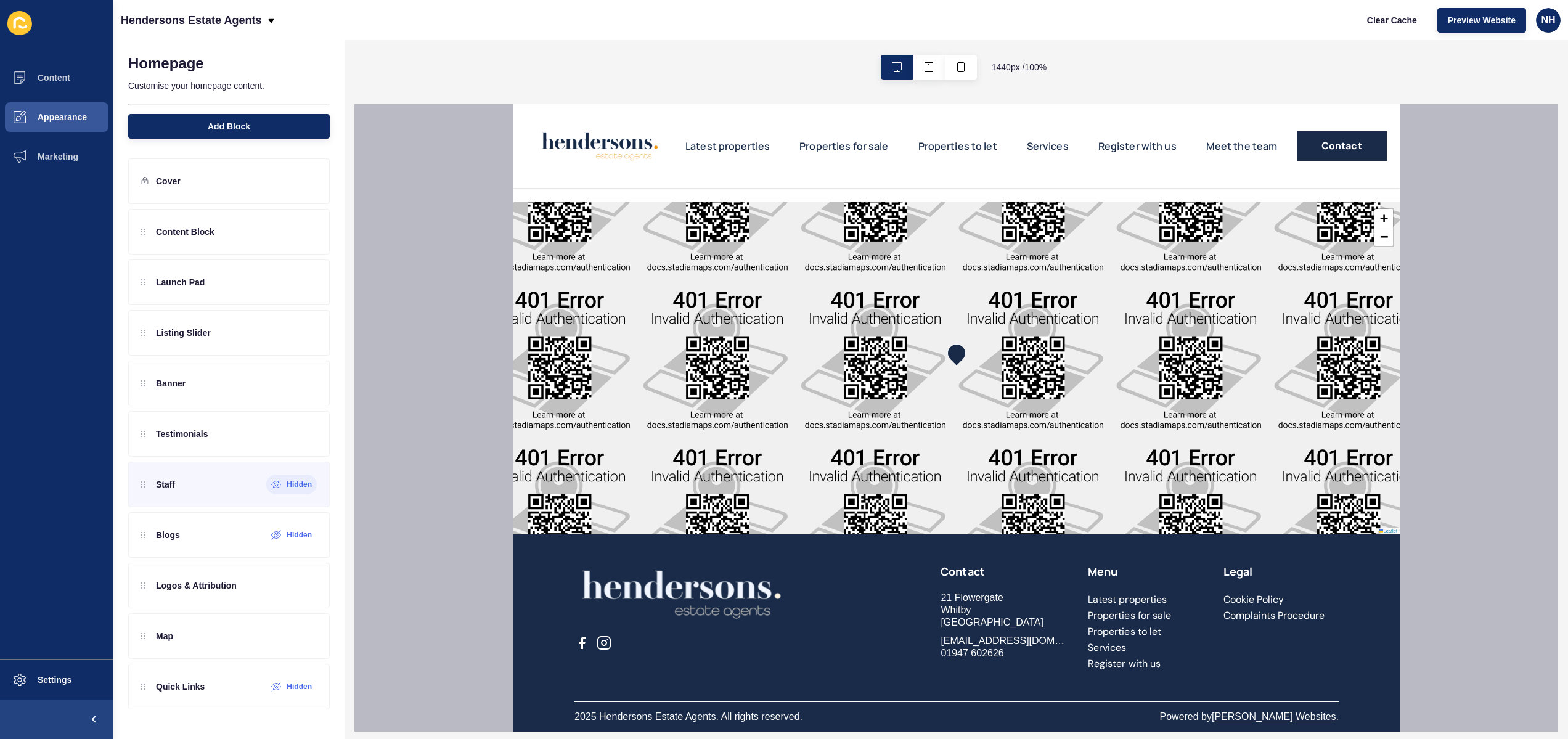
scroll to position [2607, 0]
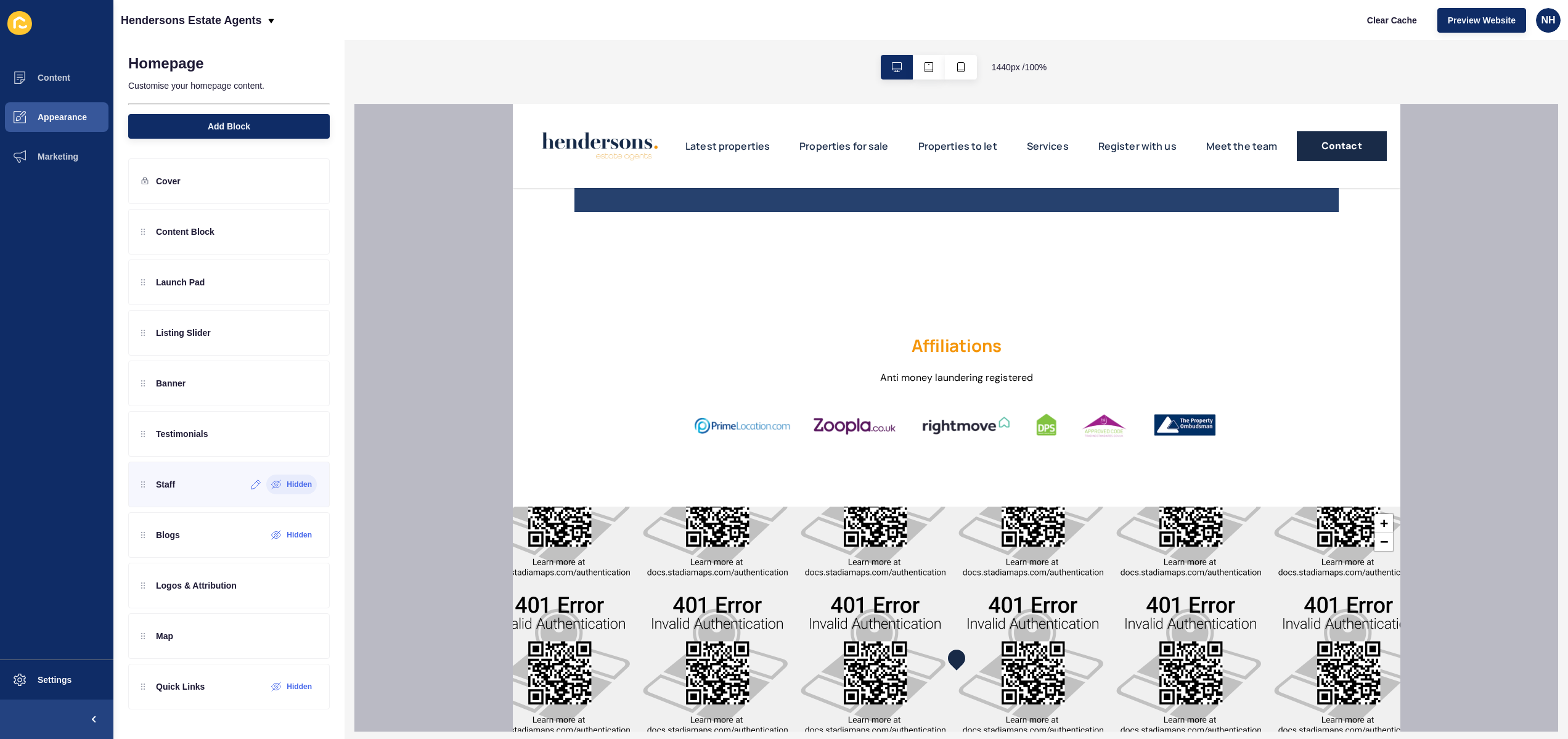
click at [278, 484] on icon at bounding box center [277, 485] width 2 height 2
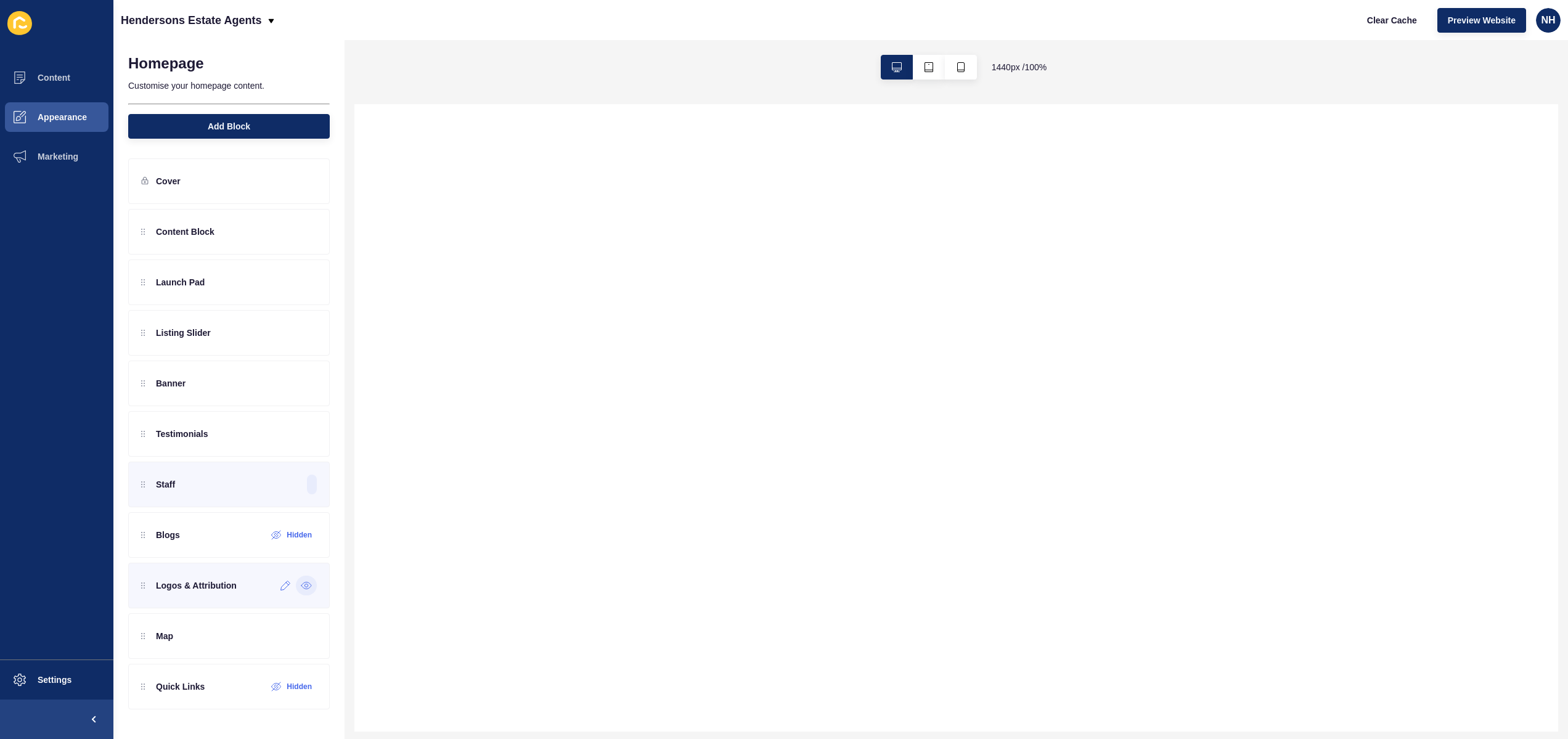
click at [309, 584] on icon at bounding box center [306, 586] width 11 height 10
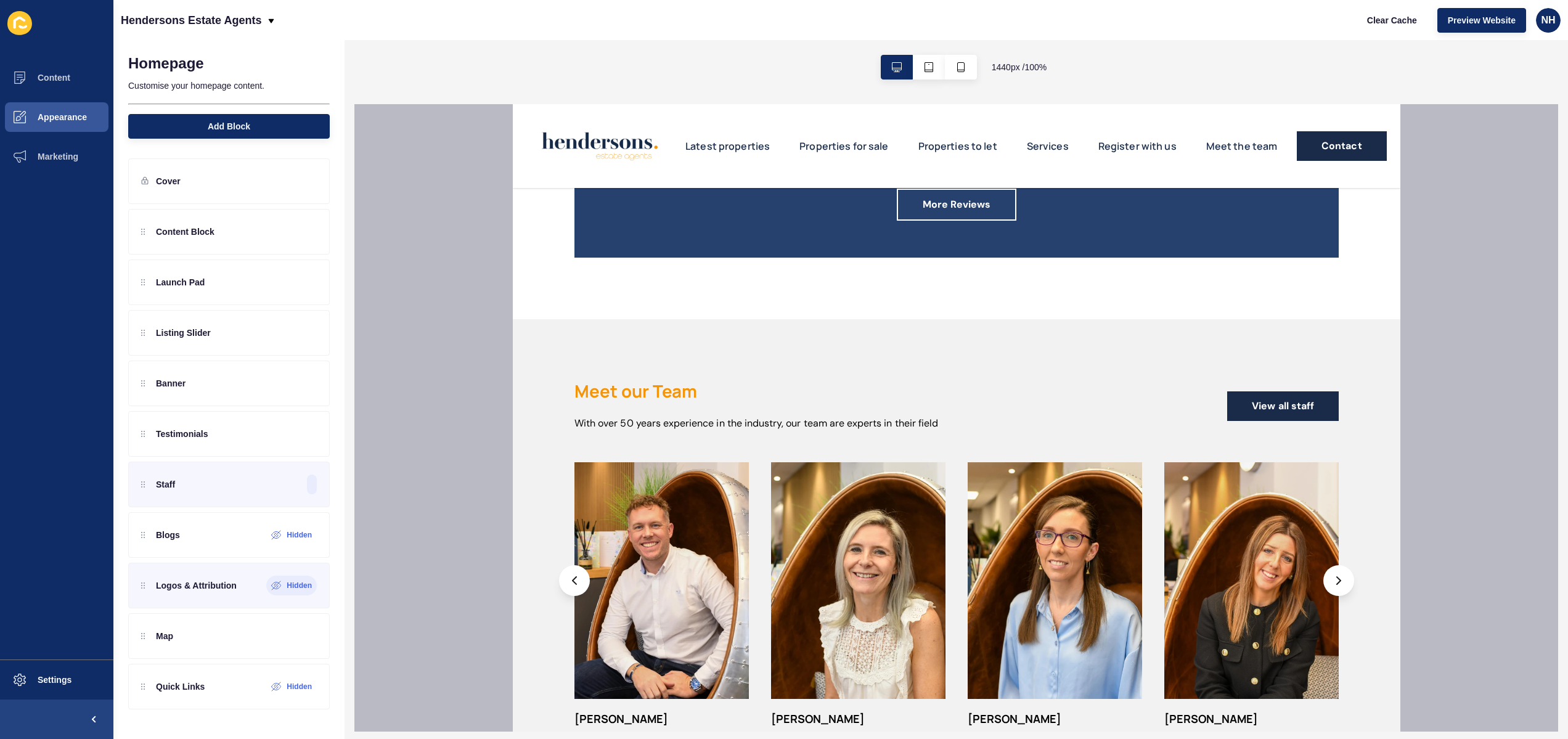
scroll to position [2524, 0]
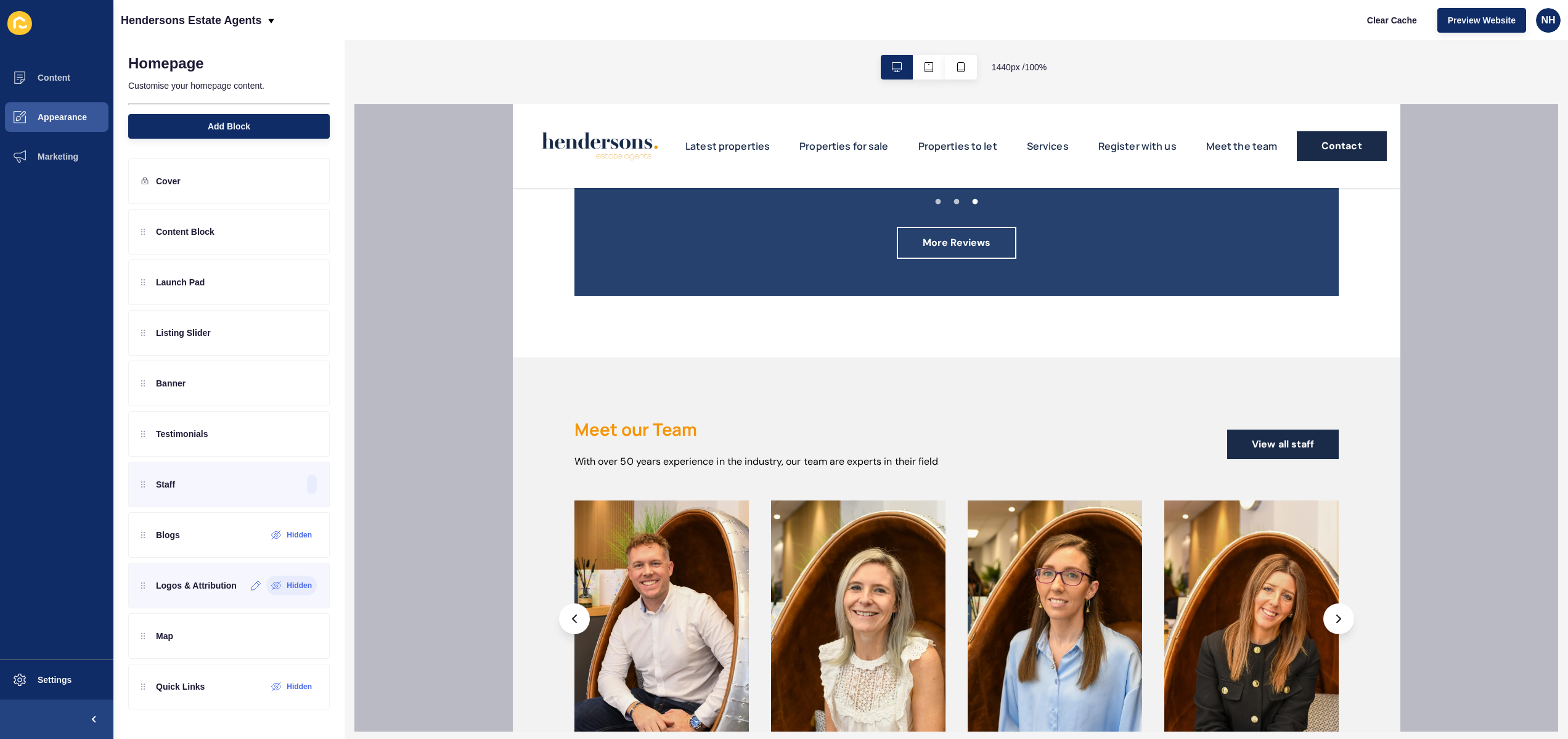
click at [280, 583] on icon at bounding box center [276, 586] width 10 height 10
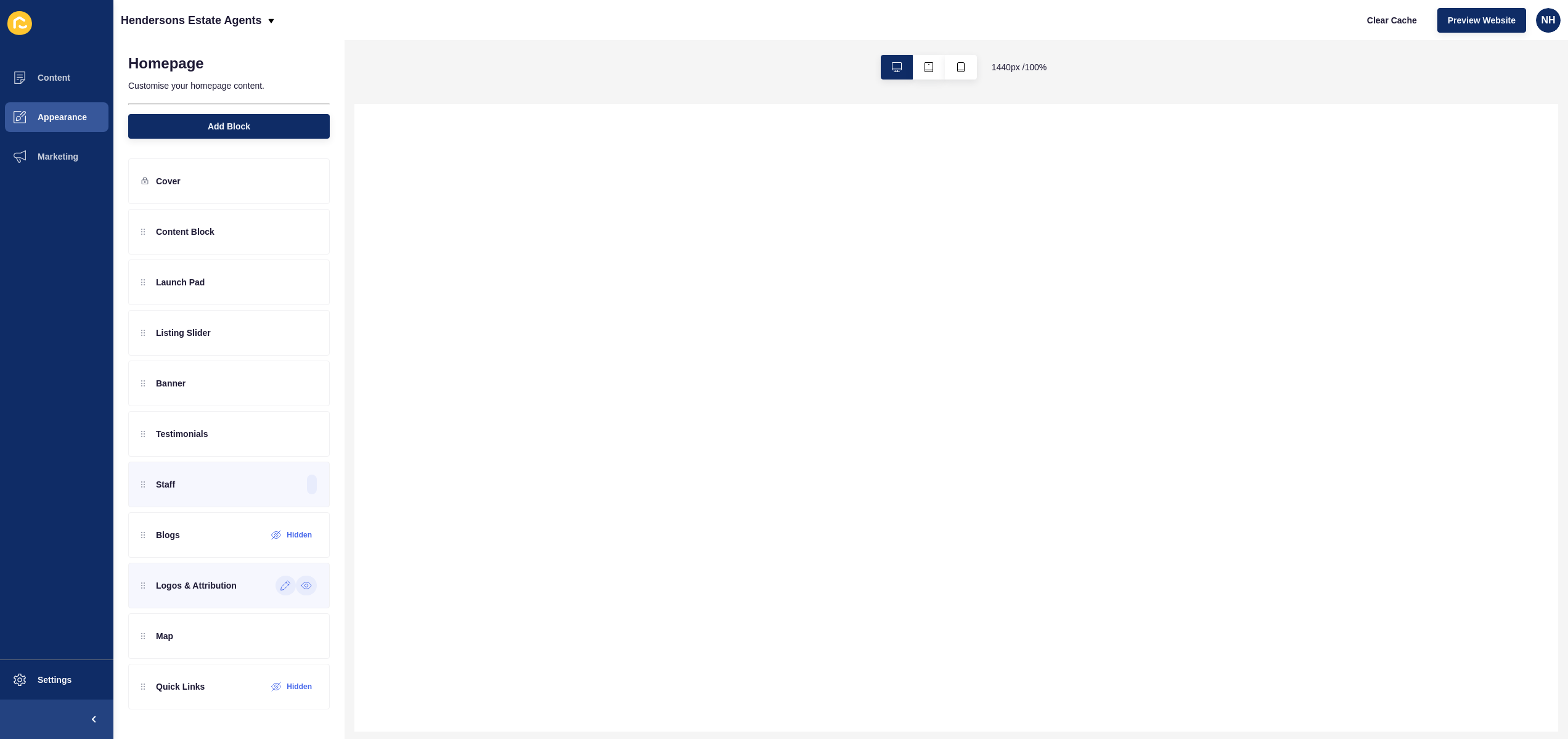
click at [288, 589] on icon at bounding box center [286, 586] width 10 height 10
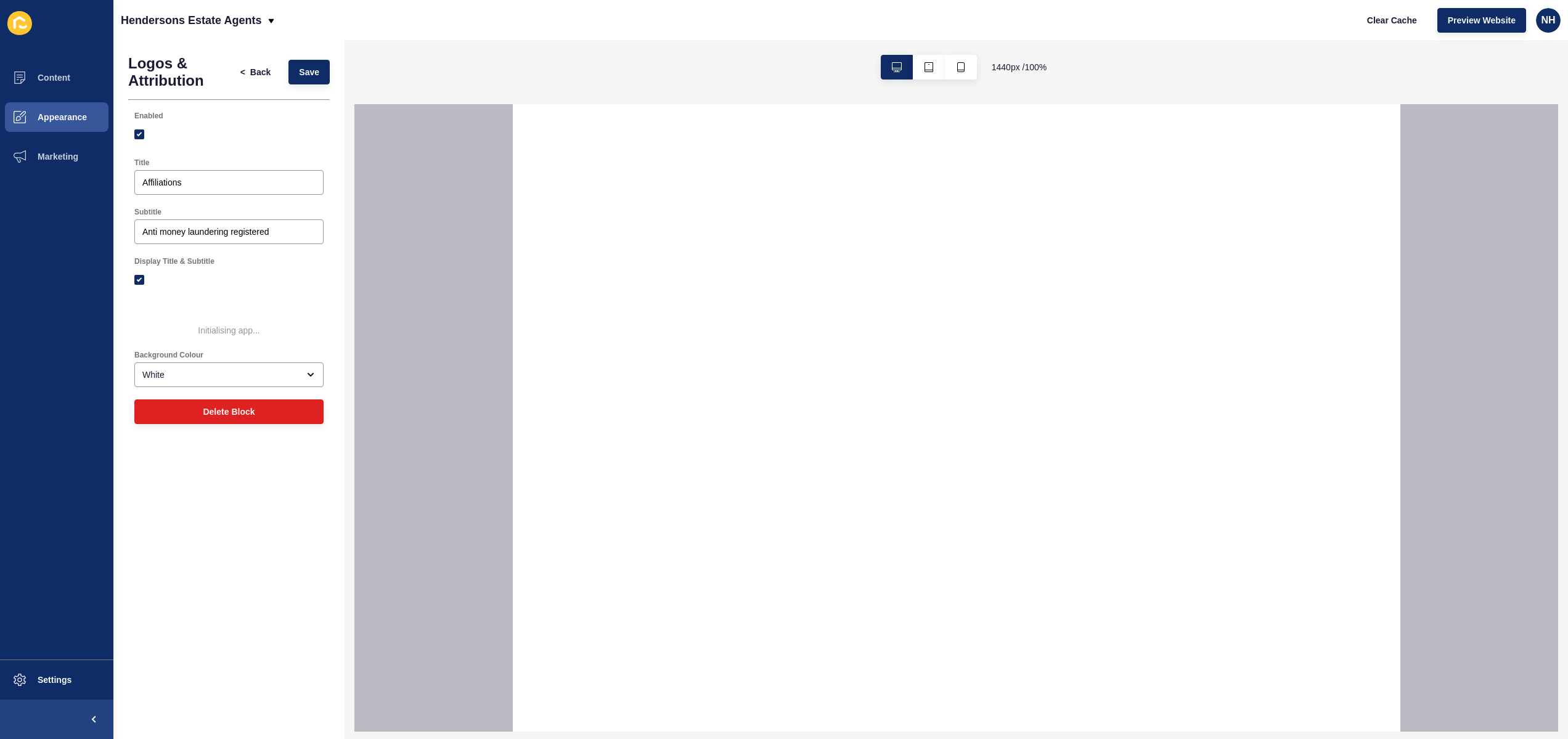
select select
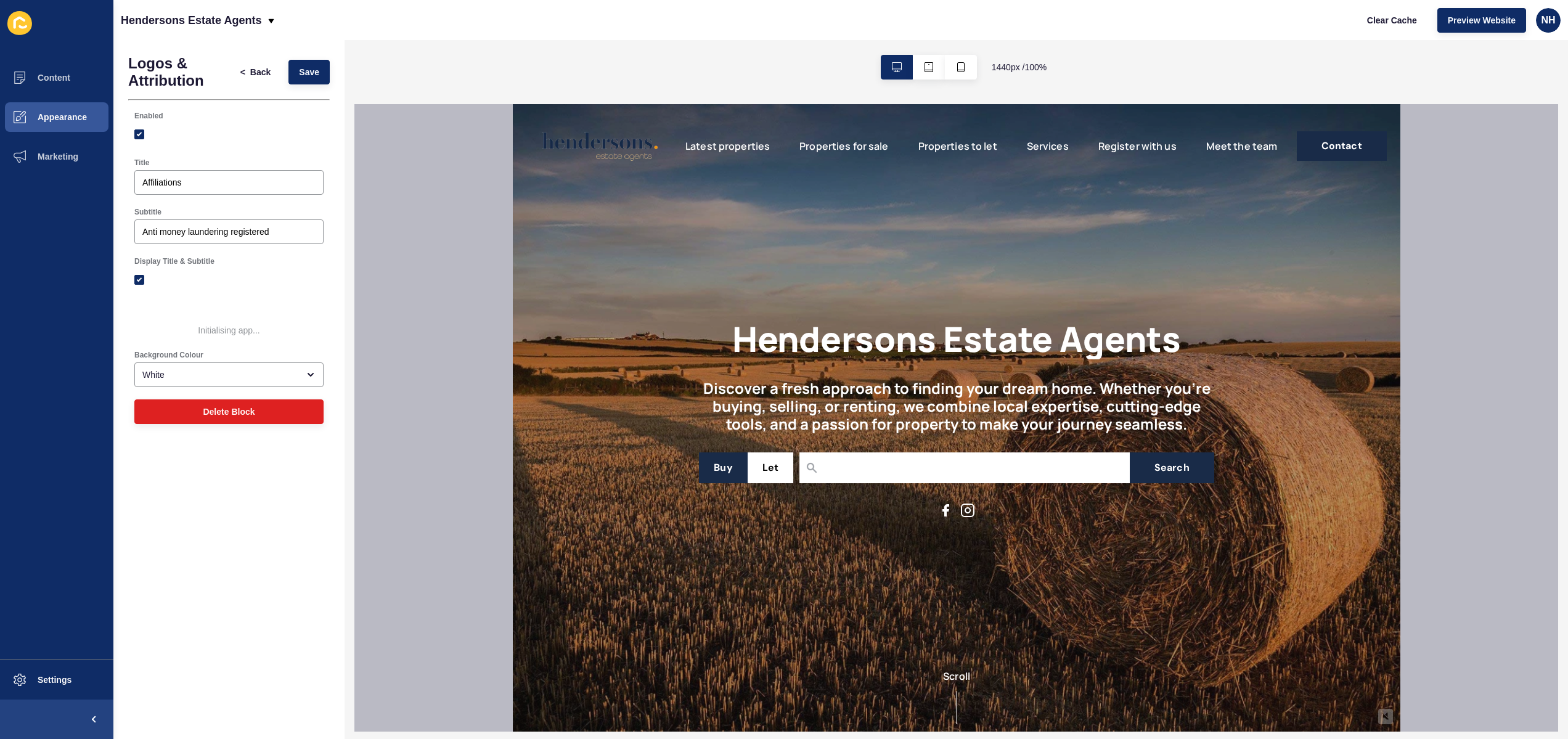
scroll to position [0, 0]
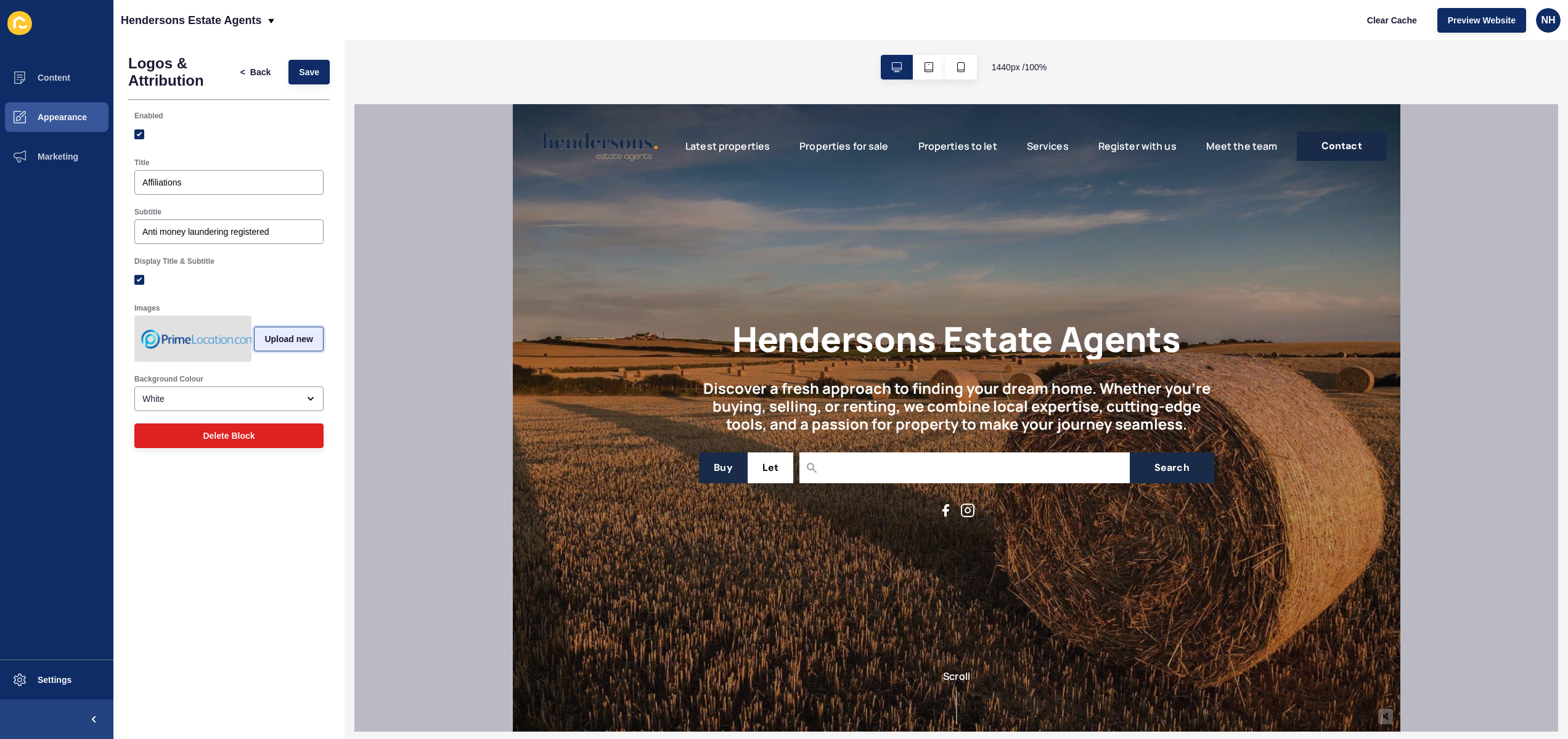
click at [292, 343] on span "Upload new" at bounding box center [289, 338] width 48 height 12
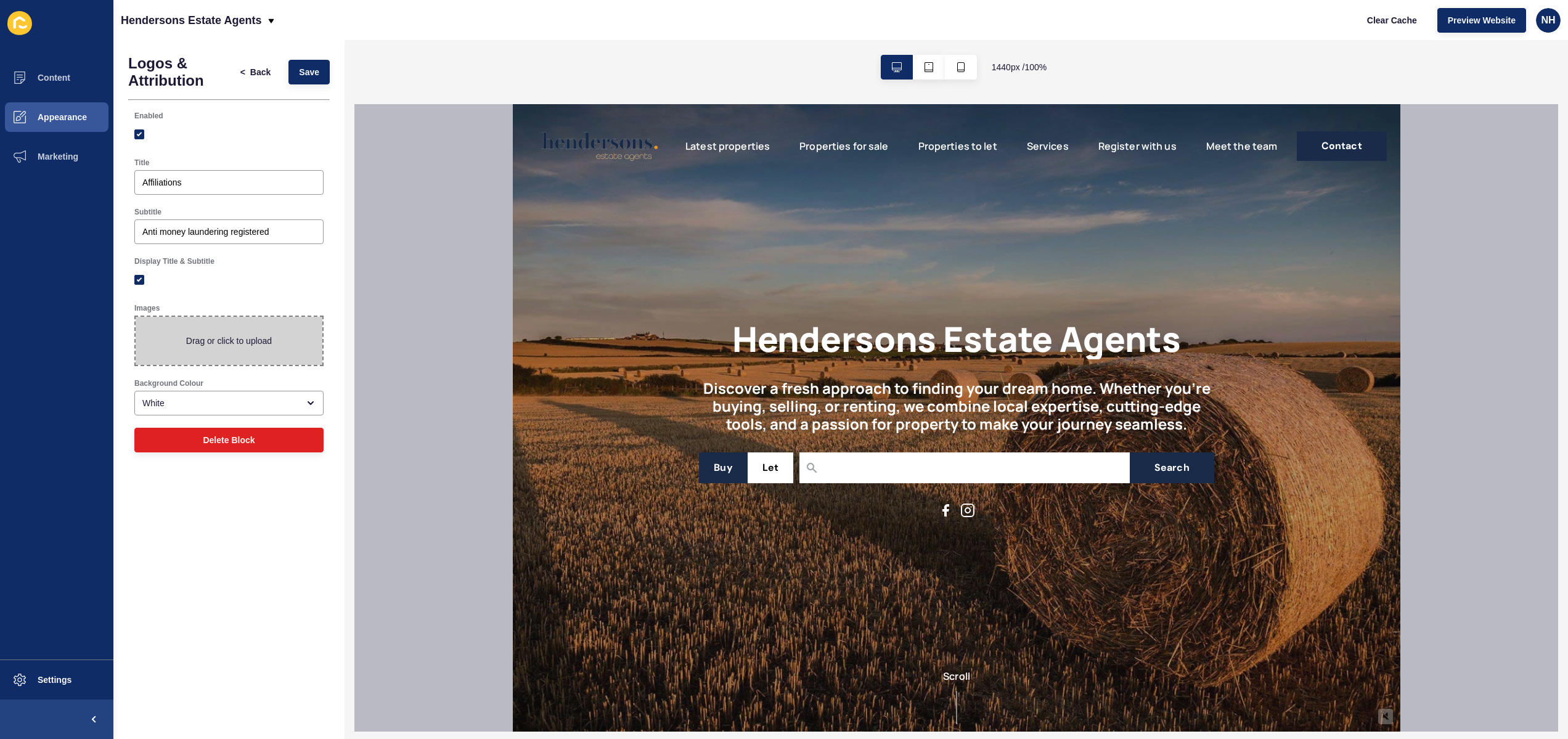
click at [218, 294] on div "Display Title & Subtitle" at bounding box center [229, 273] width 202 height 47
click at [278, 293] on div "Display Title & Subtitle" at bounding box center [229, 273] width 202 height 47
click at [255, 75] on span "Back" at bounding box center [260, 72] width 20 height 12
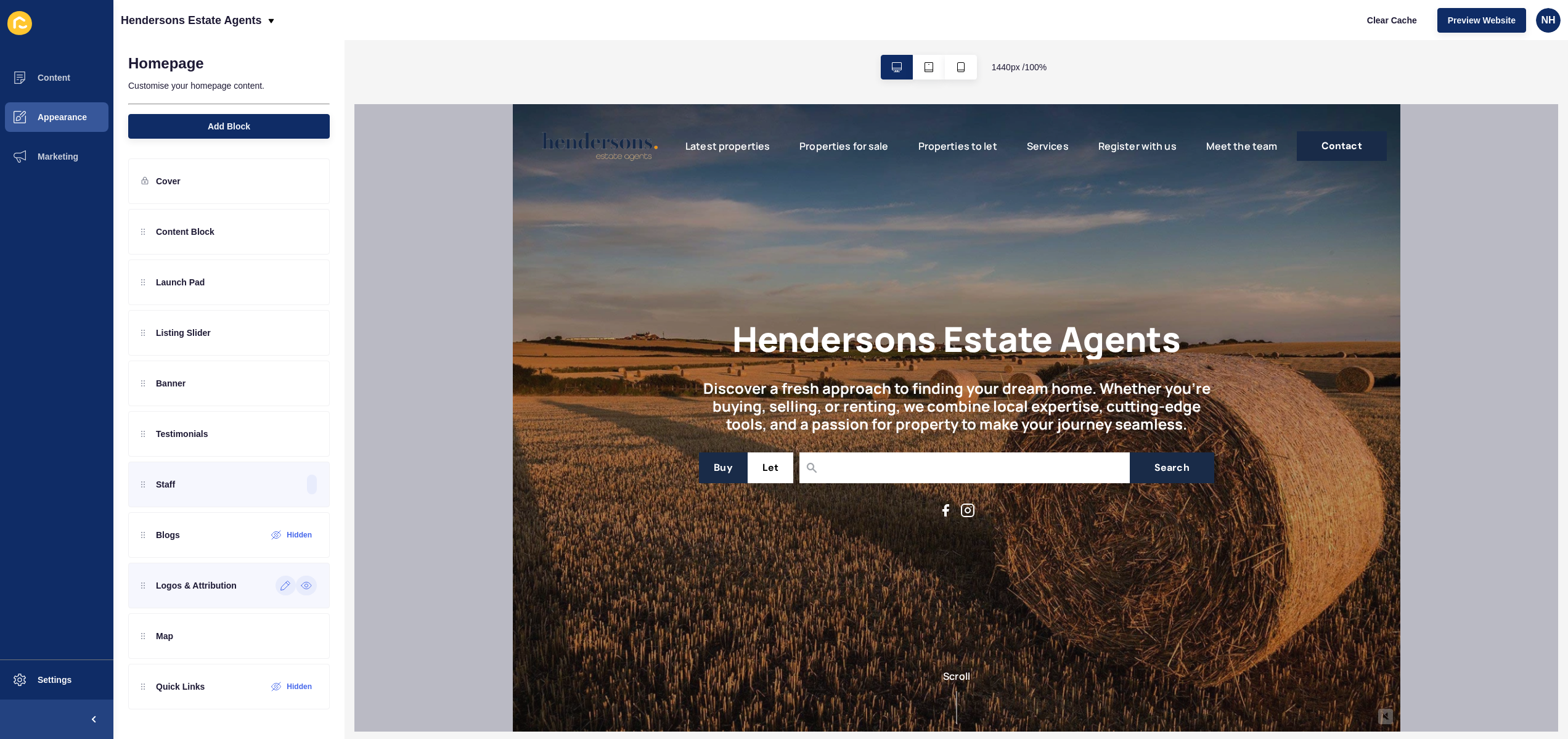
click at [170, 585] on p "Logos & Attribution" at bounding box center [197, 585] width 81 height 12
click at [279, 586] on div at bounding box center [286, 585] width 20 height 20
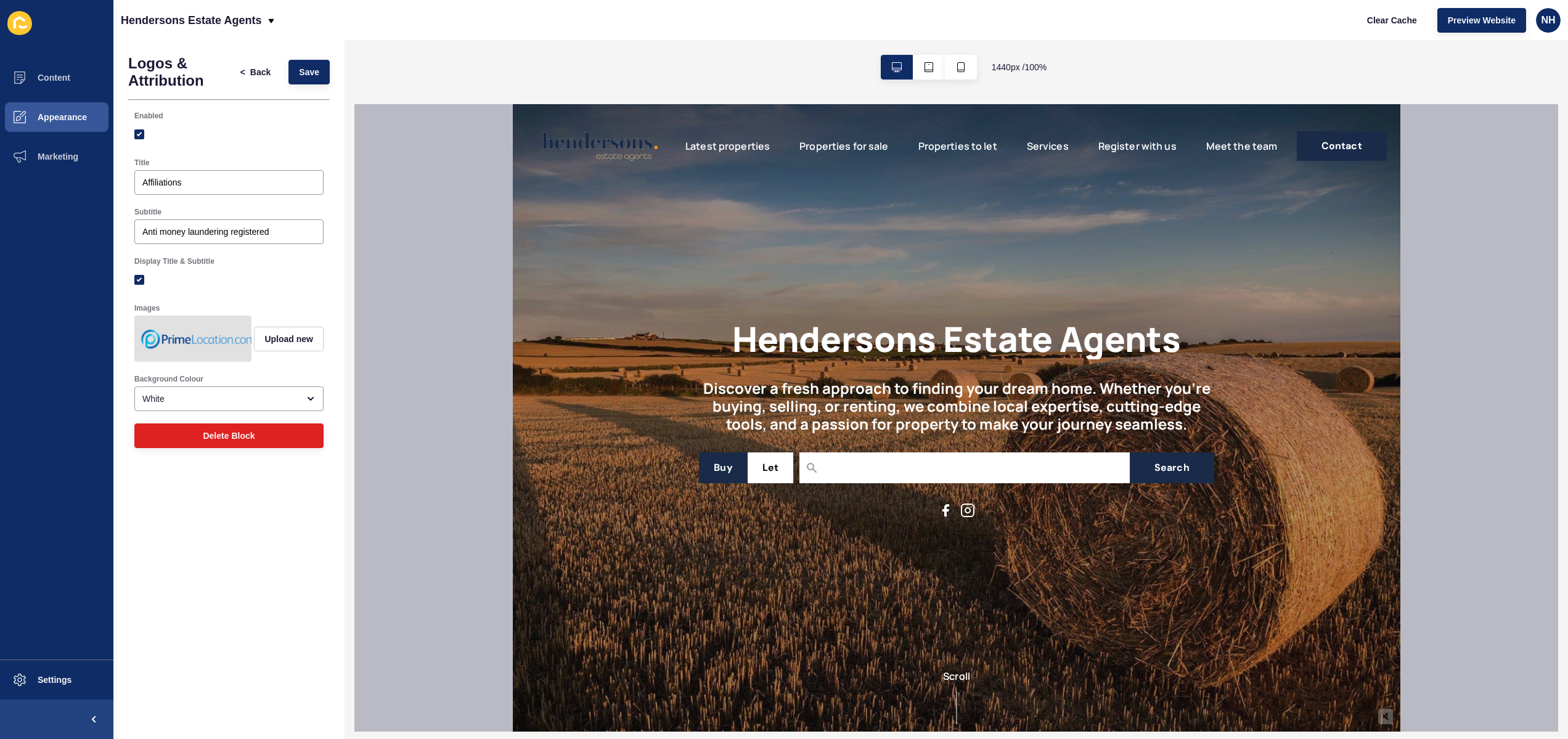
click at [215, 343] on img at bounding box center [198, 338] width 124 height 41
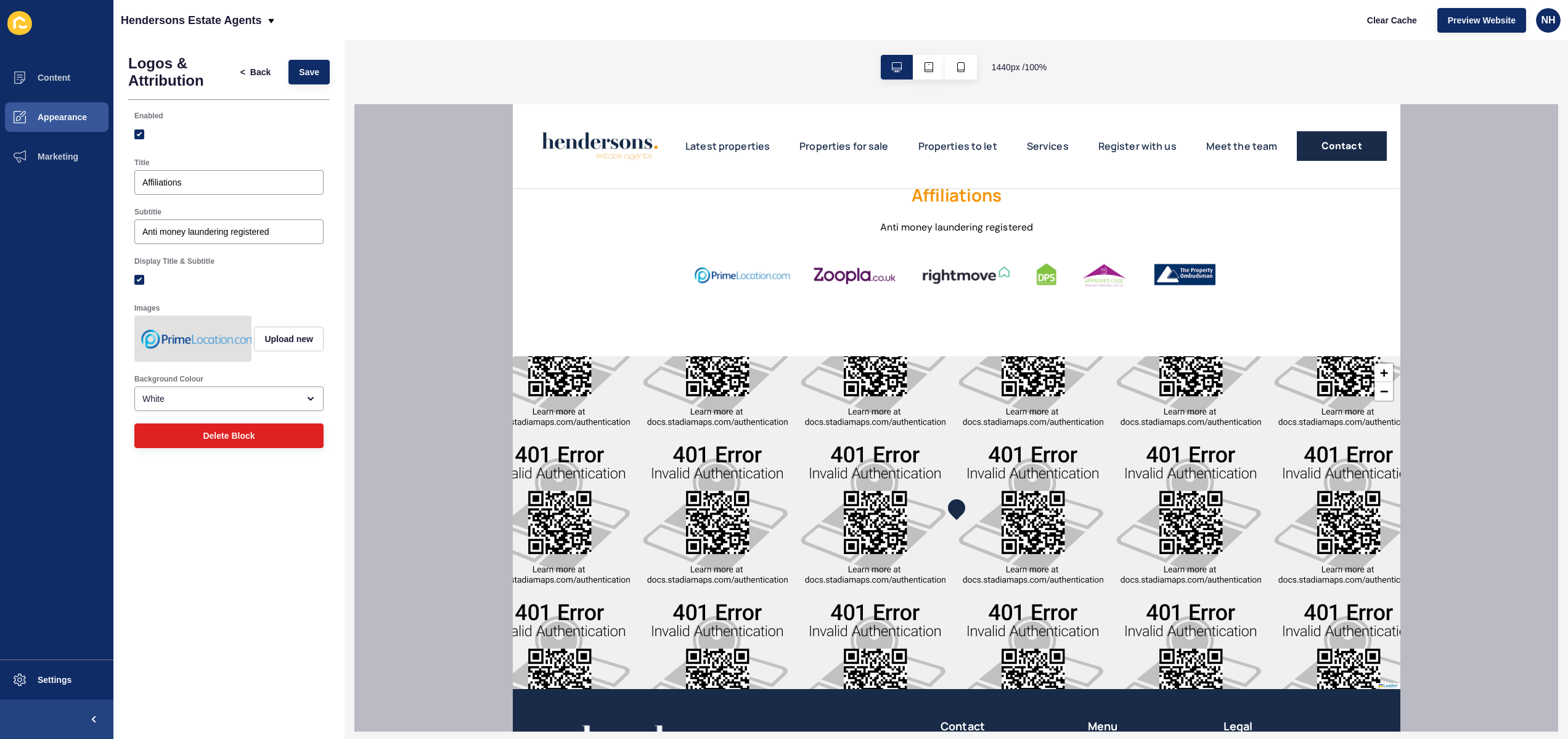
scroll to position [3265, 0]
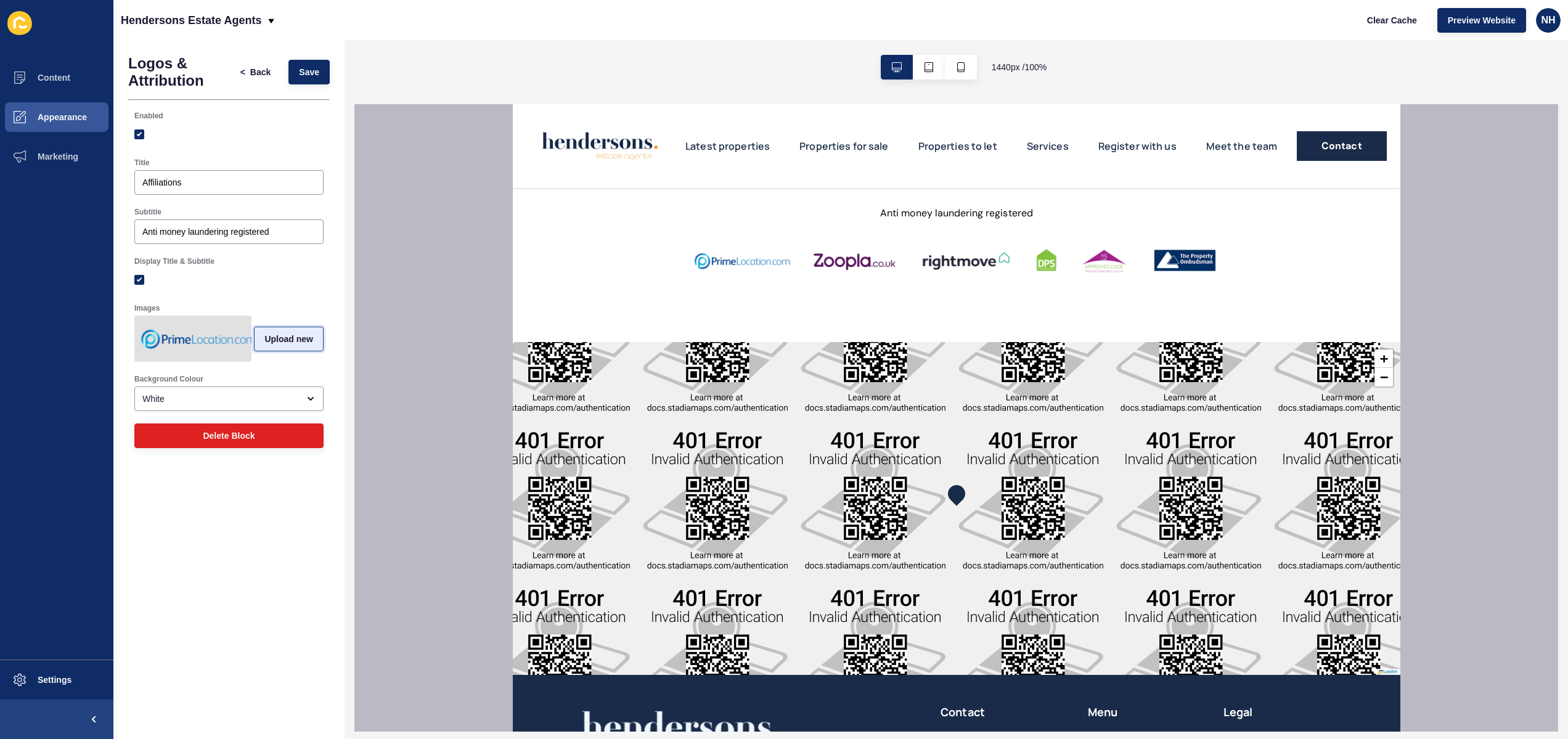
click at [297, 340] on span "Upload new" at bounding box center [289, 338] width 48 height 12
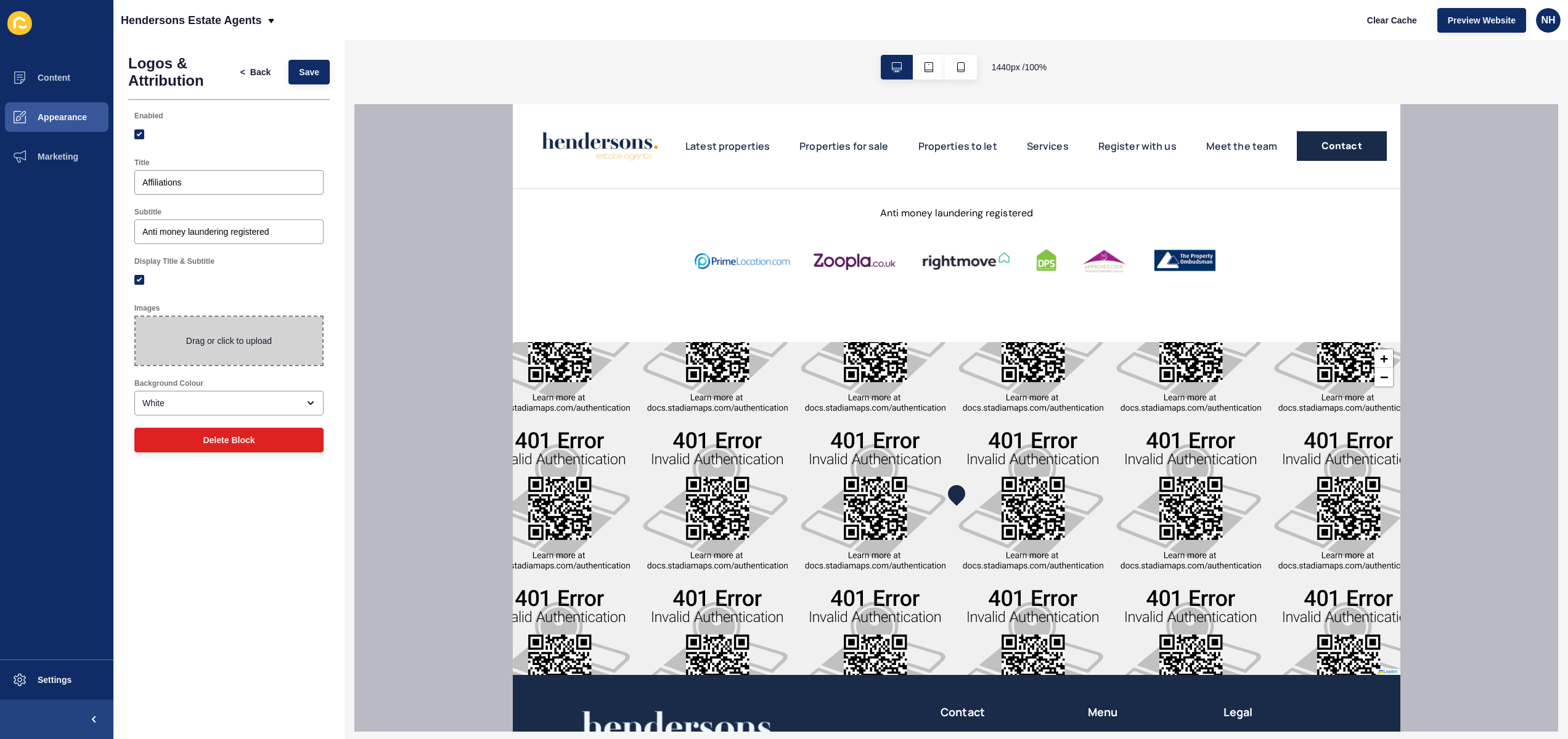
click at [263, 341] on span at bounding box center [229, 341] width 187 height 48
click at [135, 317] on input "Drag or click to upload" at bounding box center [135, 317] width 0 height 0
type input "C:\fakepath\TPO_CTSI logos CMYK (1).png"
click at [312, 73] on span "Save" at bounding box center [309, 72] width 20 height 12
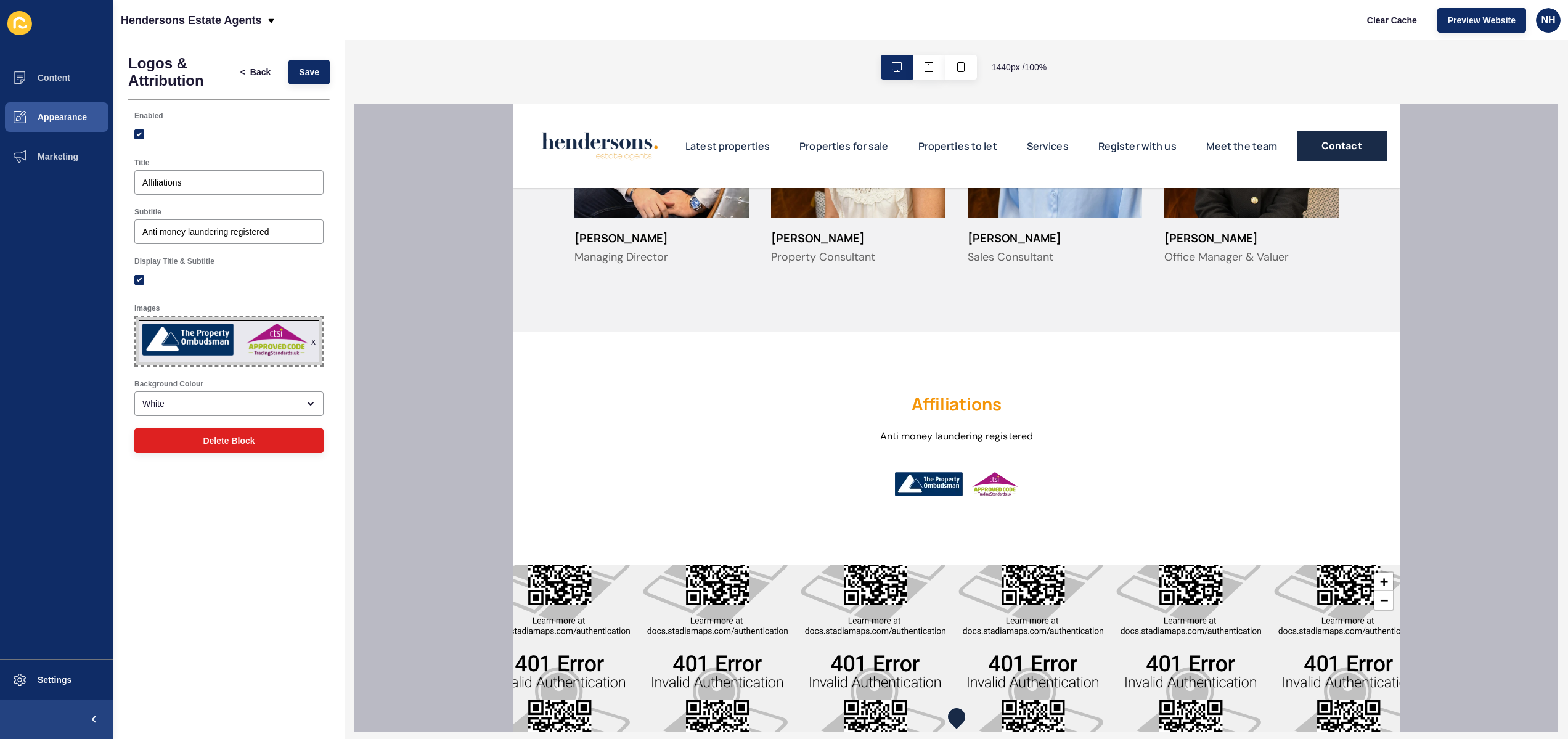
scroll to position [3247, 0]
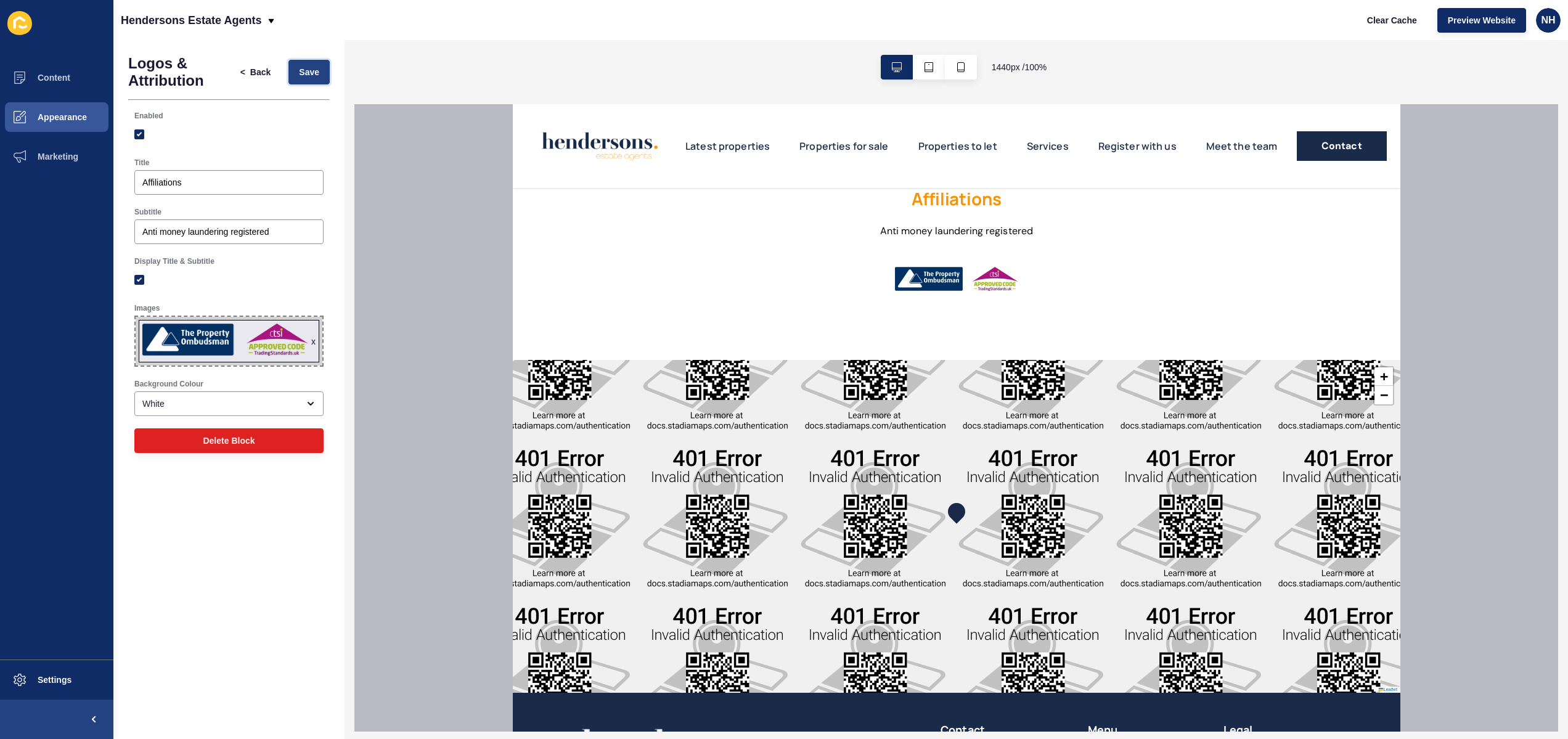
click at [315, 68] on span "Save" at bounding box center [309, 72] width 20 height 12
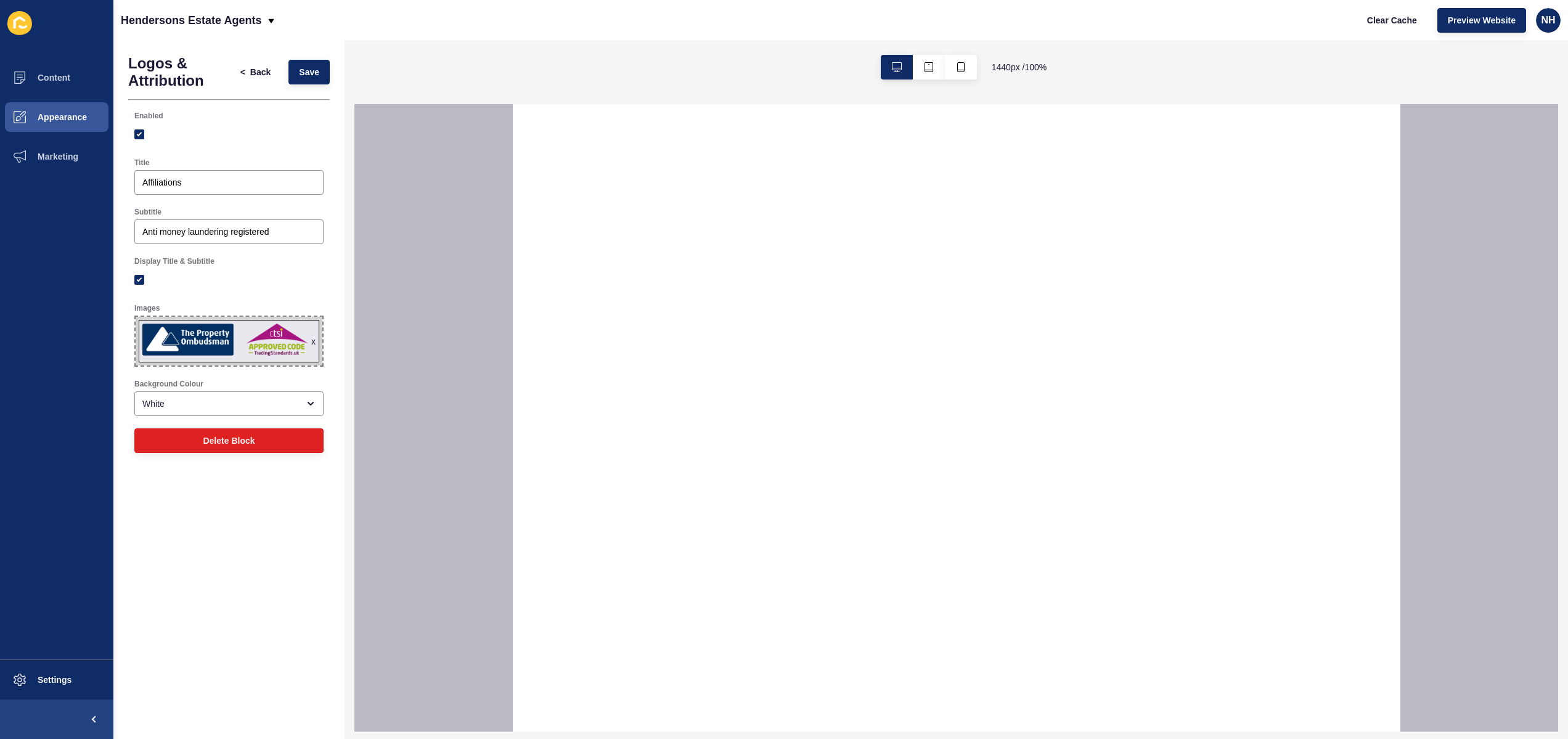
select select
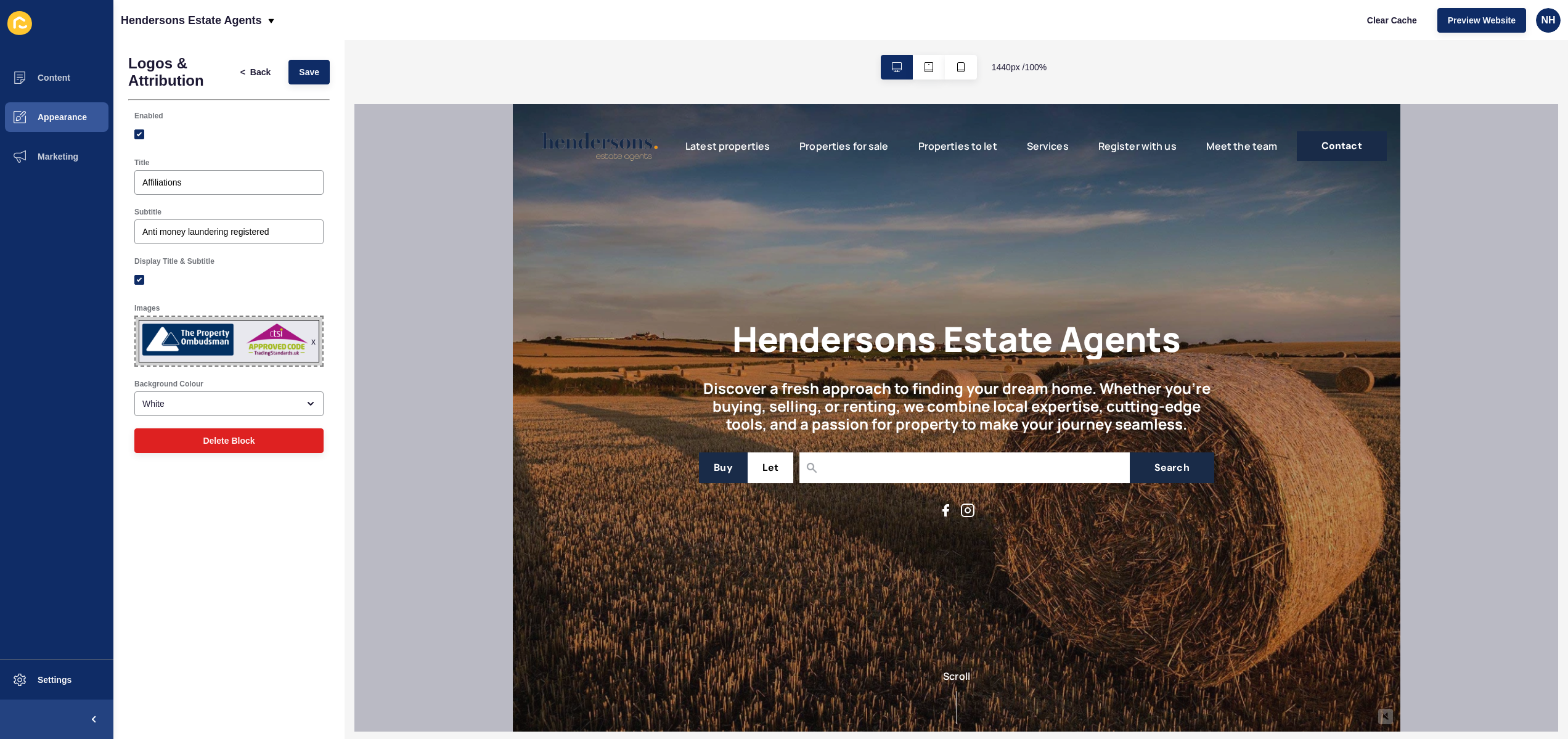
scroll to position [0, 0]
click at [269, 69] on span "Back" at bounding box center [260, 72] width 20 height 12
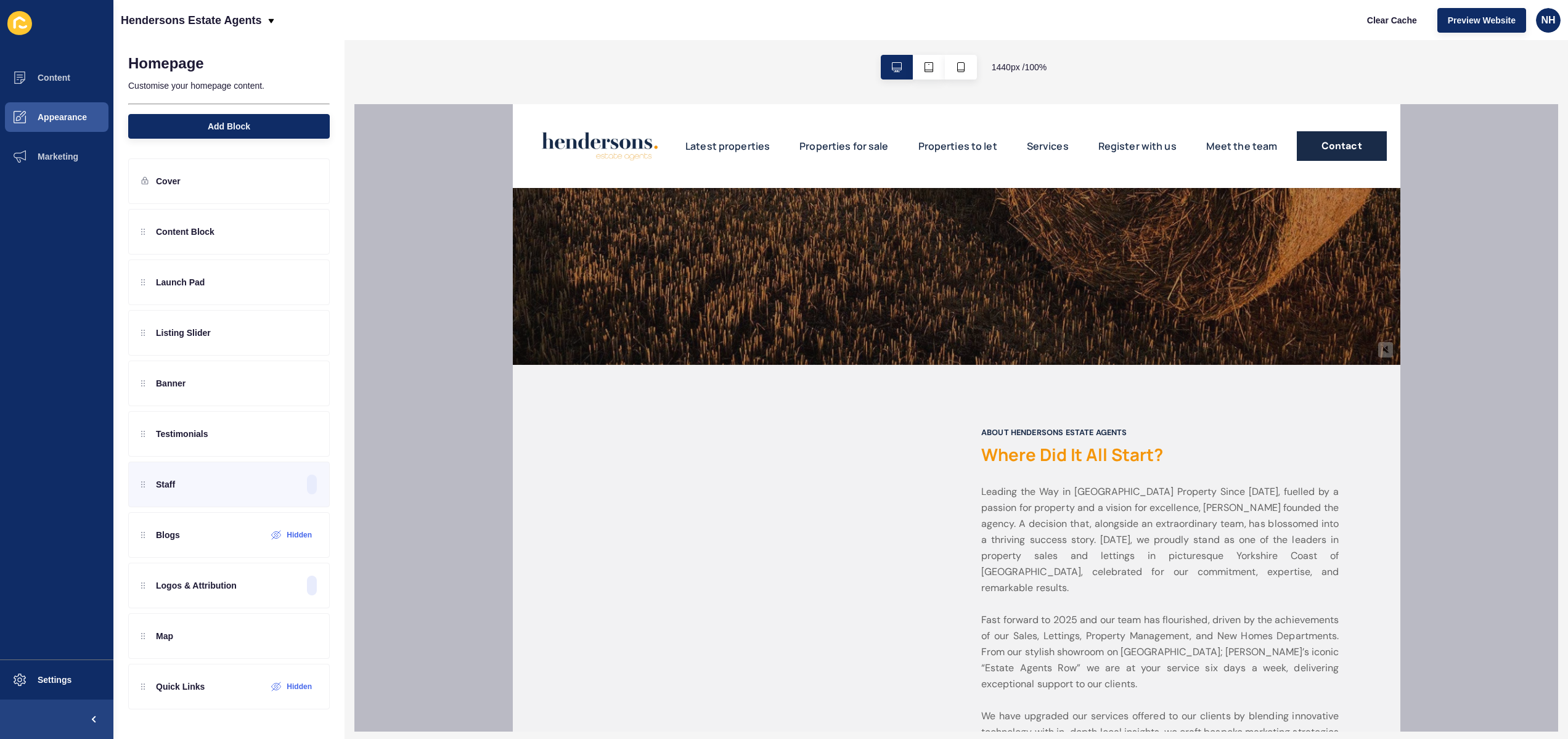
scroll to position [141, 0]
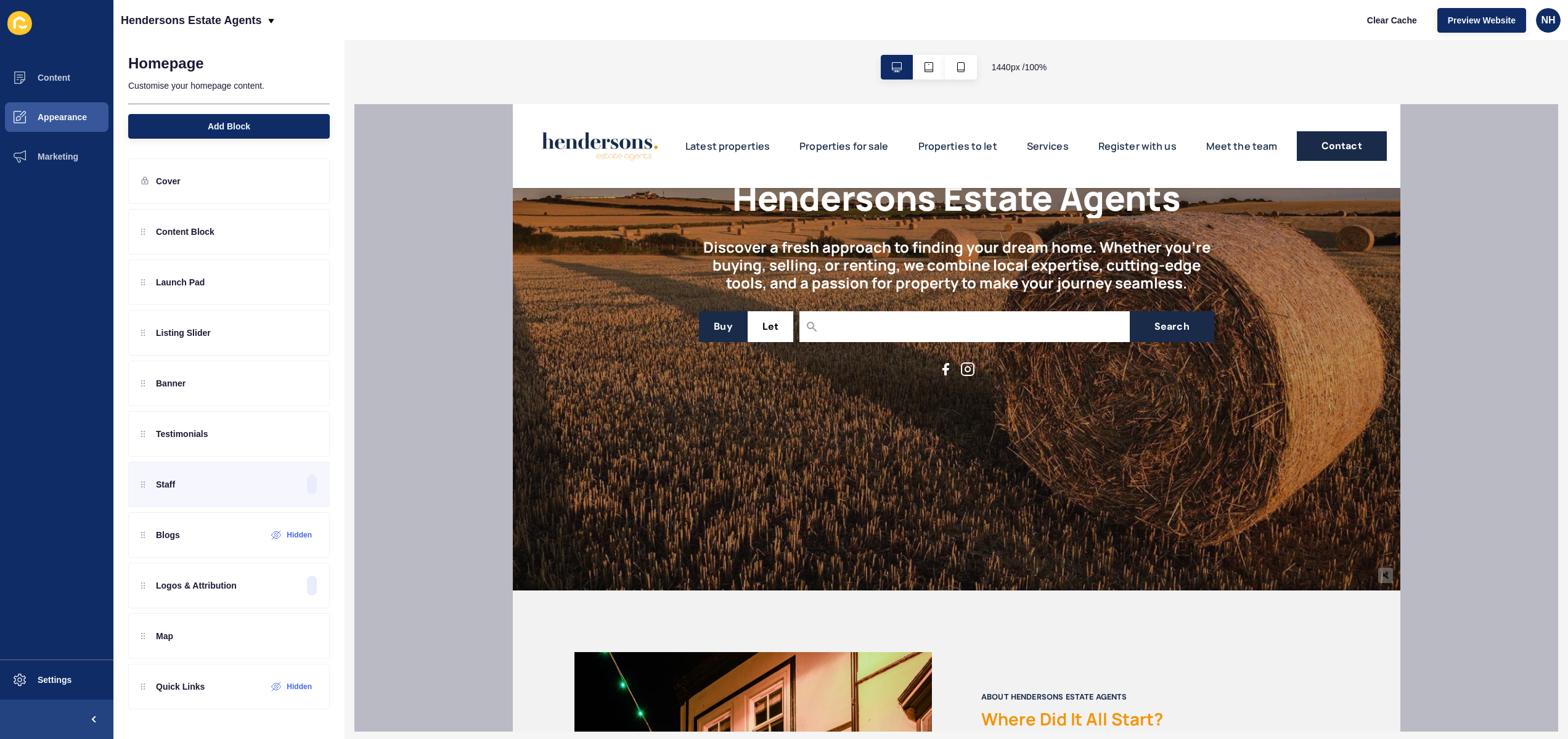
click at [1056, 146] on link "Services" at bounding box center [1047, 146] width 42 height 14
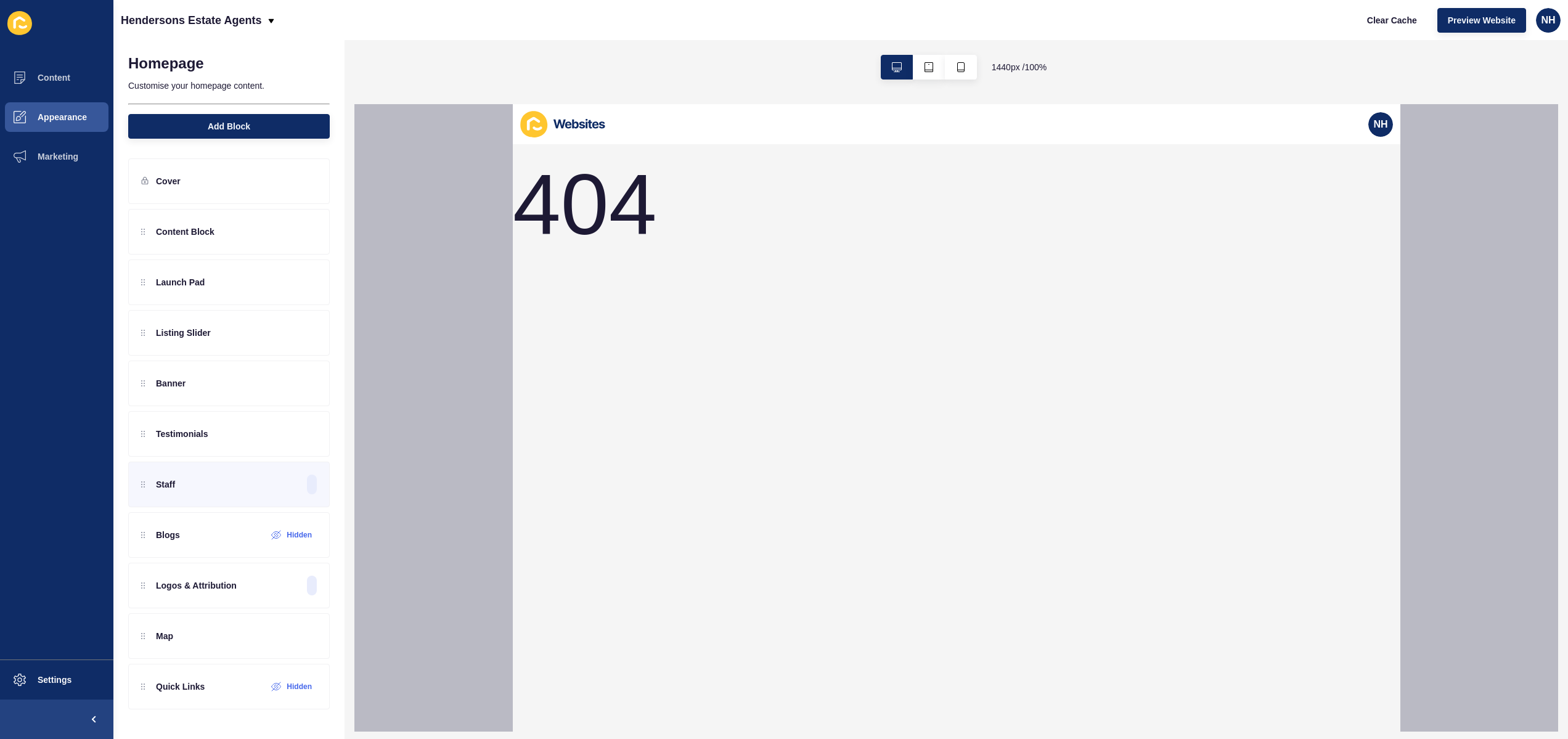
scroll to position [0, 0]
click at [269, 19] on icon at bounding box center [272, 21] width 6 height 4
click at [184, 57] on div "Back to website list" at bounding box center [175, 56] width 88 height 22
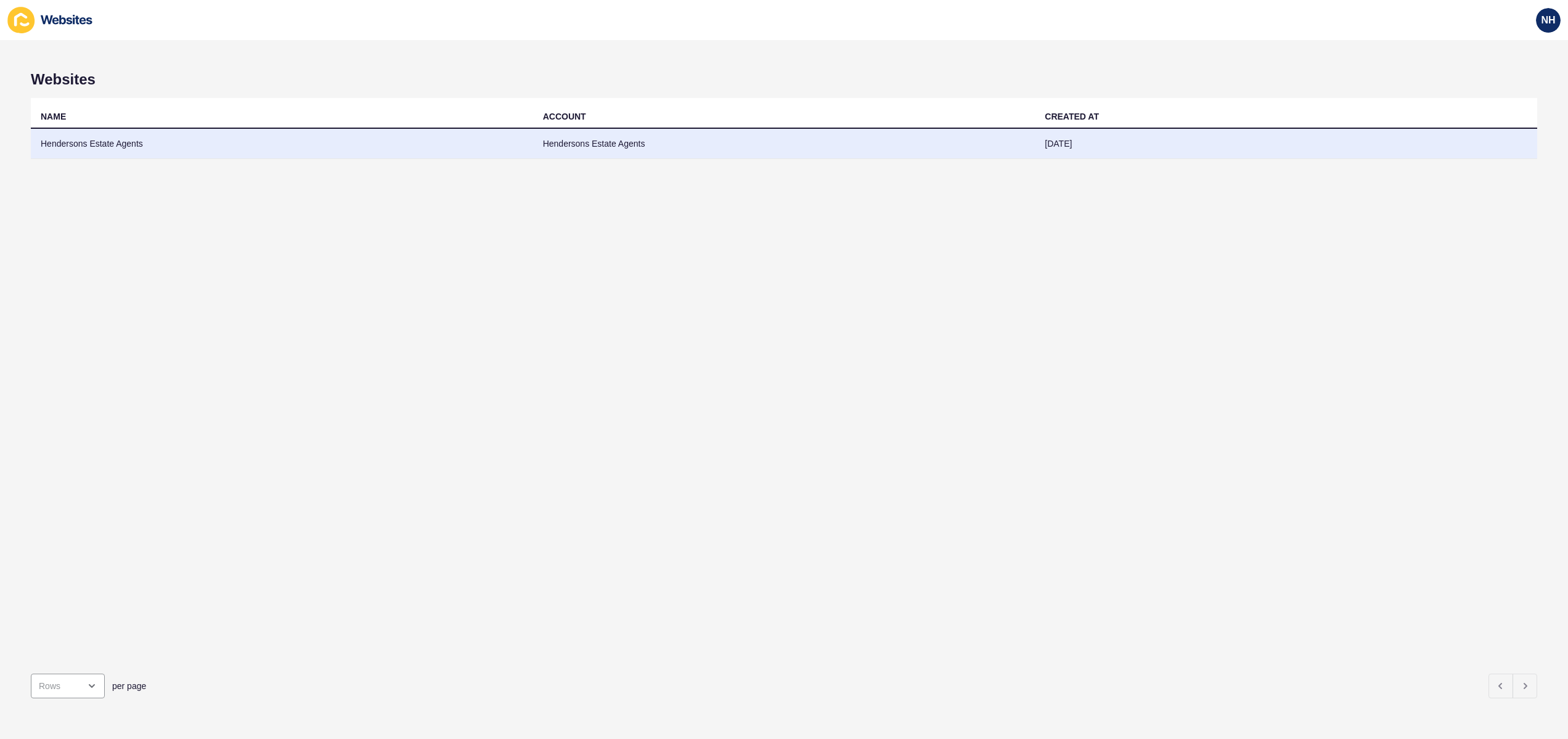
click at [118, 147] on td "Hendersons Estate Agents" at bounding box center [282, 144] width 503 height 30
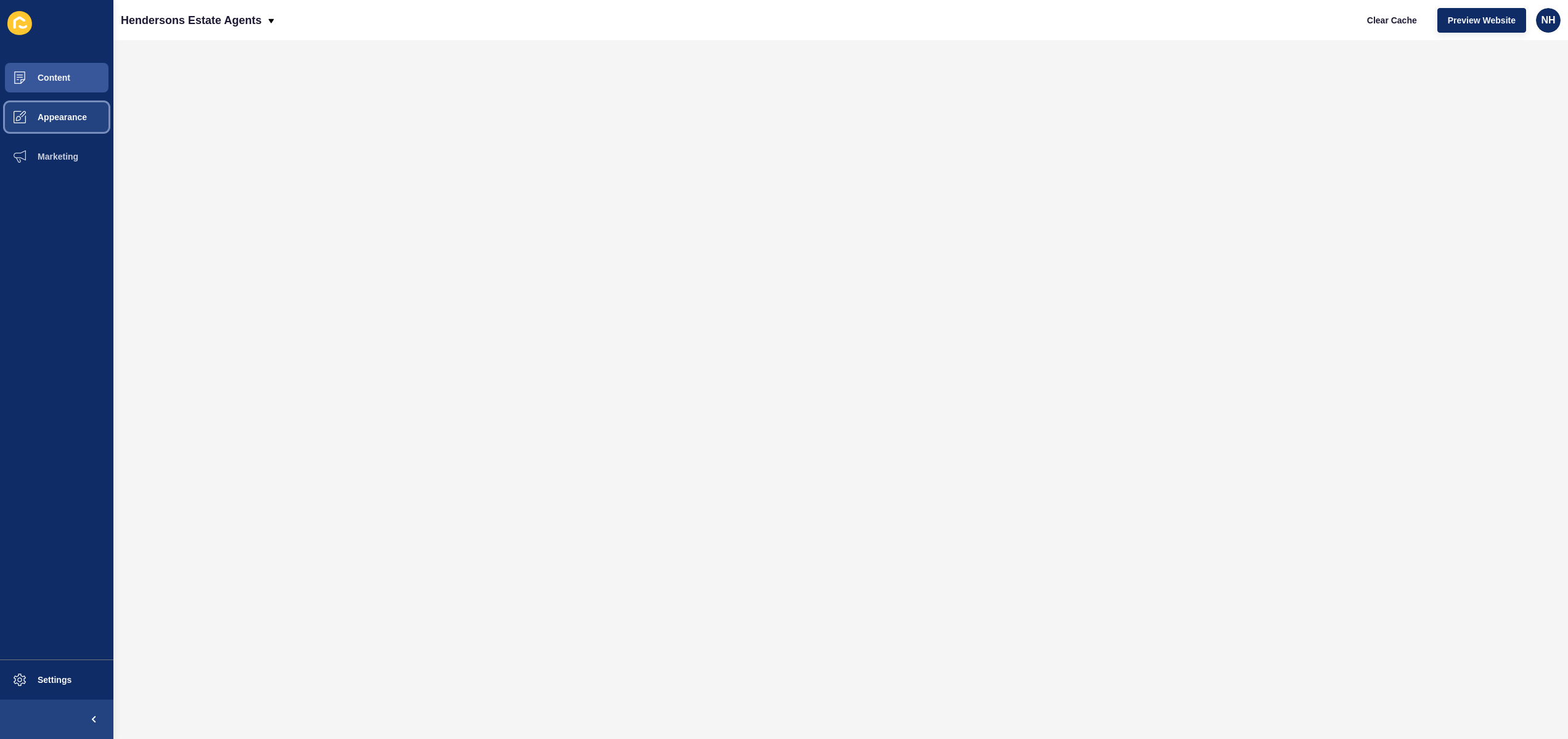
click at [57, 116] on span "Appearance" at bounding box center [42, 117] width 89 height 10
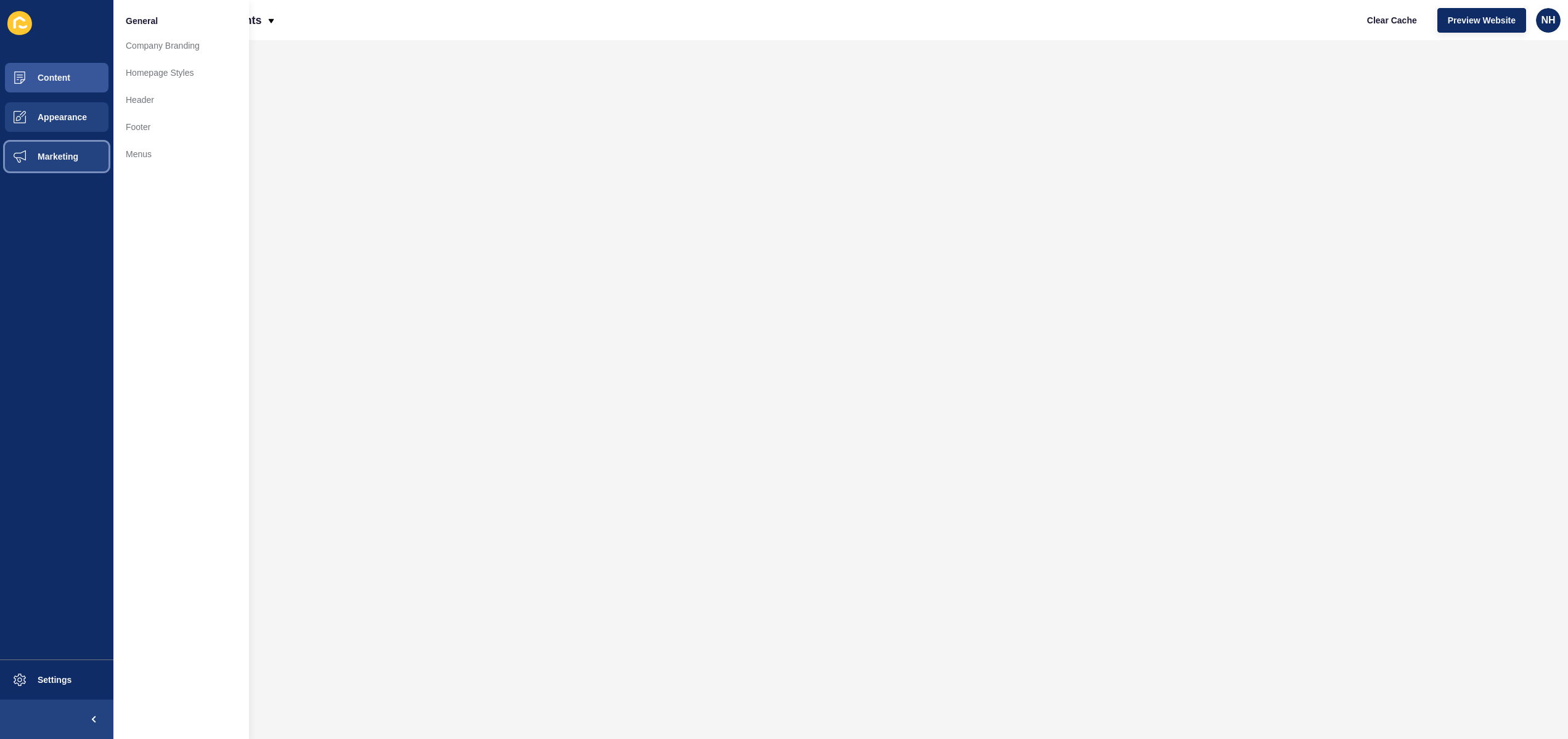
click at [72, 164] on button "Marketing" at bounding box center [56, 156] width 114 height 40
click at [81, 127] on button "Appearance" at bounding box center [56, 117] width 114 height 40
click at [157, 153] on link "Menus" at bounding box center [181, 153] width 135 height 27
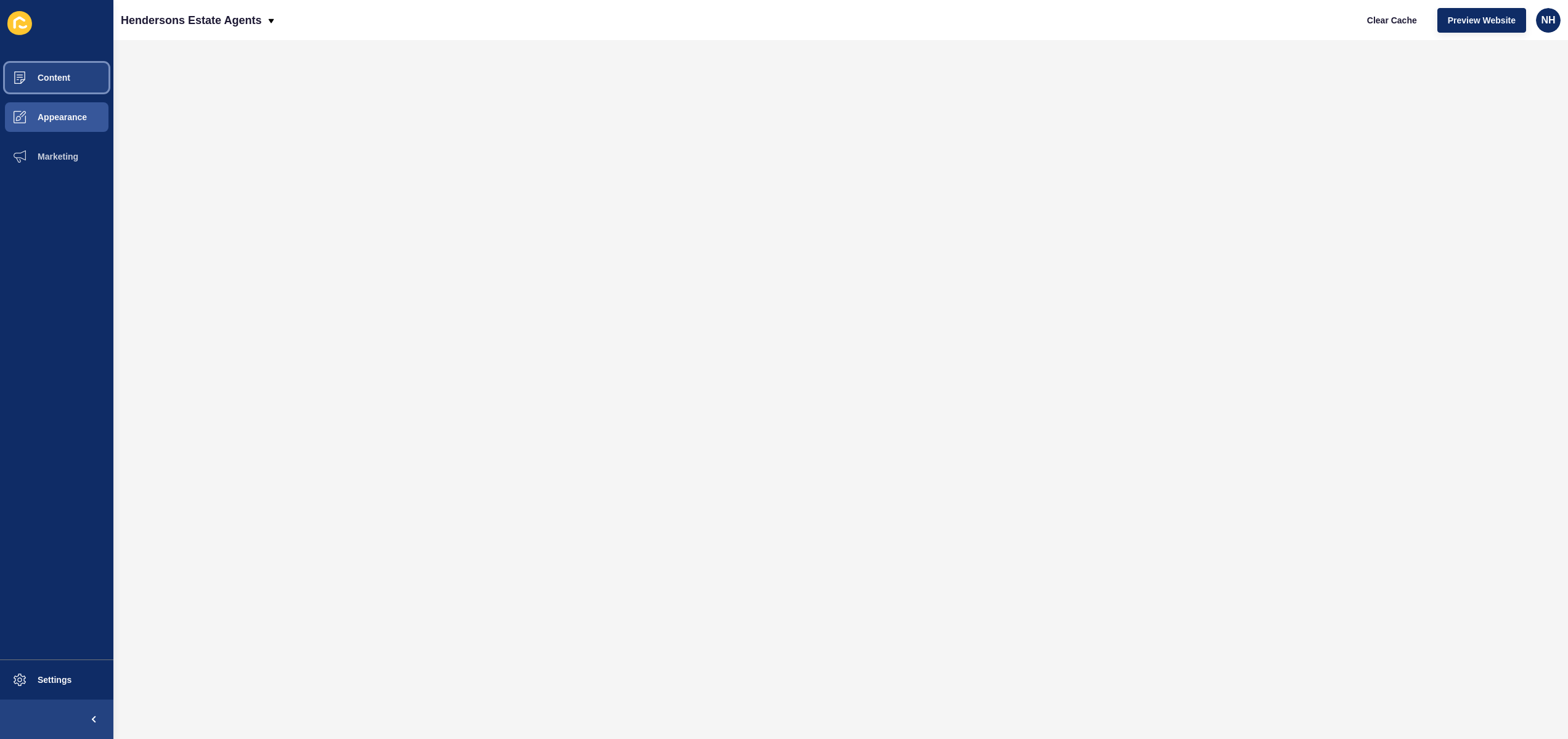
click at [80, 81] on button "Content" at bounding box center [56, 77] width 114 height 40
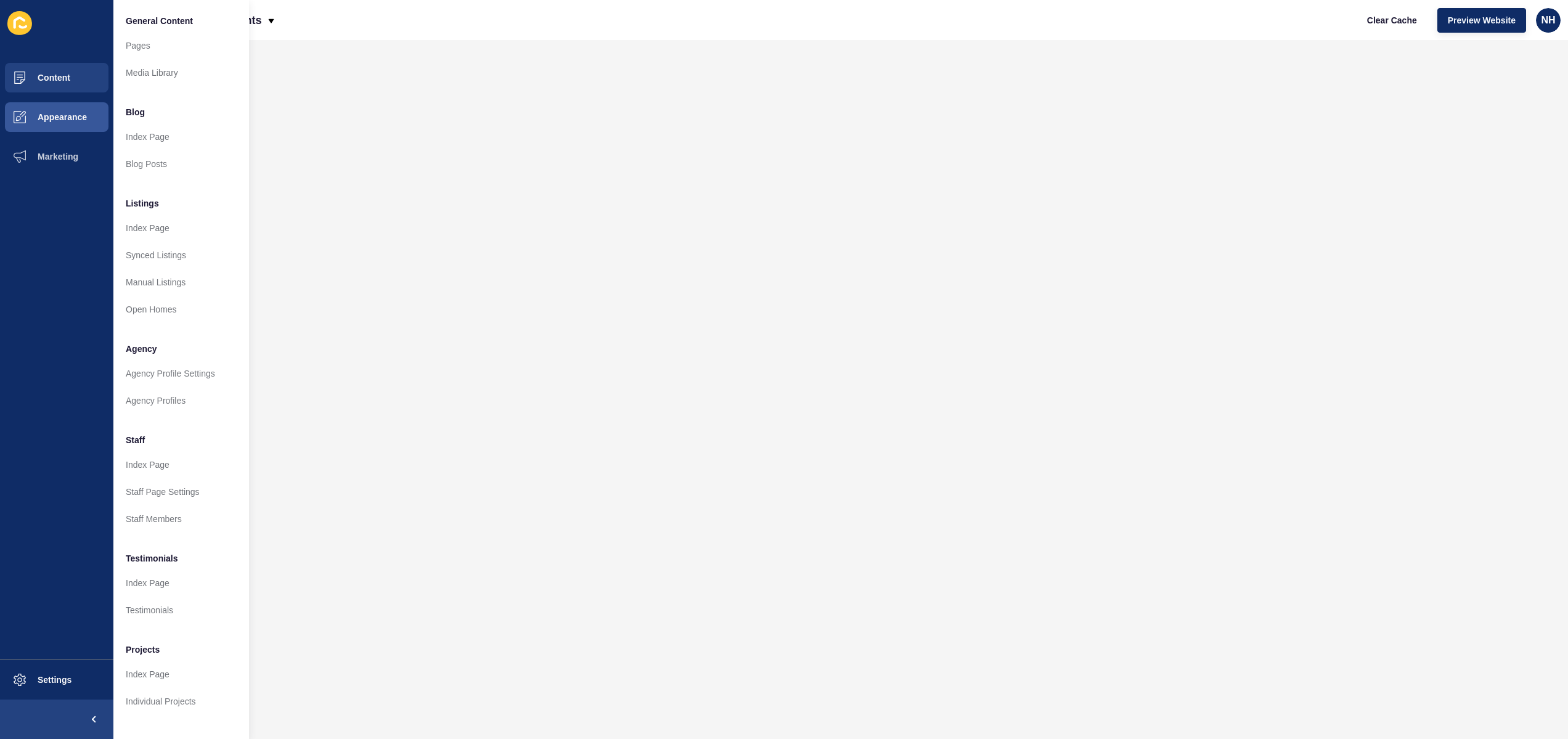
click at [495, 27] on div "Hendersons Estate Agents Clear Cache Preview Website NH" at bounding box center [840, 20] width 1454 height 40
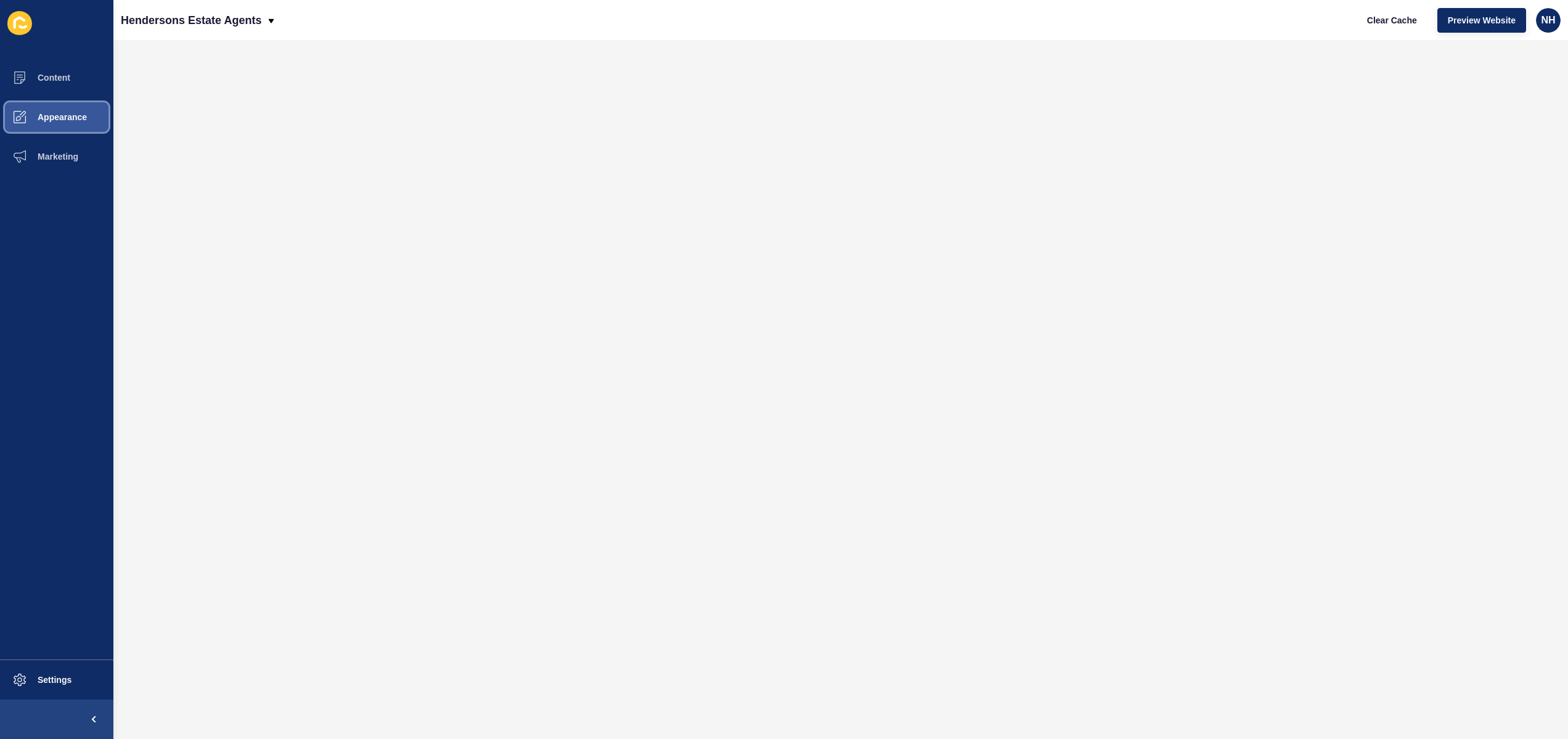
click at [63, 124] on button "Appearance" at bounding box center [56, 117] width 114 height 40
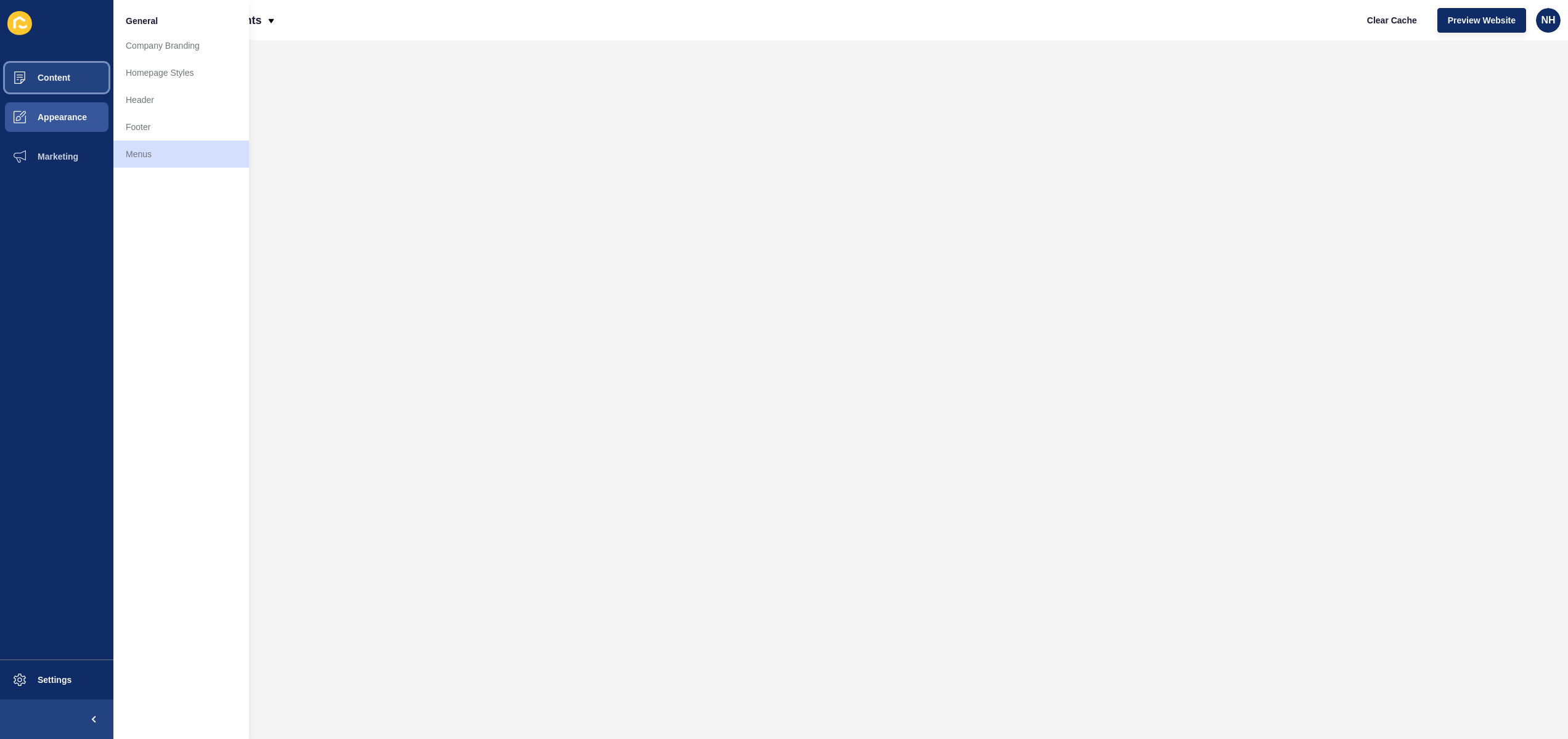
click at [65, 73] on span "Content" at bounding box center [34, 78] width 72 height 10
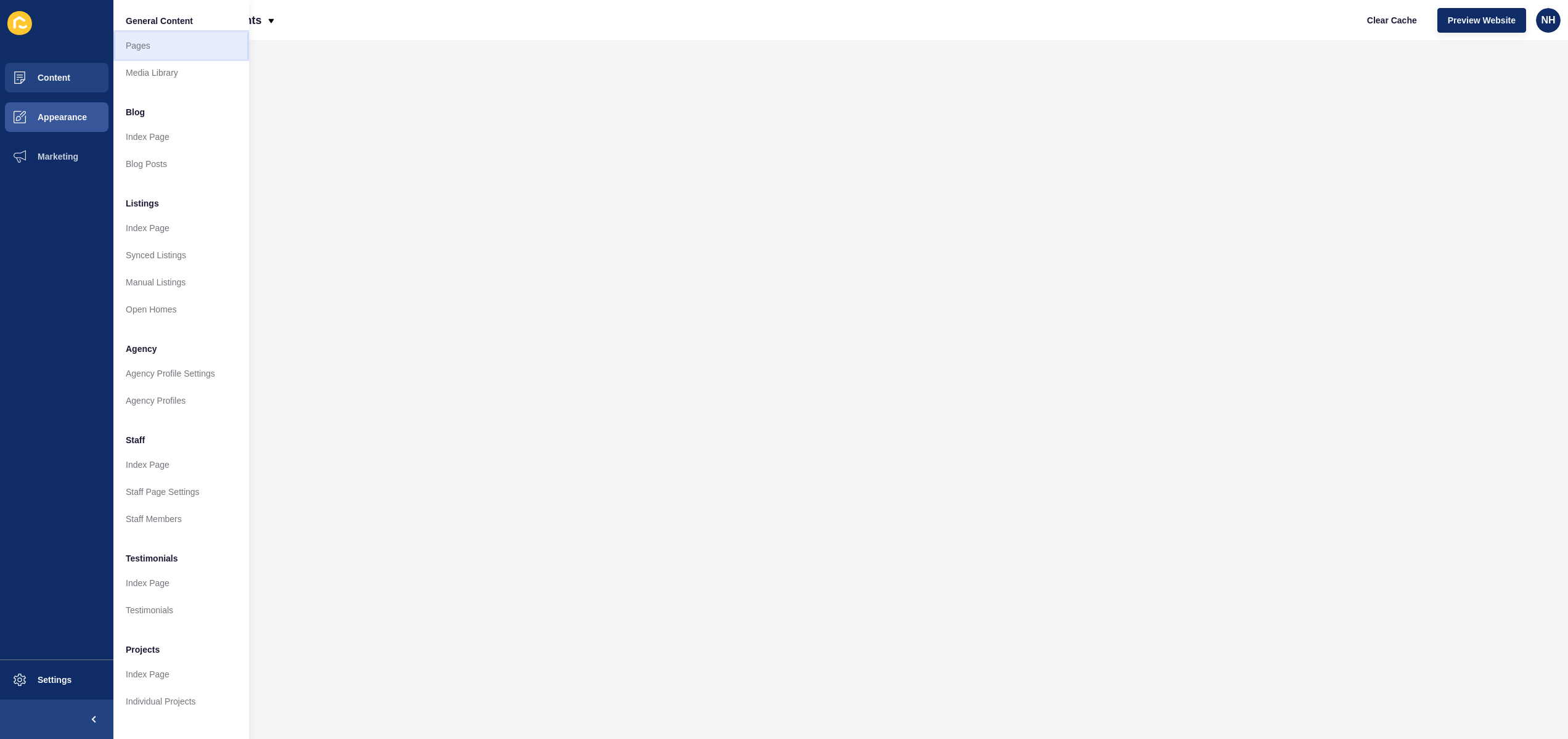
click at [173, 50] on link "Pages" at bounding box center [181, 45] width 135 height 27
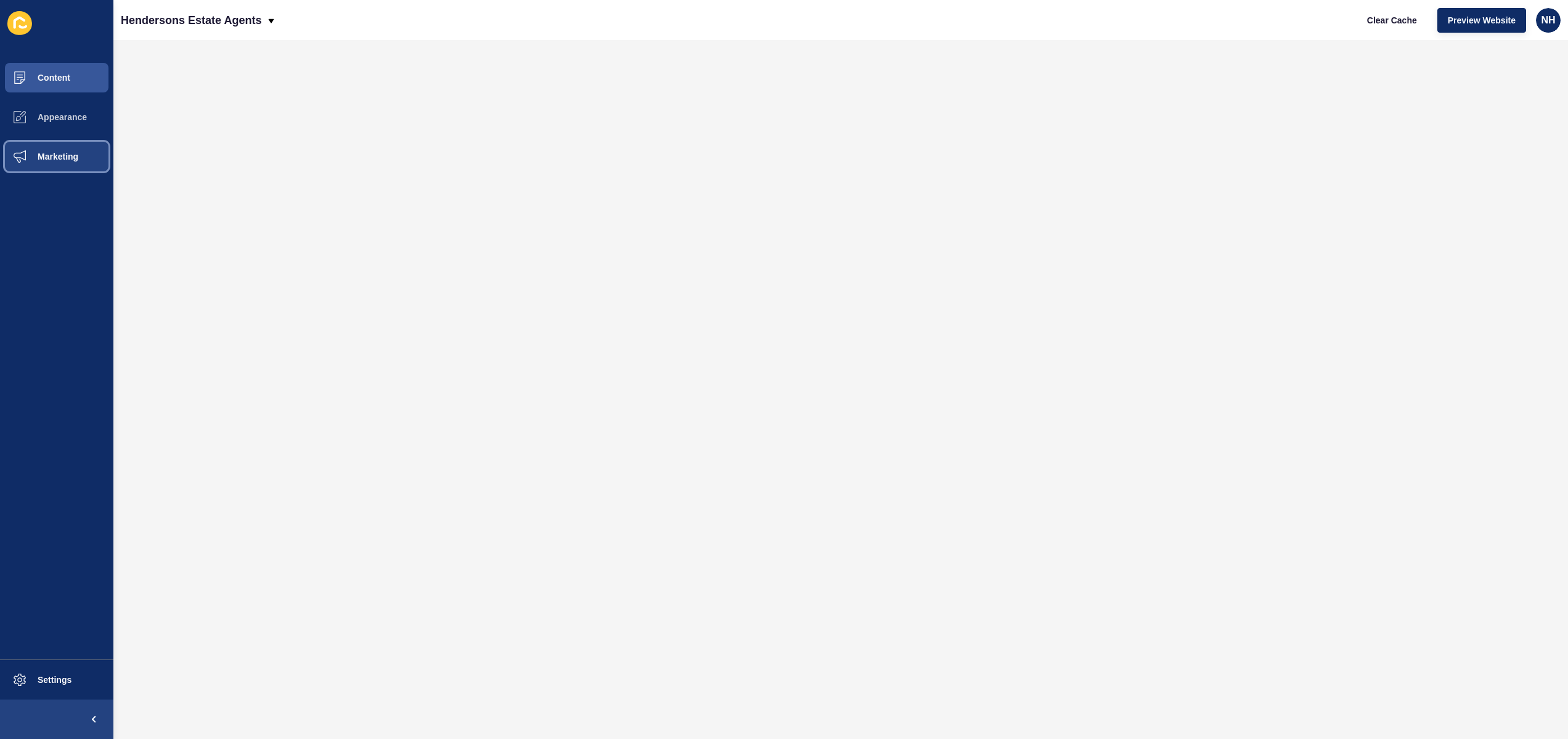
click at [69, 153] on span "Marketing" at bounding box center [38, 157] width 80 height 10
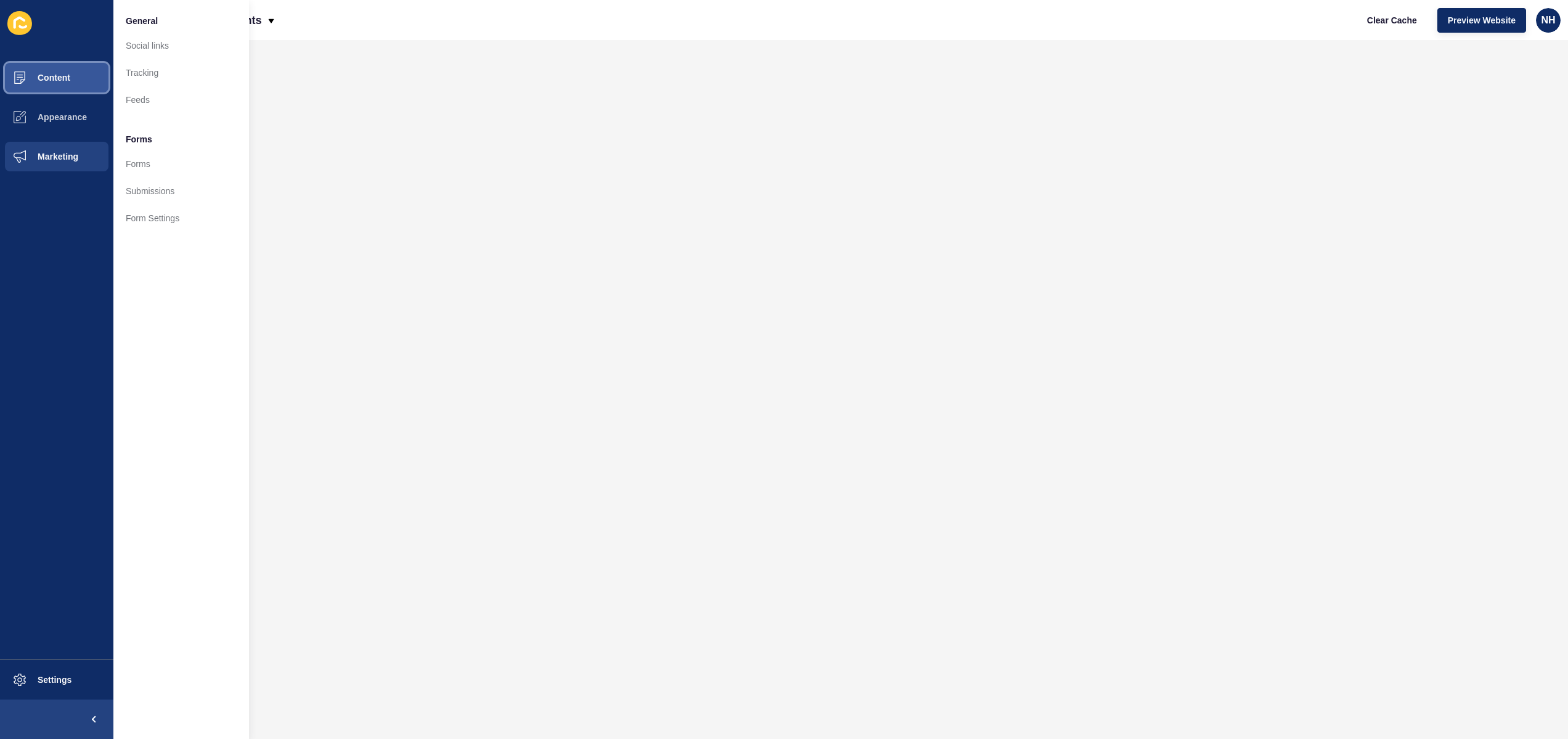
click at [74, 81] on button "Content" at bounding box center [56, 77] width 114 height 40
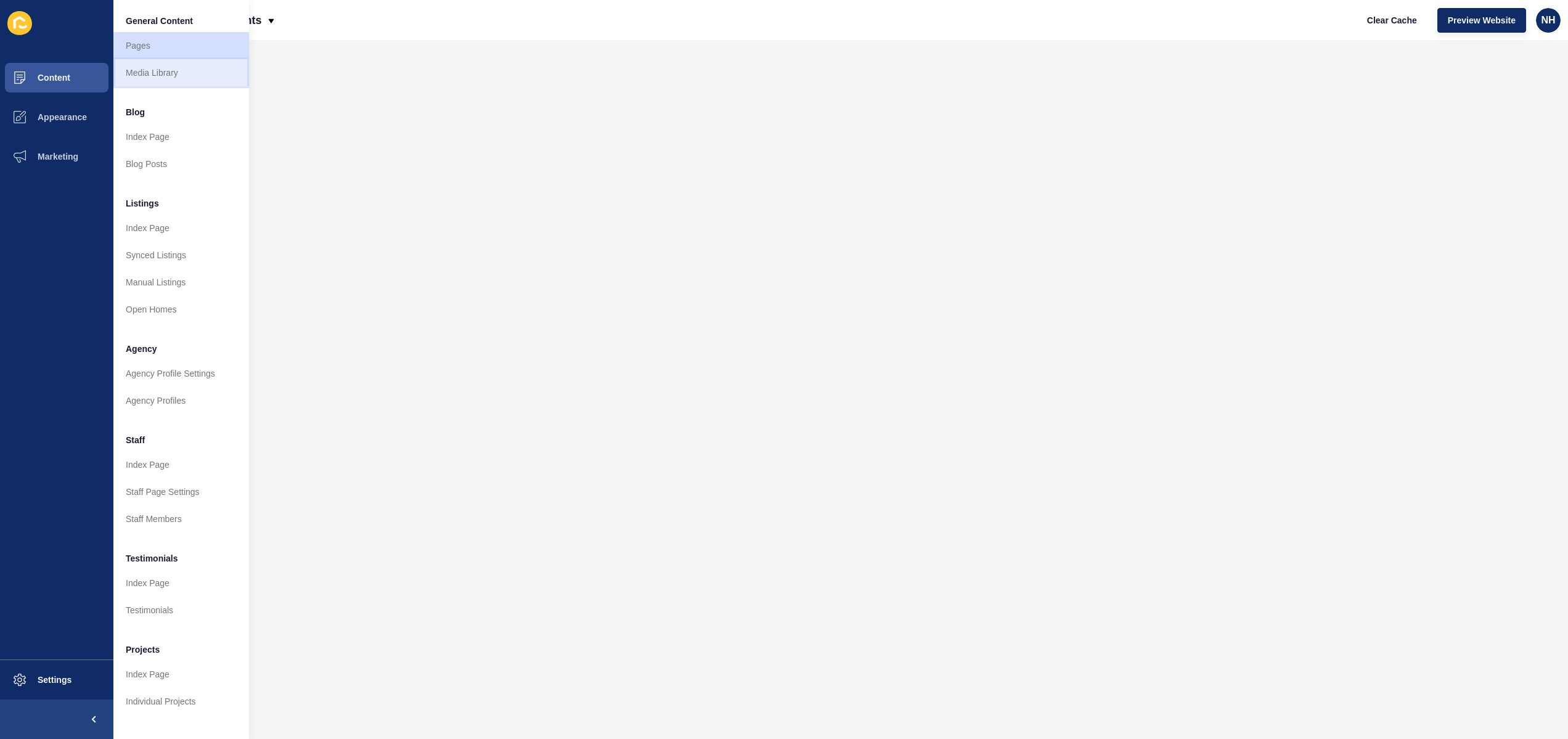
click at [168, 72] on link "Media Library" at bounding box center [181, 72] width 135 height 27
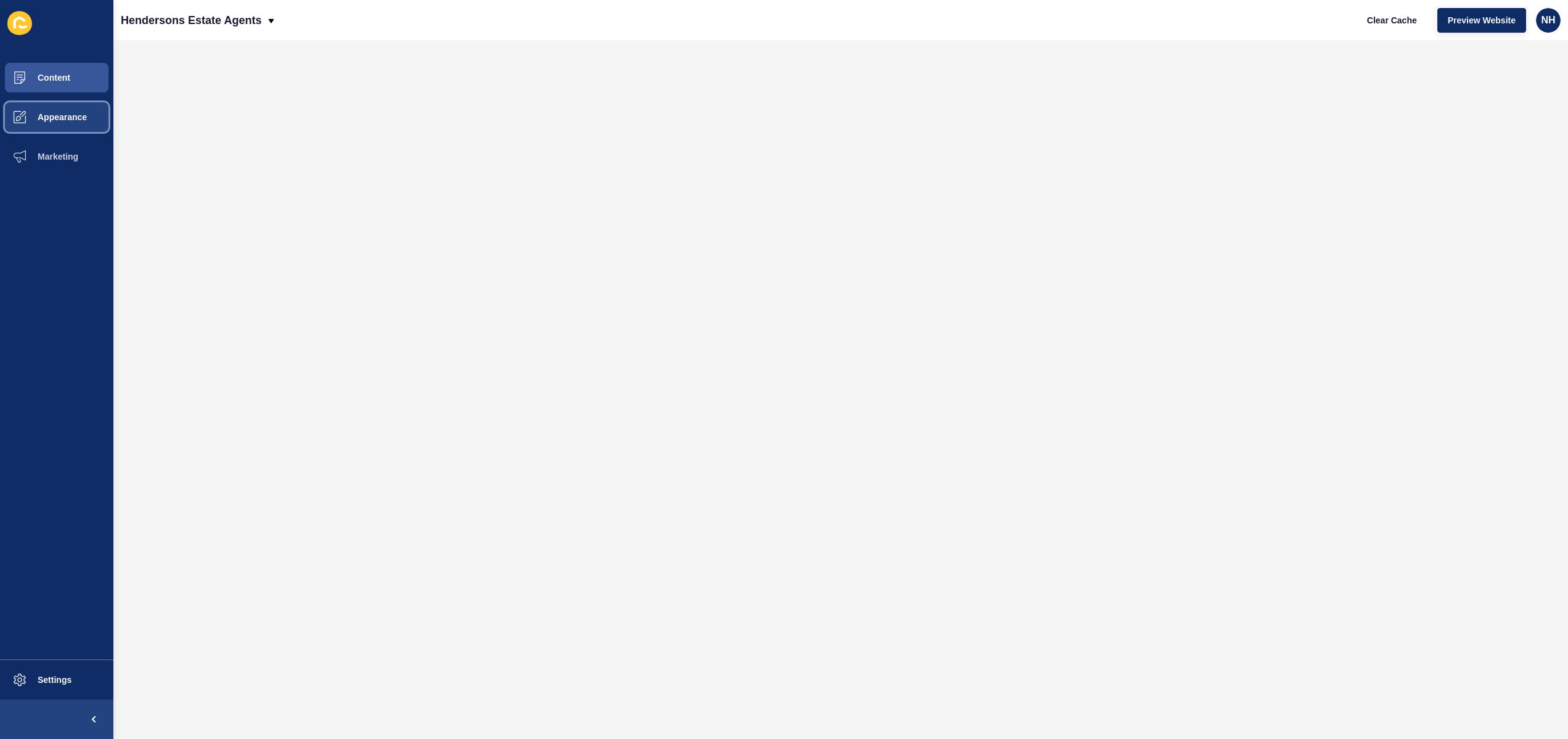
click at [46, 115] on span "Appearance" at bounding box center [42, 117] width 89 height 10
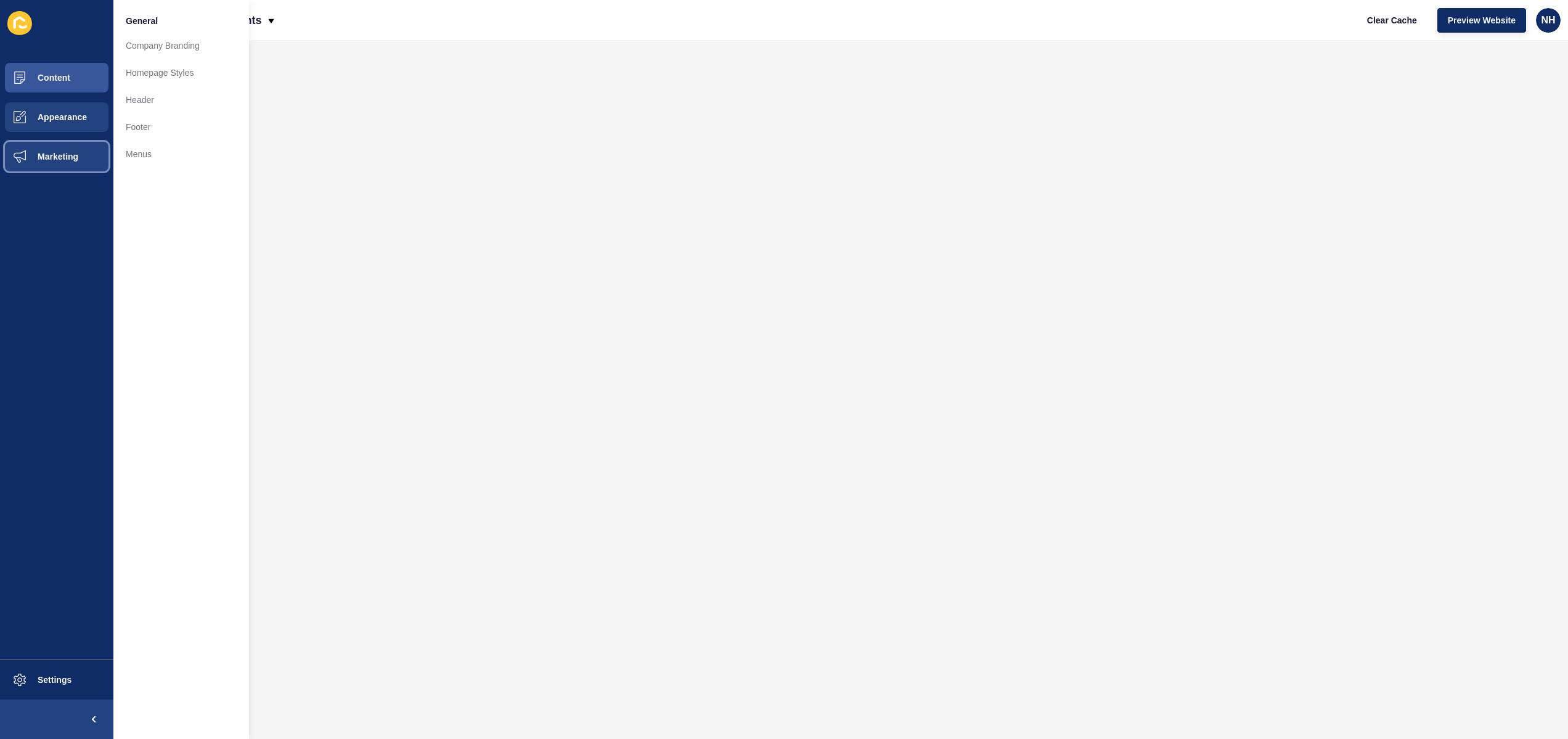
click at [89, 158] on button "Marketing" at bounding box center [56, 156] width 114 height 40
click at [158, 167] on link "Forms" at bounding box center [181, 163] width 135 height 27
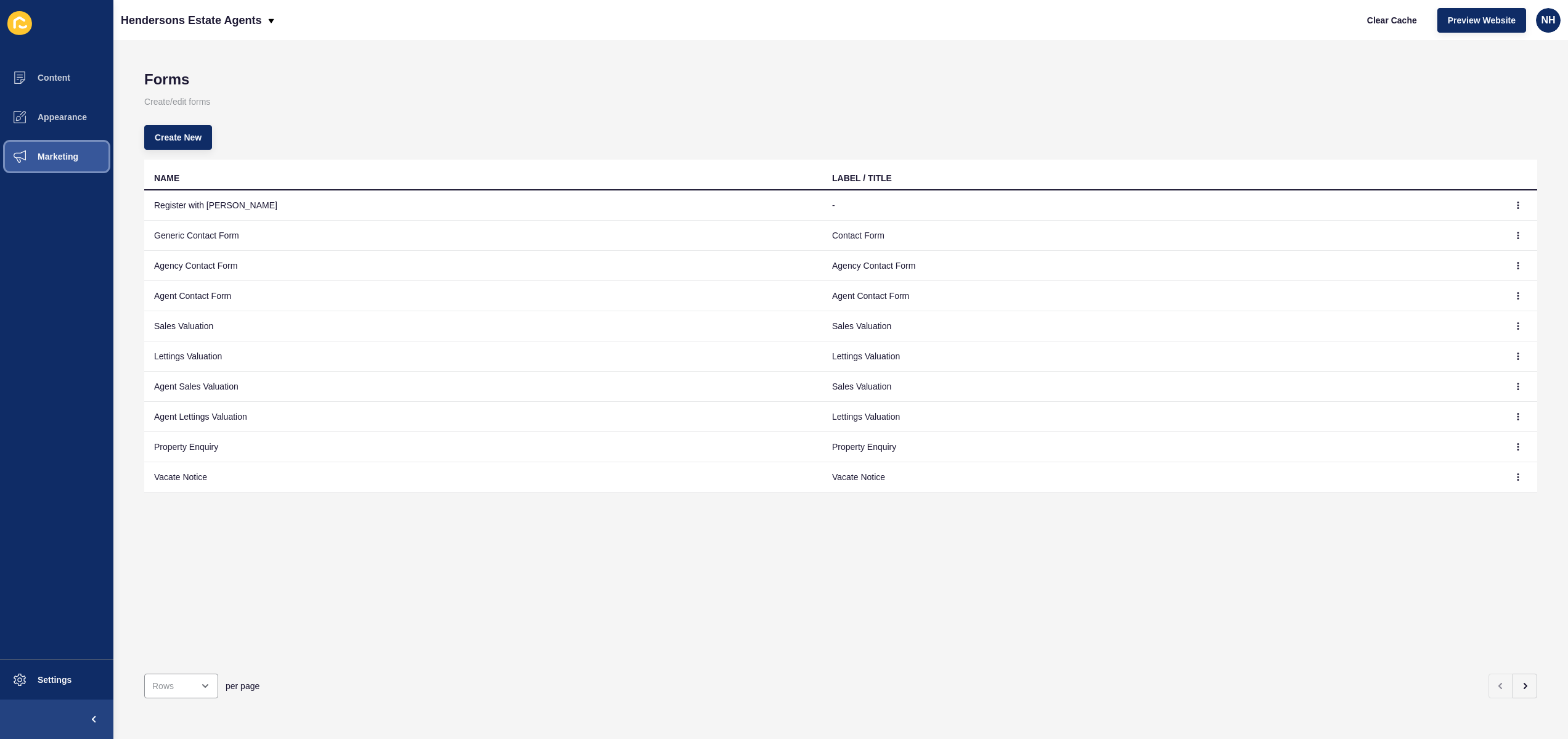
click at [86, 161] on button "Marketing" at bounding box center [56, 156] width 114 height 40
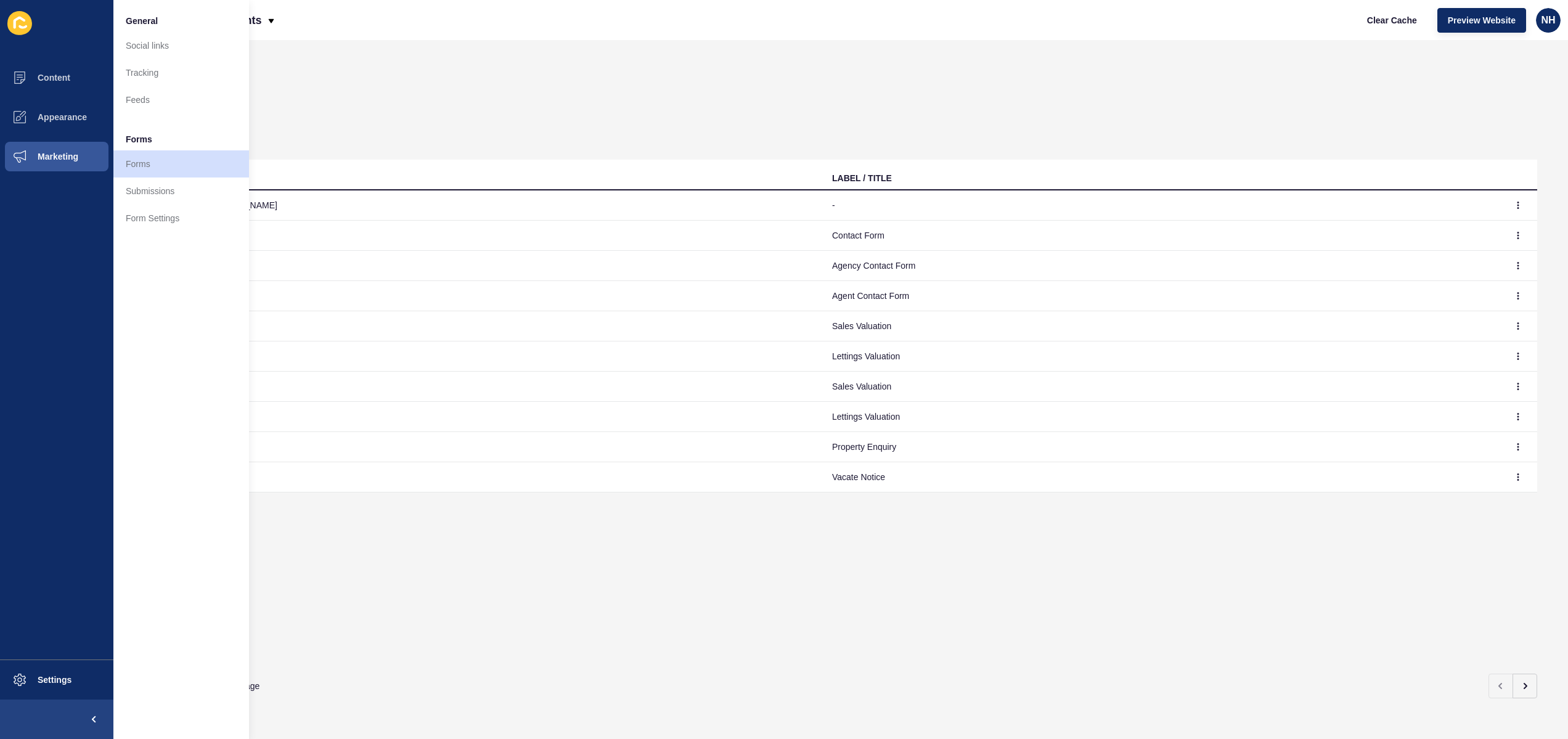
click at [400, 115] on div "Create New" at bounding box center [840, 137] width 1393 height 44
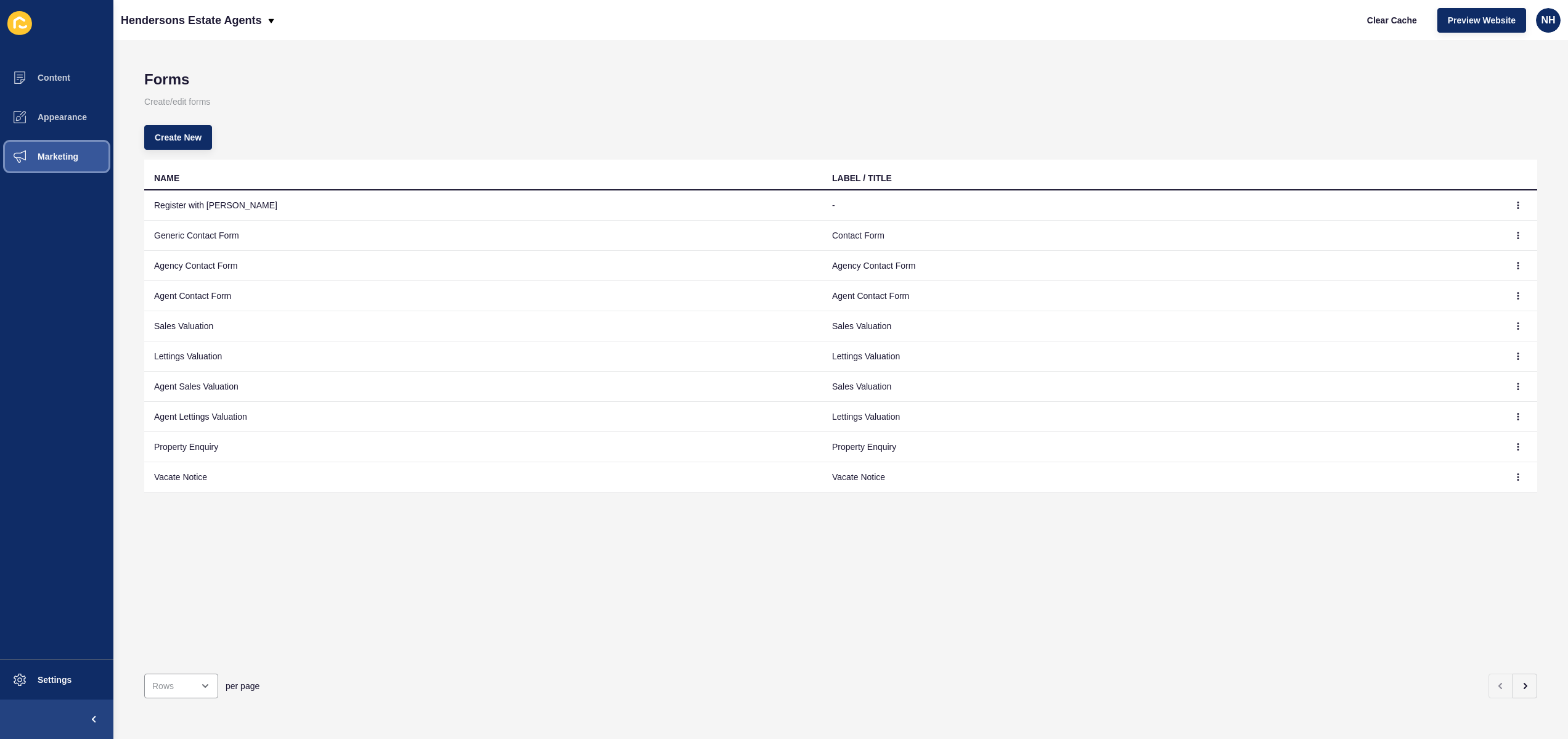
click at [61, 152] on span "Marketing" at bounding box center [38, 157] width 80 height 10
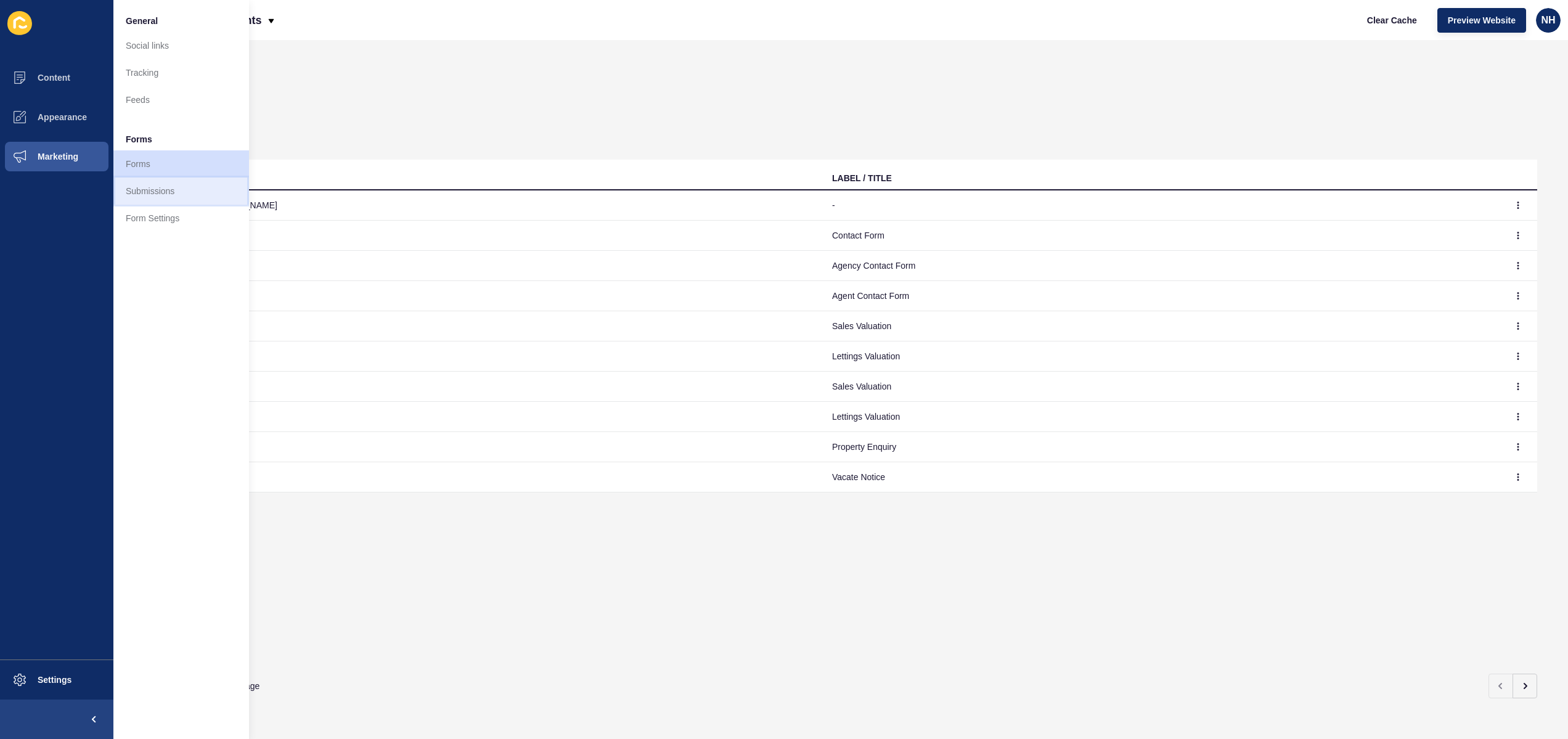
click at [164, 197] on link "Submissions" at bounding box center [181, 190] width 135 height 27
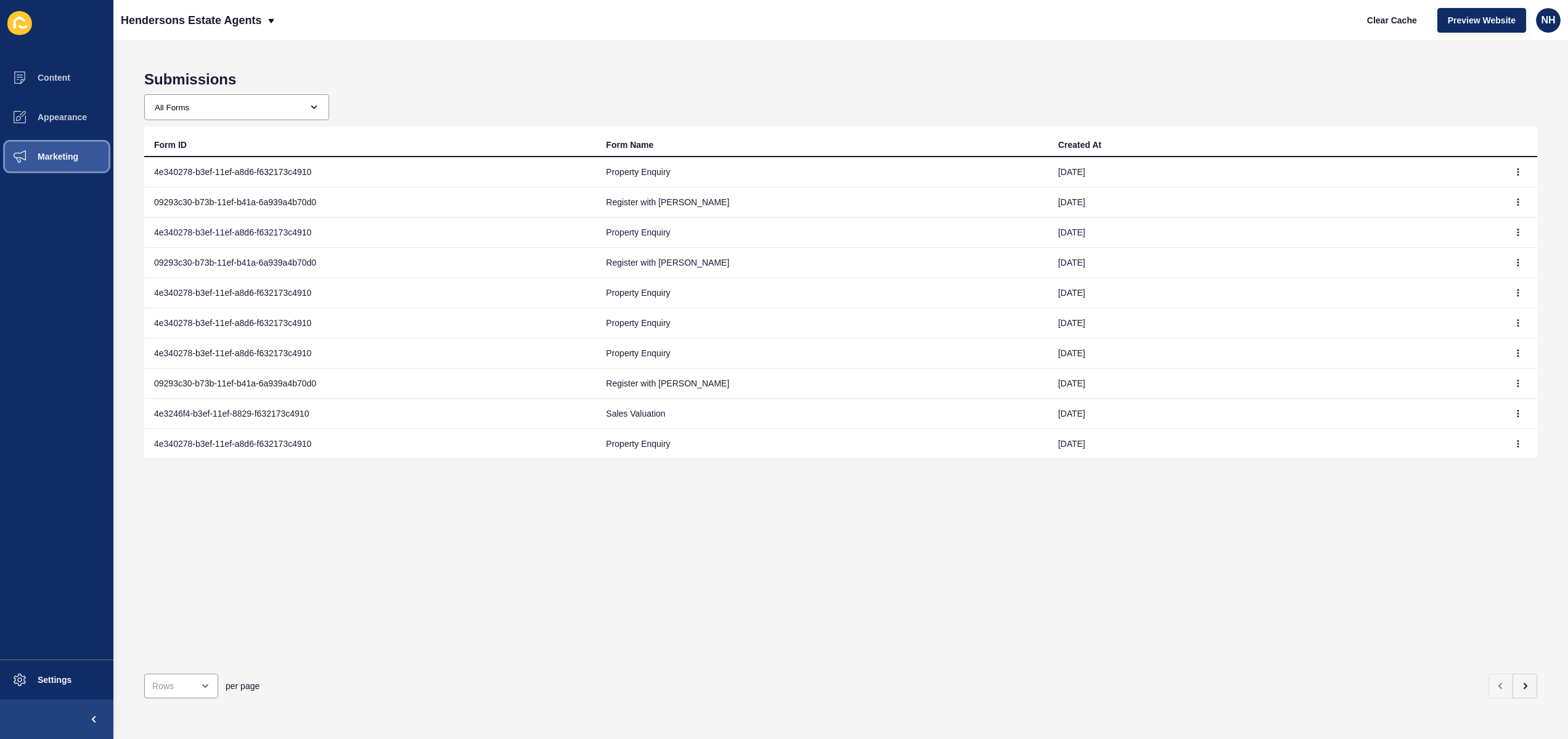
click at [67, 163] on button "Marketing" at bounding box center [56, 156] width 114 height 40
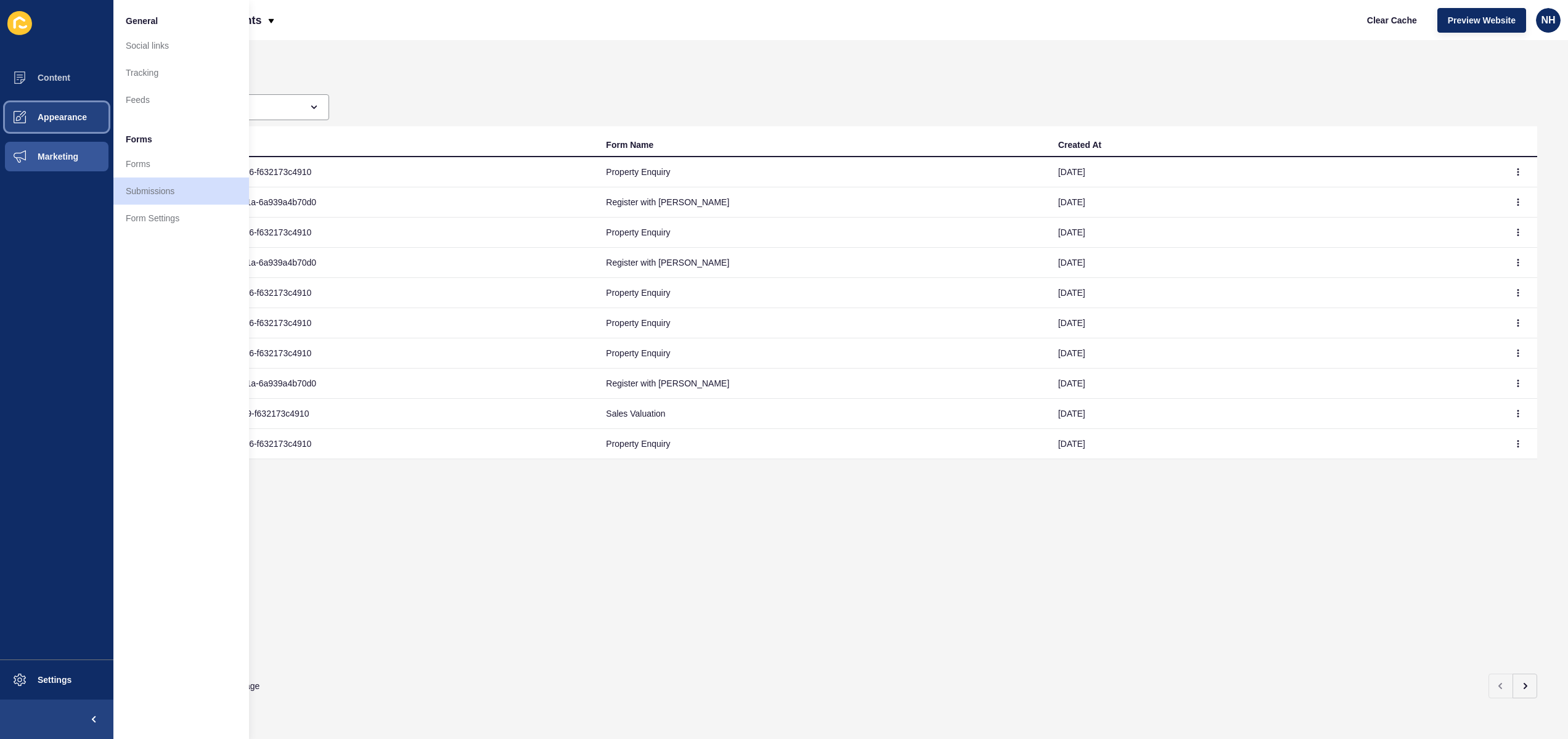
click at [76, 111] on button "Appearance" at bounding box center [56, 117] width 114 height 40
click at [169, 153] on link "Menus" at bounding box center [181, 153] width 135 height 27
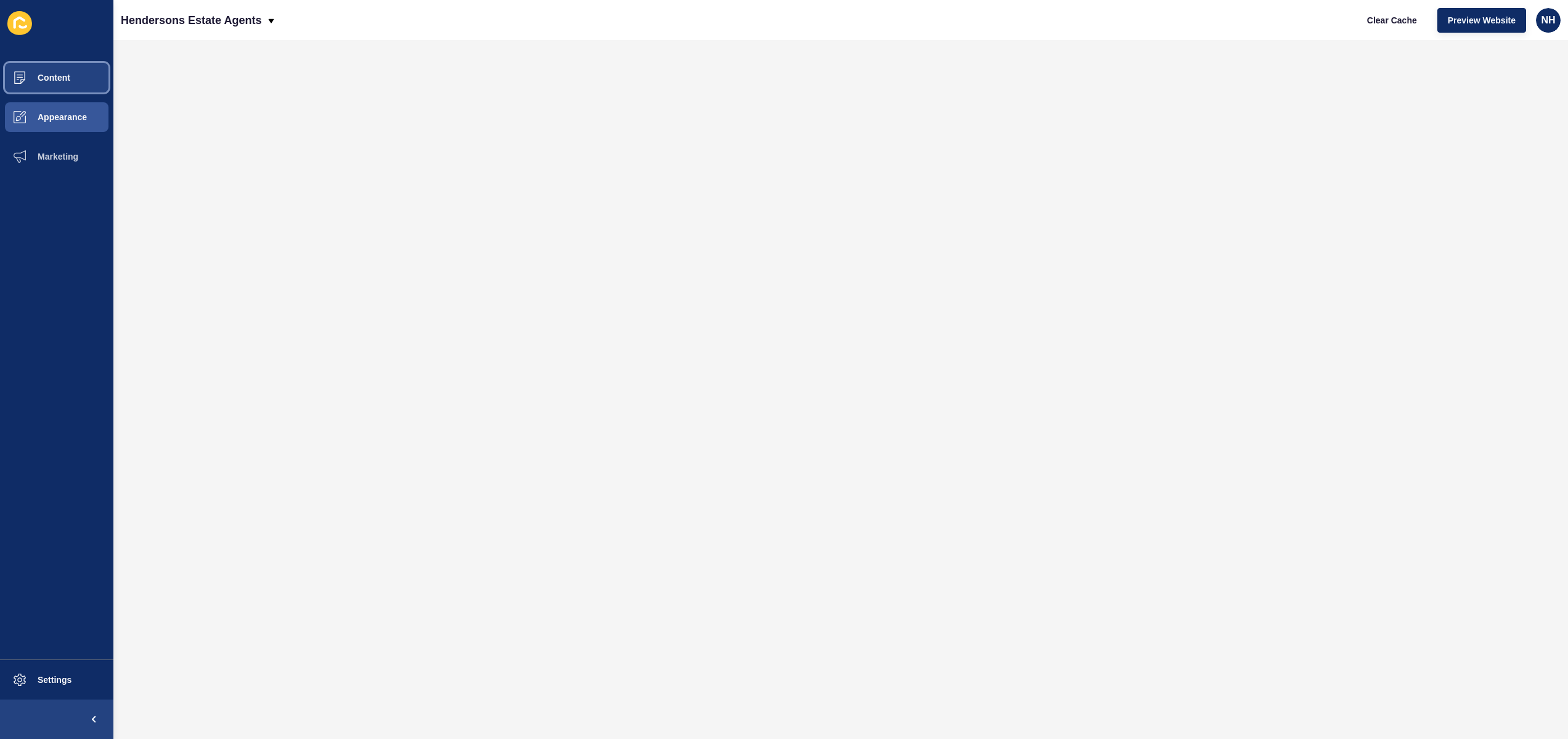
click at [67, 77] on span "Content" at bounding box center [34, 78] width 72 height 10
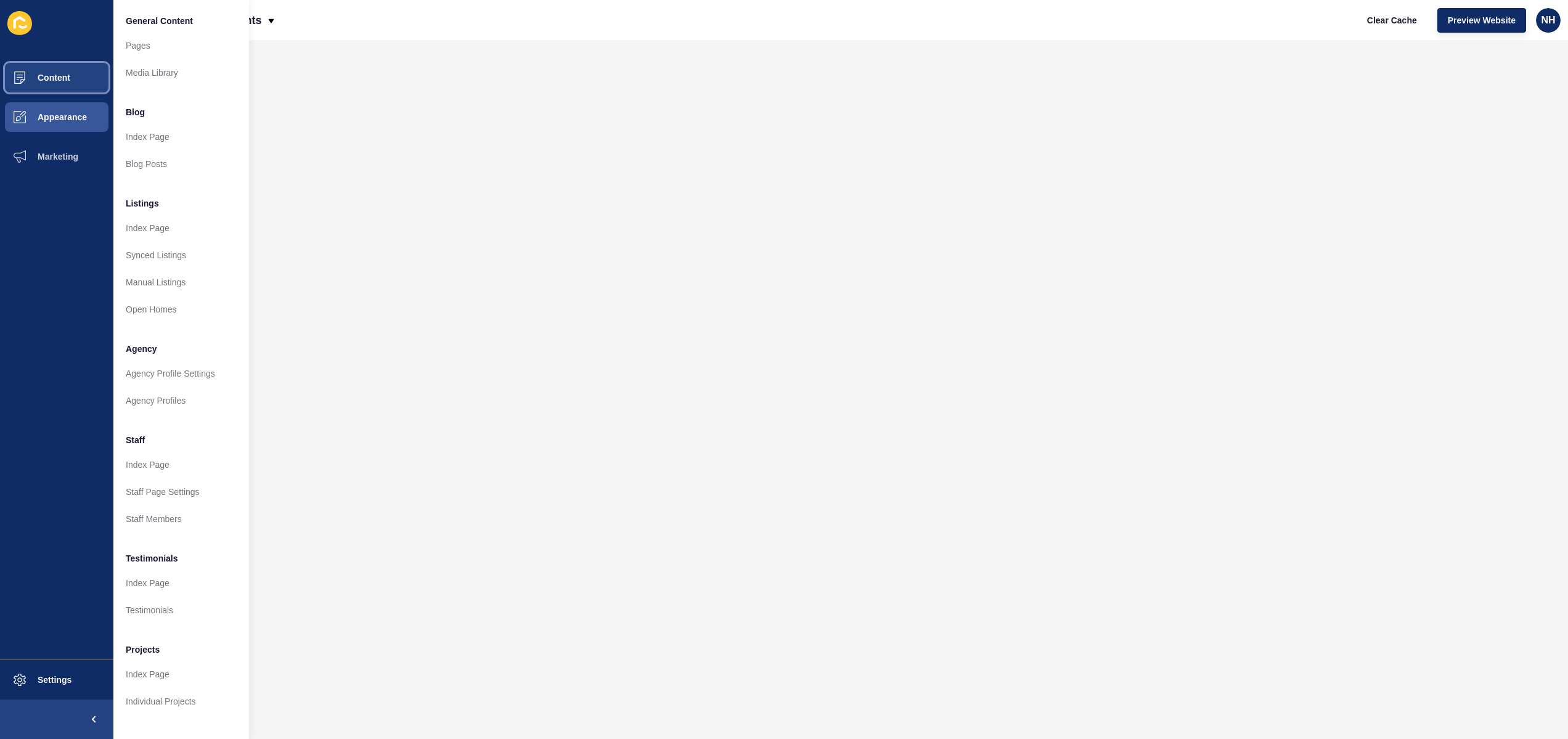
click at [67, 77] on span "Content" at bounding box center [34, 78] width 72 height 10
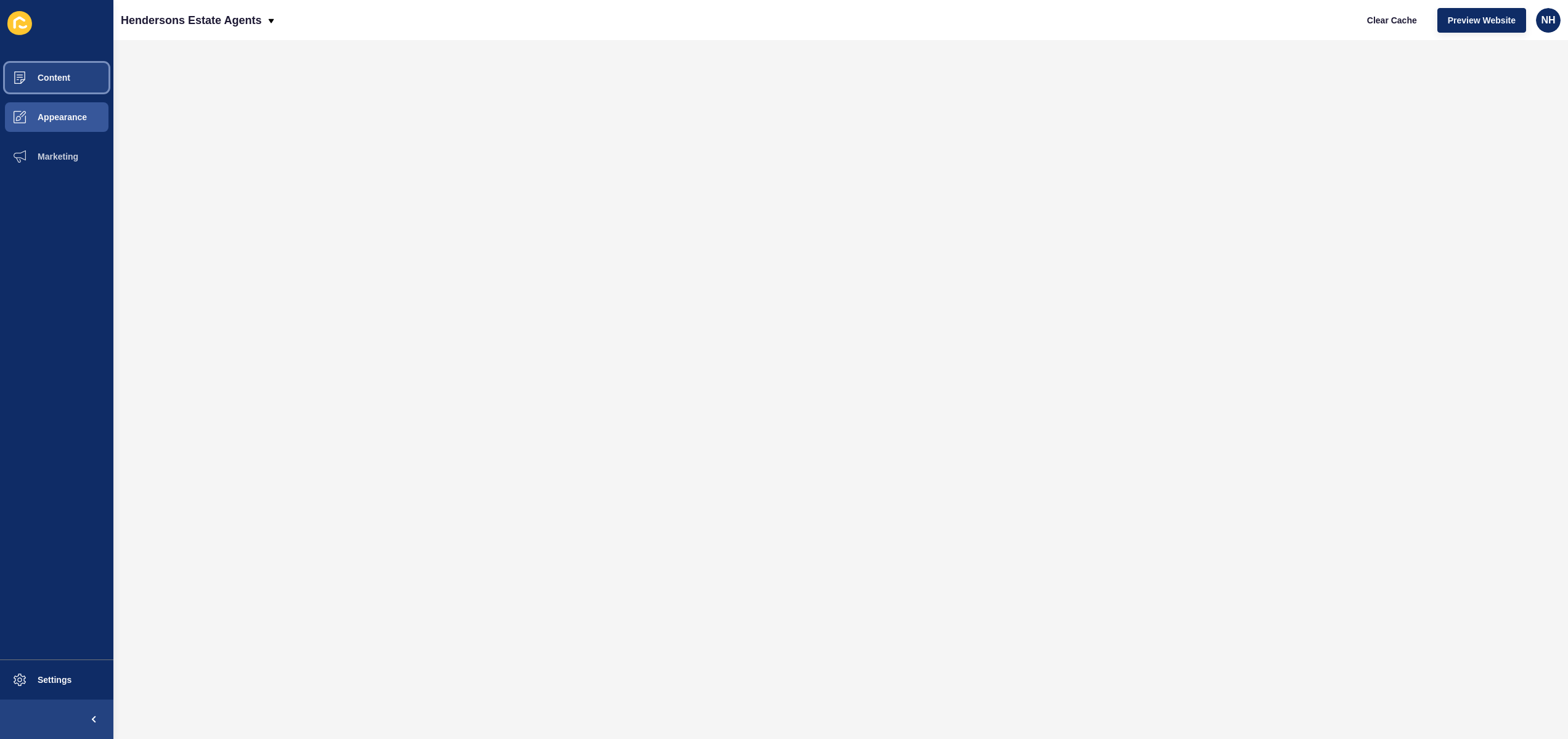
click at [67, 77] on span "Content" at bounding box center [34, 78] width 72 height 10
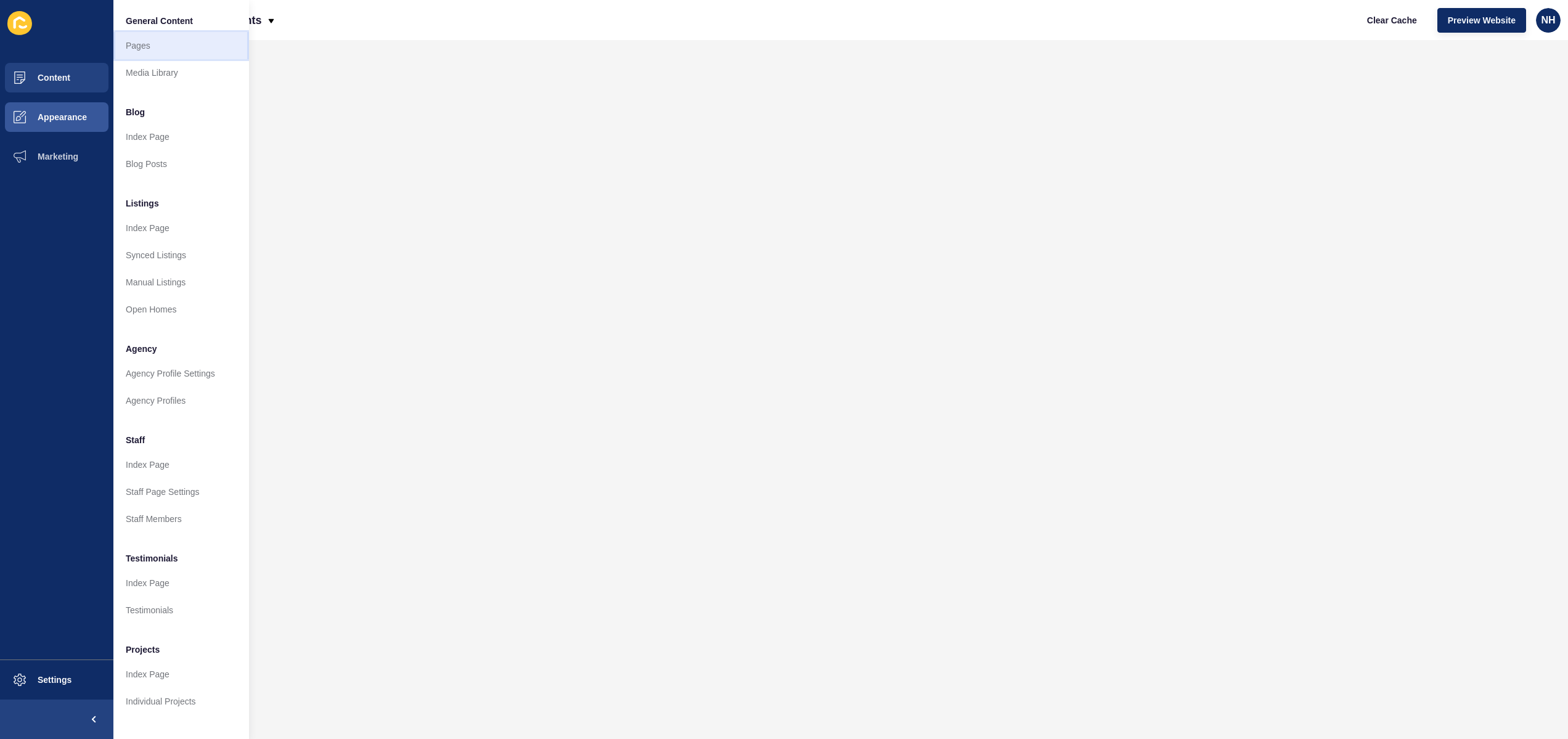
click at [167, 49] on link "Pages" at bounding box center [181, 45] width 135 height 27
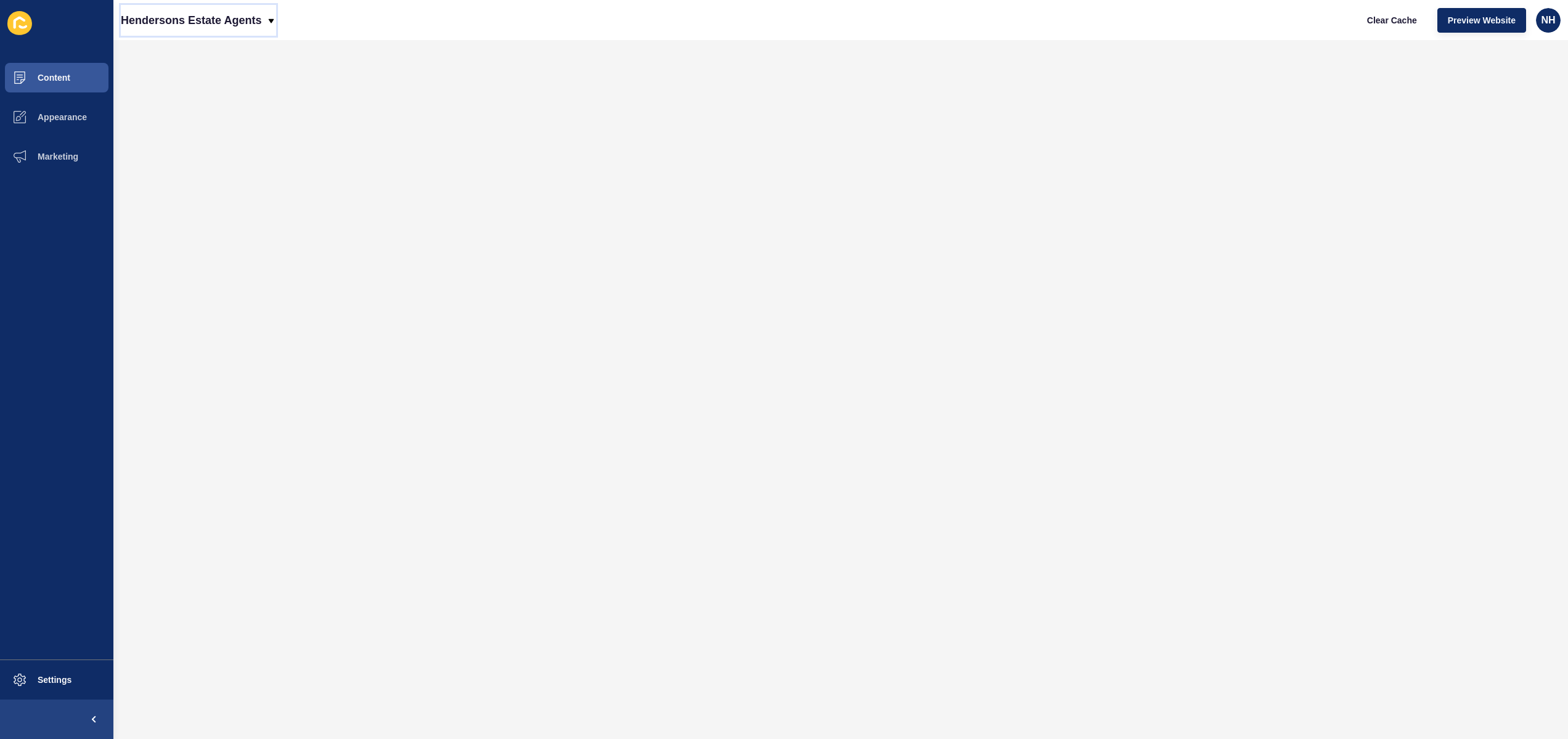
click at [254, 19] on p "Hendersons Estate Agents" at bounding box center [191, 20] width 140 height 31
click at [191, 54] on div "Back to website list" at bounding box center [175, 56] width 88 height 22
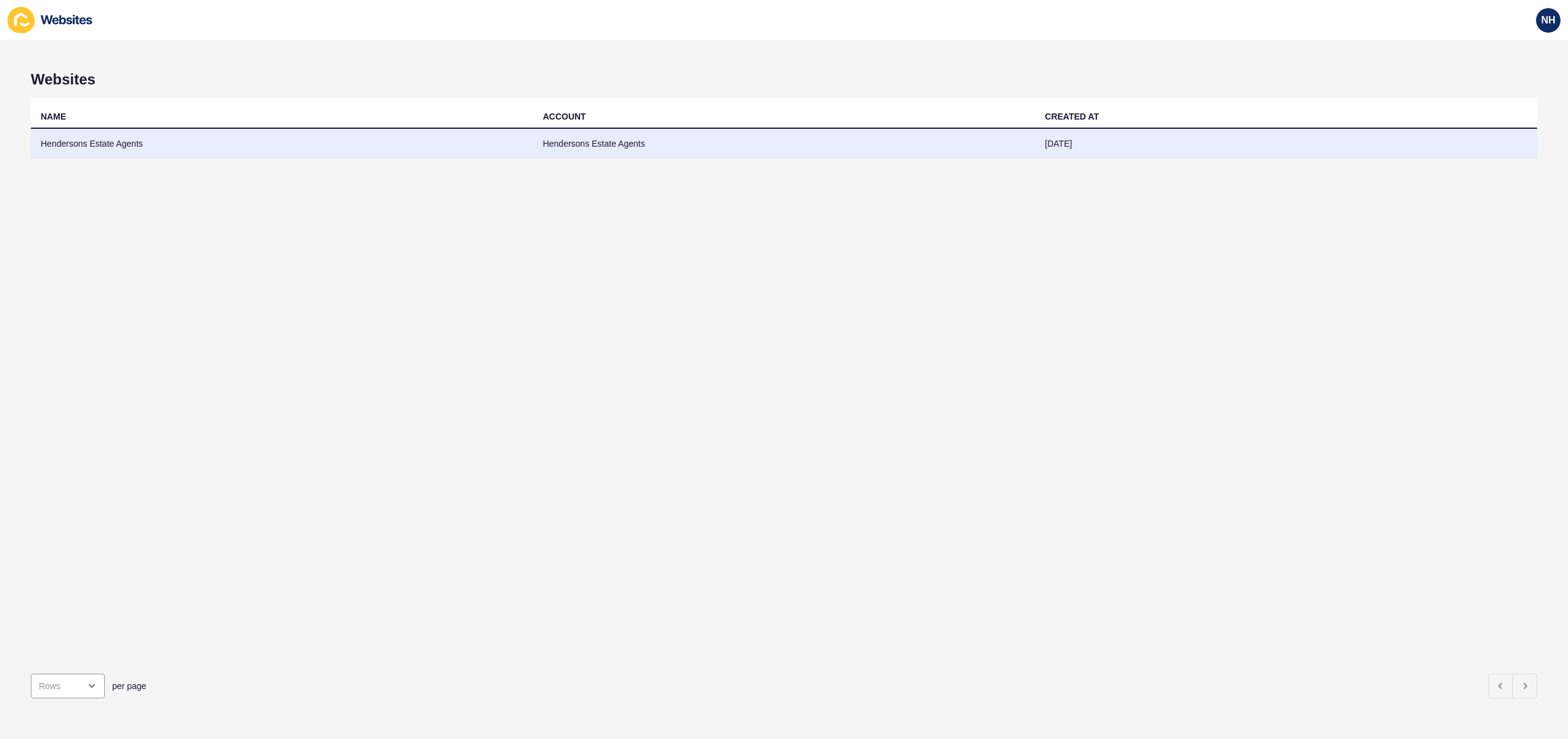
click at [105, 145] on td "Hendersons Estate Agents" at bounding box center [282, 144] width 503 height 30
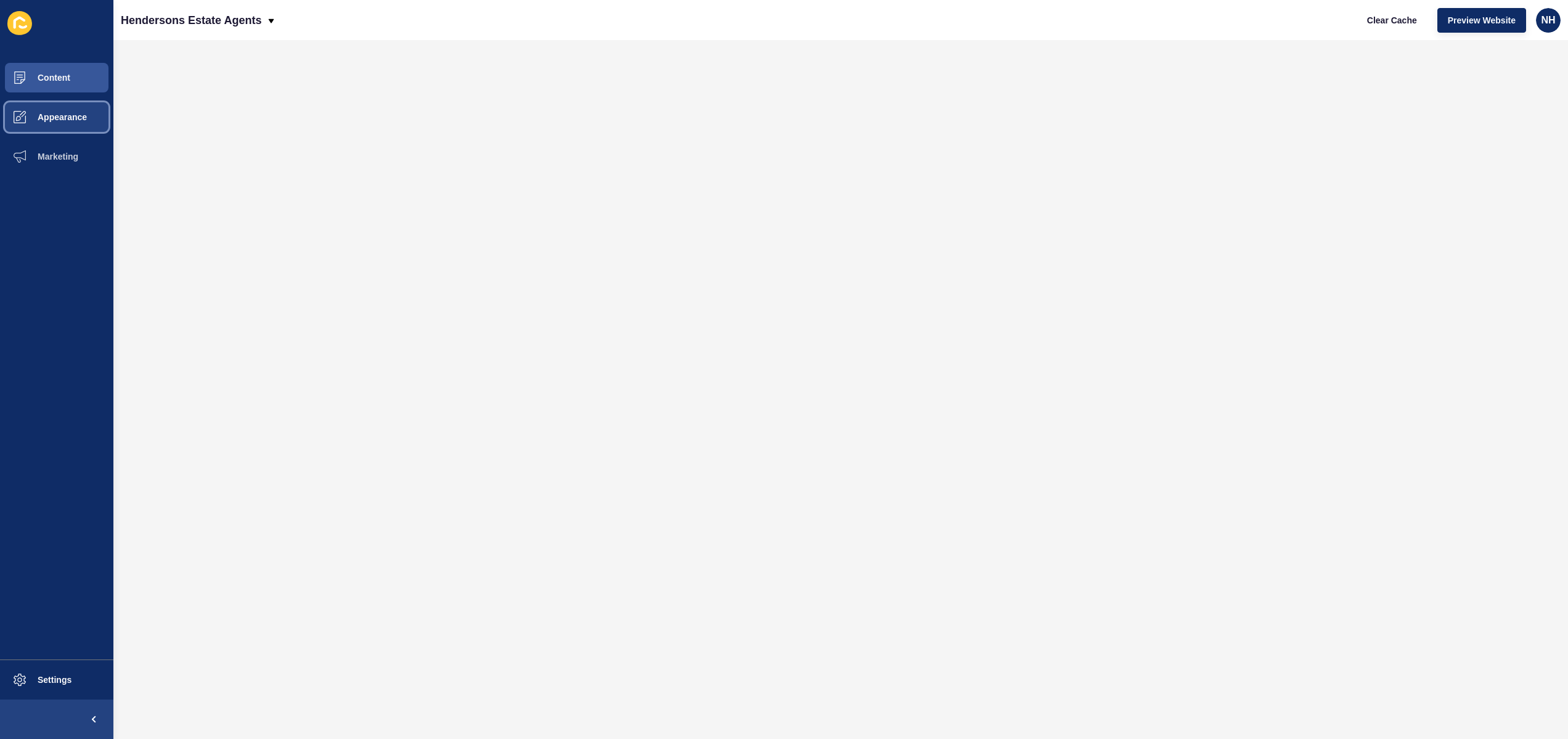
click at [85, 116] on span "Appearance" at bounding box center [42, 117] width 89 height 10
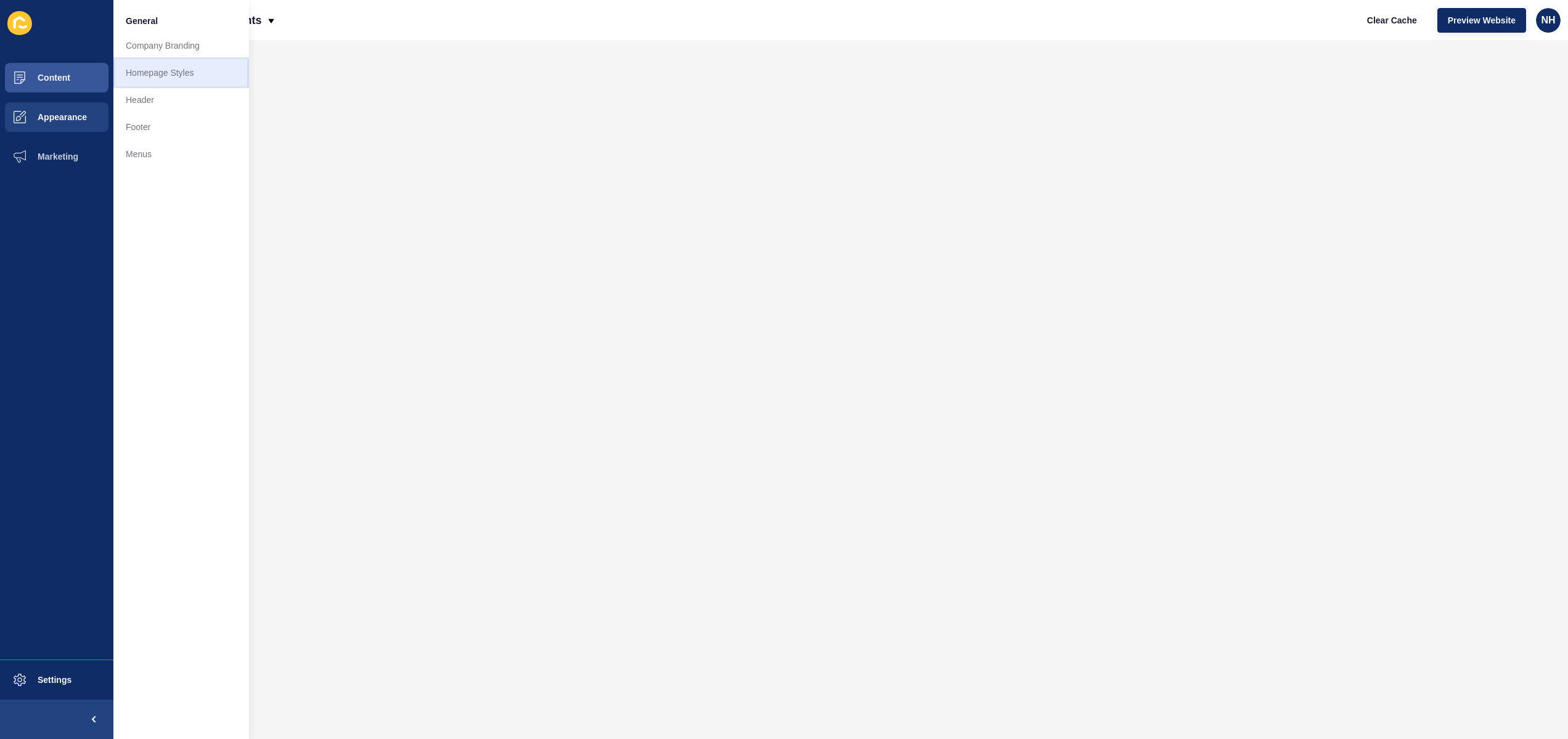
click at [203, 64] on link "Homepage Styles" at bounding box center [181, 72] width 135 height 27
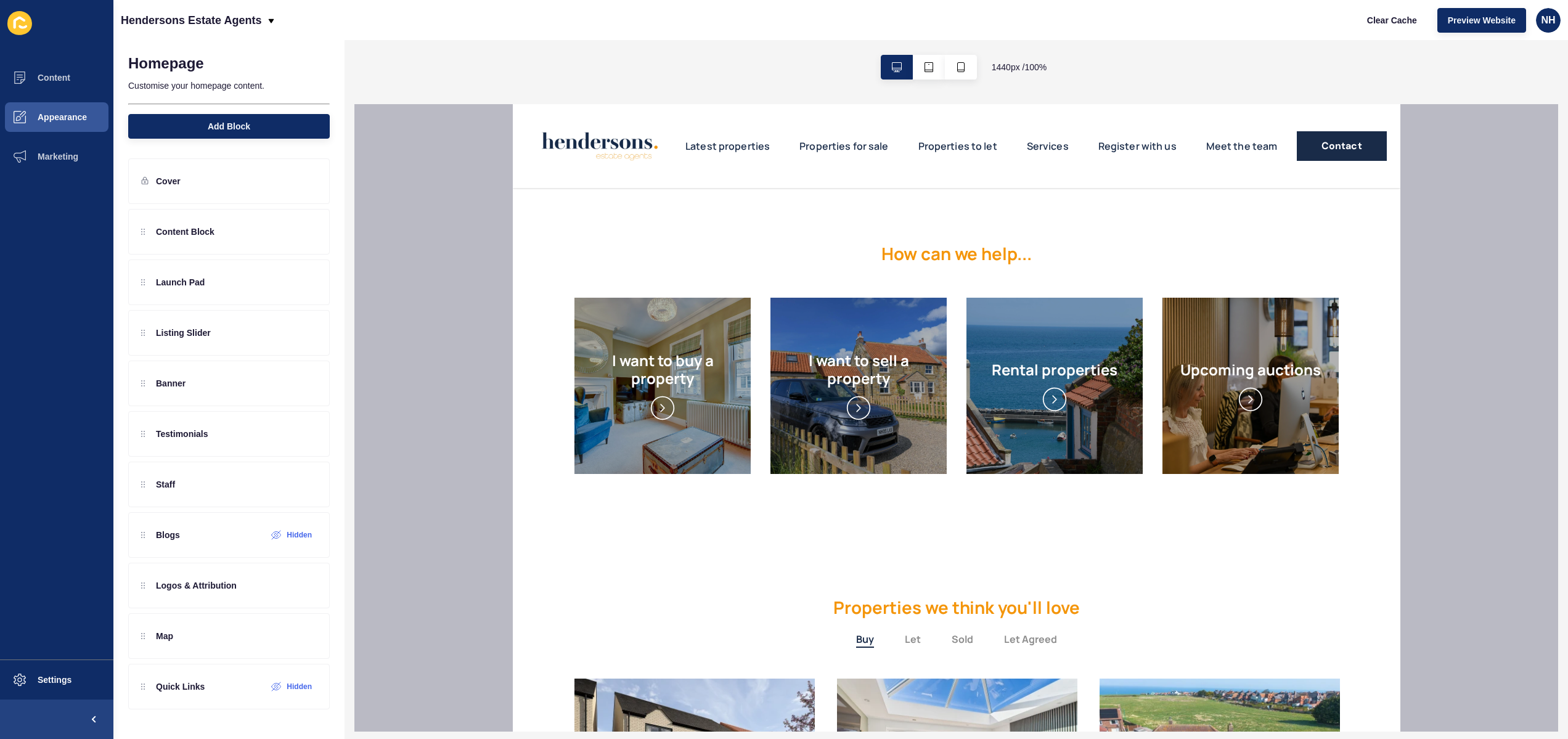
scroll to position [1341, 0]
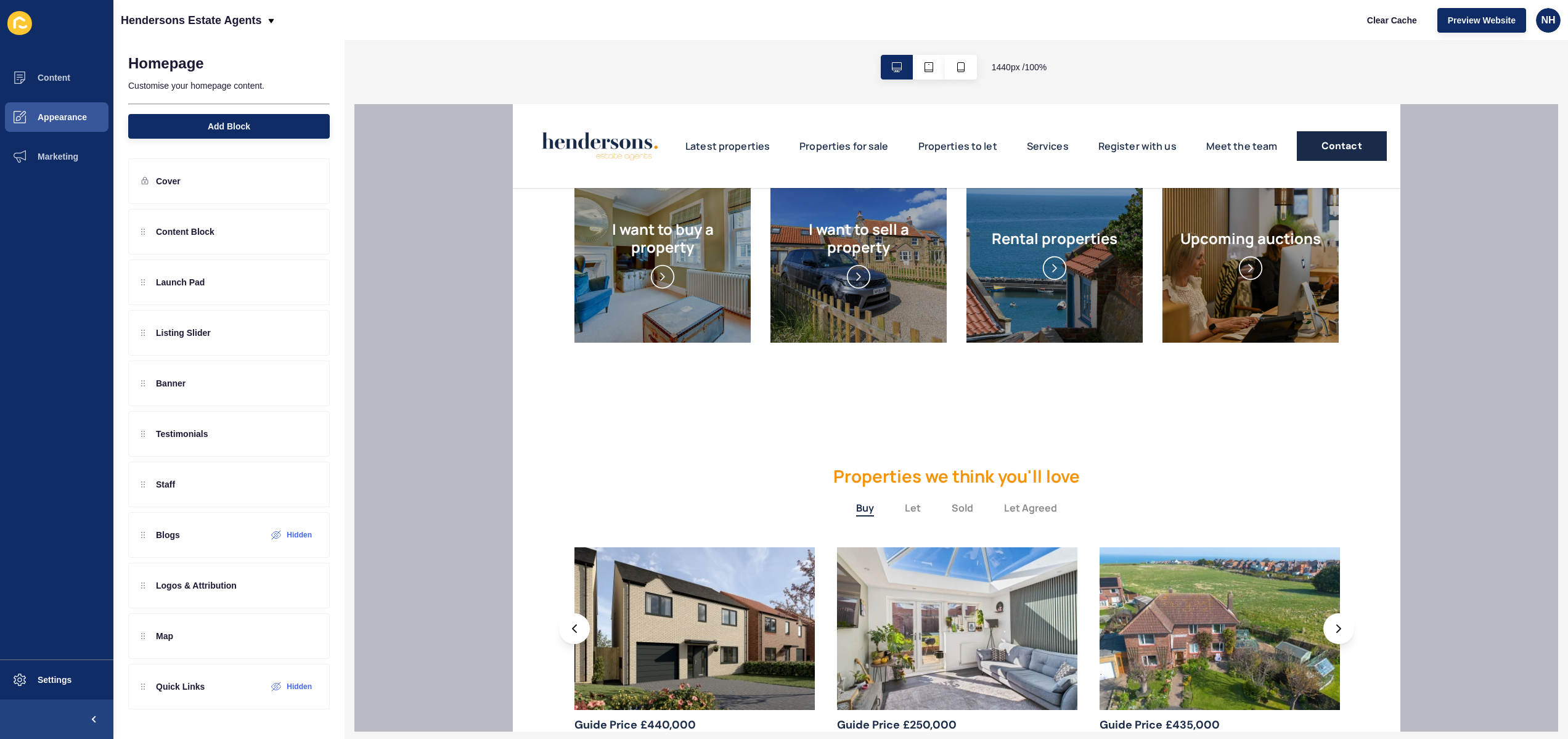
click at [1049, 147] on link "Services" at bounding box center [1047, 146] width 42 height 14
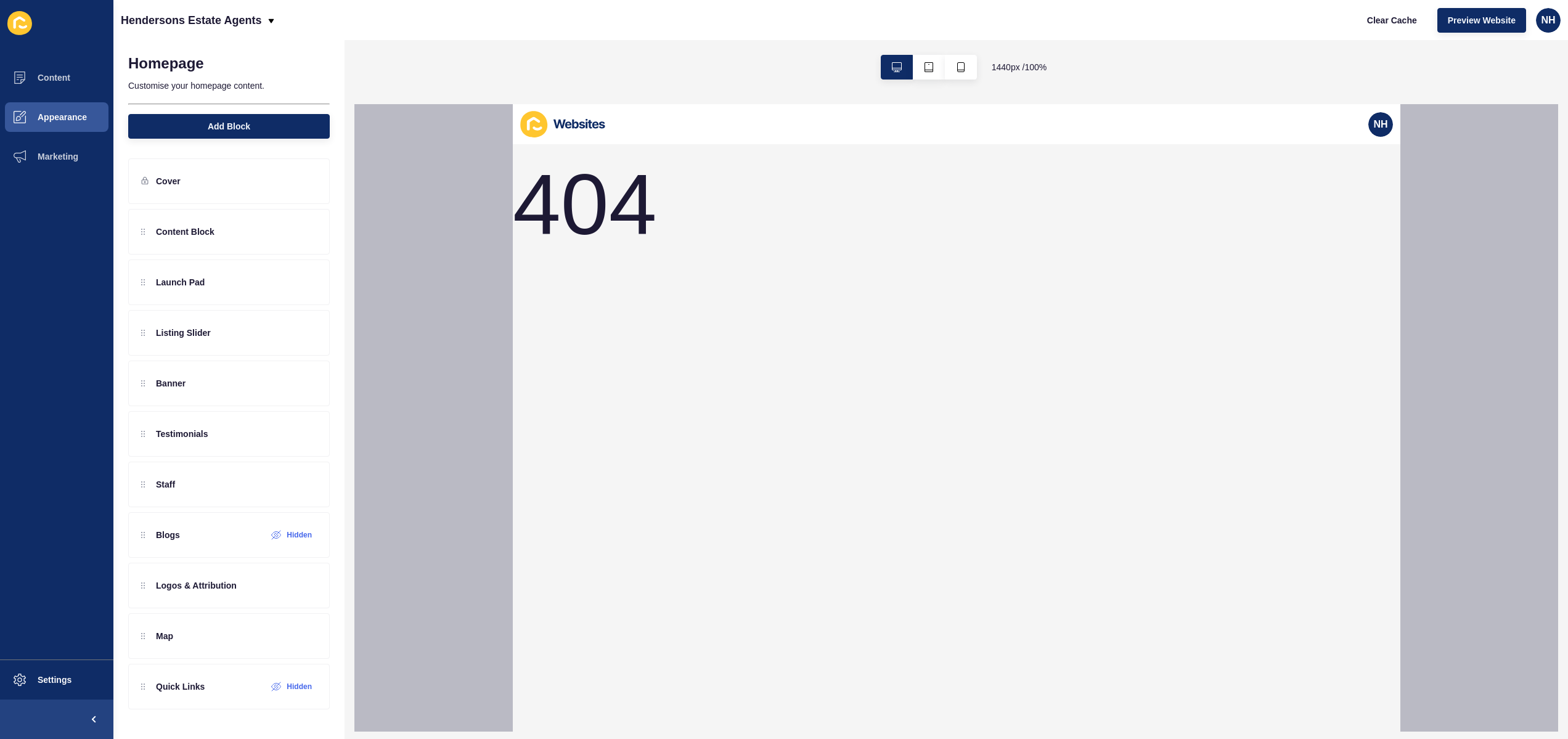
scroll to position [0, 0]
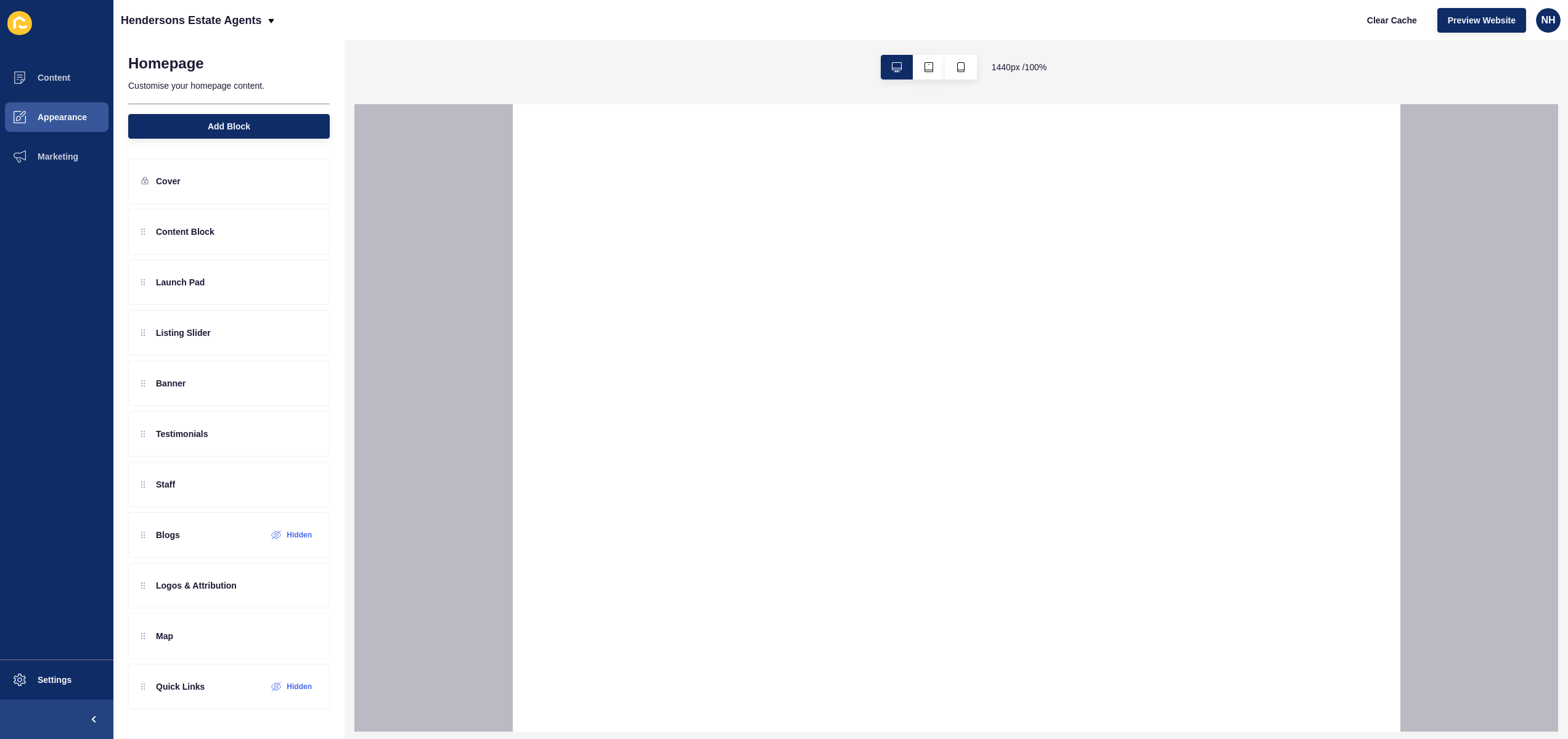
select select
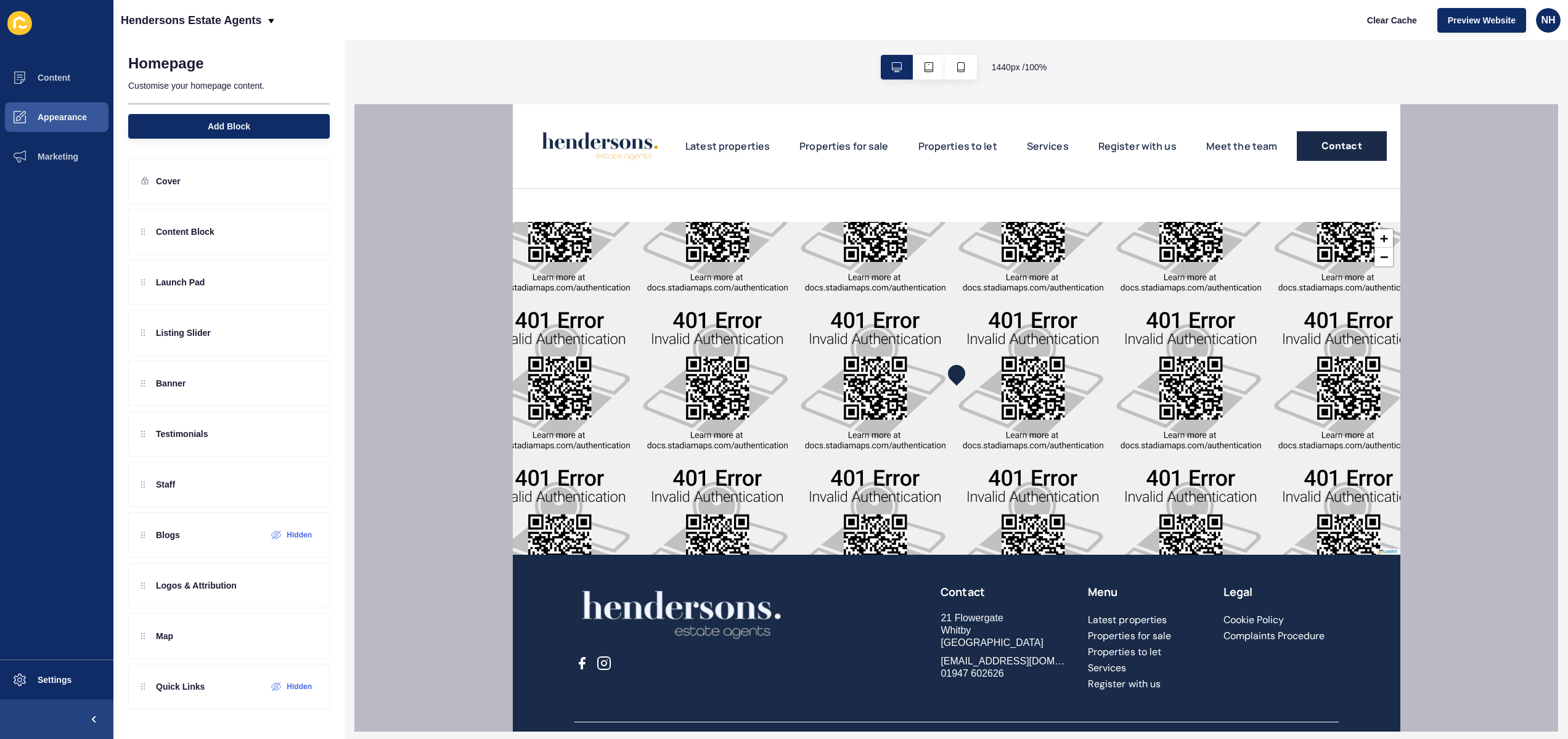
scroll to position [3468, 0]
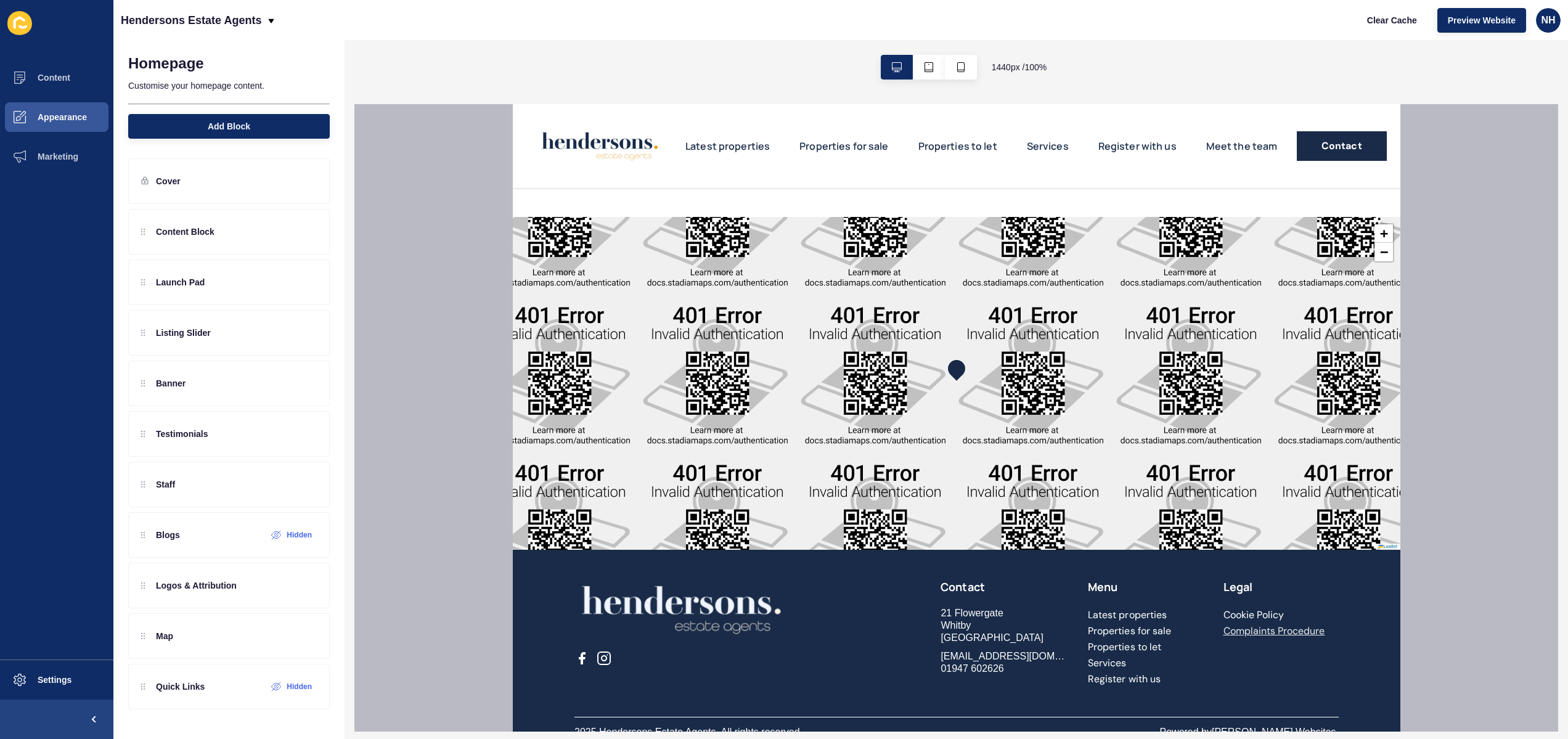
click at [1308, 624] on link "Complaints Procedure" at bounding box center [1274, 631] width 102 height 13
click at [401, 274] on div at bounding box center [956, 418] width 1203 height 628
